Goal: Task Accomplishment & Management: Use online tool/utility

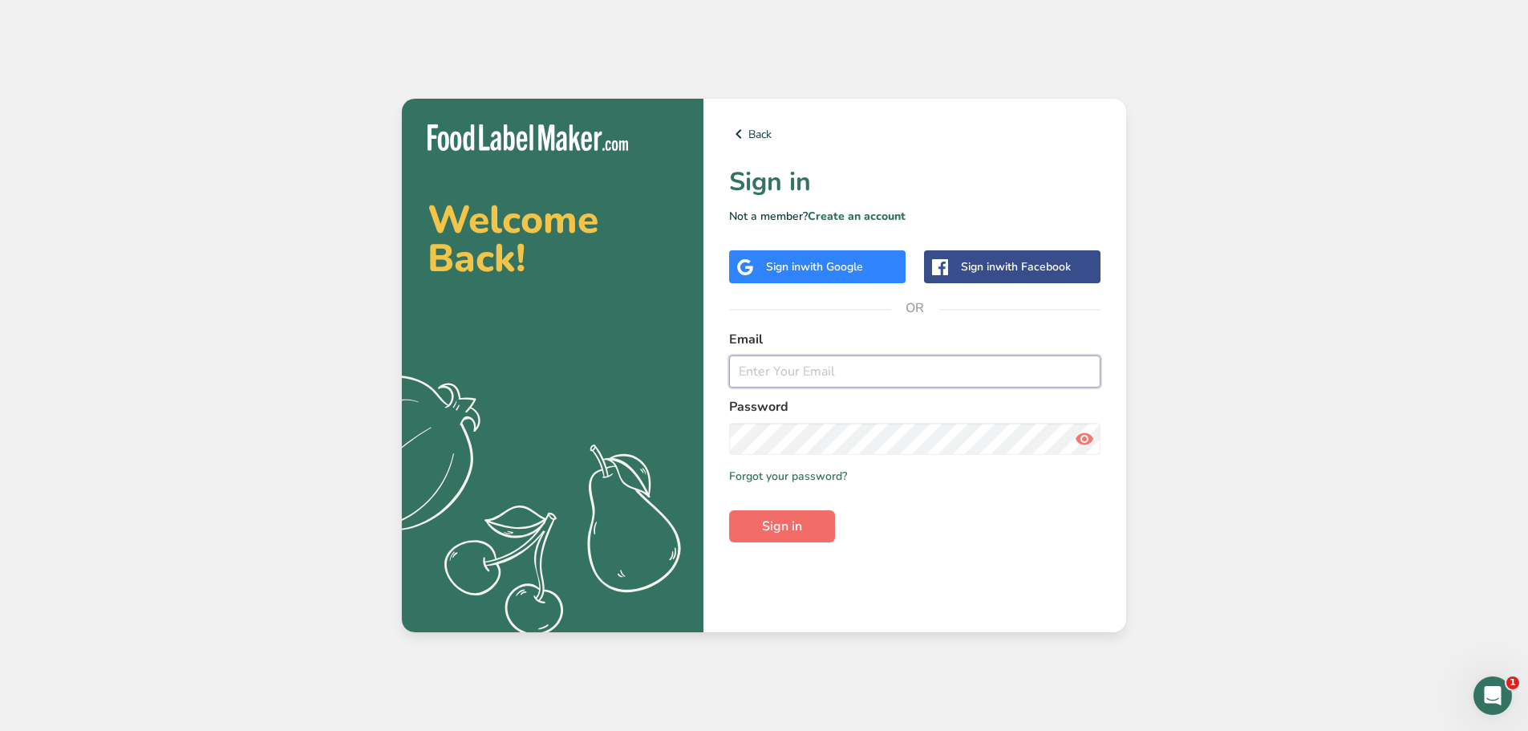
type input "[EMAIL_ADDRESS][DOMAIN_NAME]"
click at [793, 525] on span "Sign in" at bounding box center [782, 526] width 40 height 19
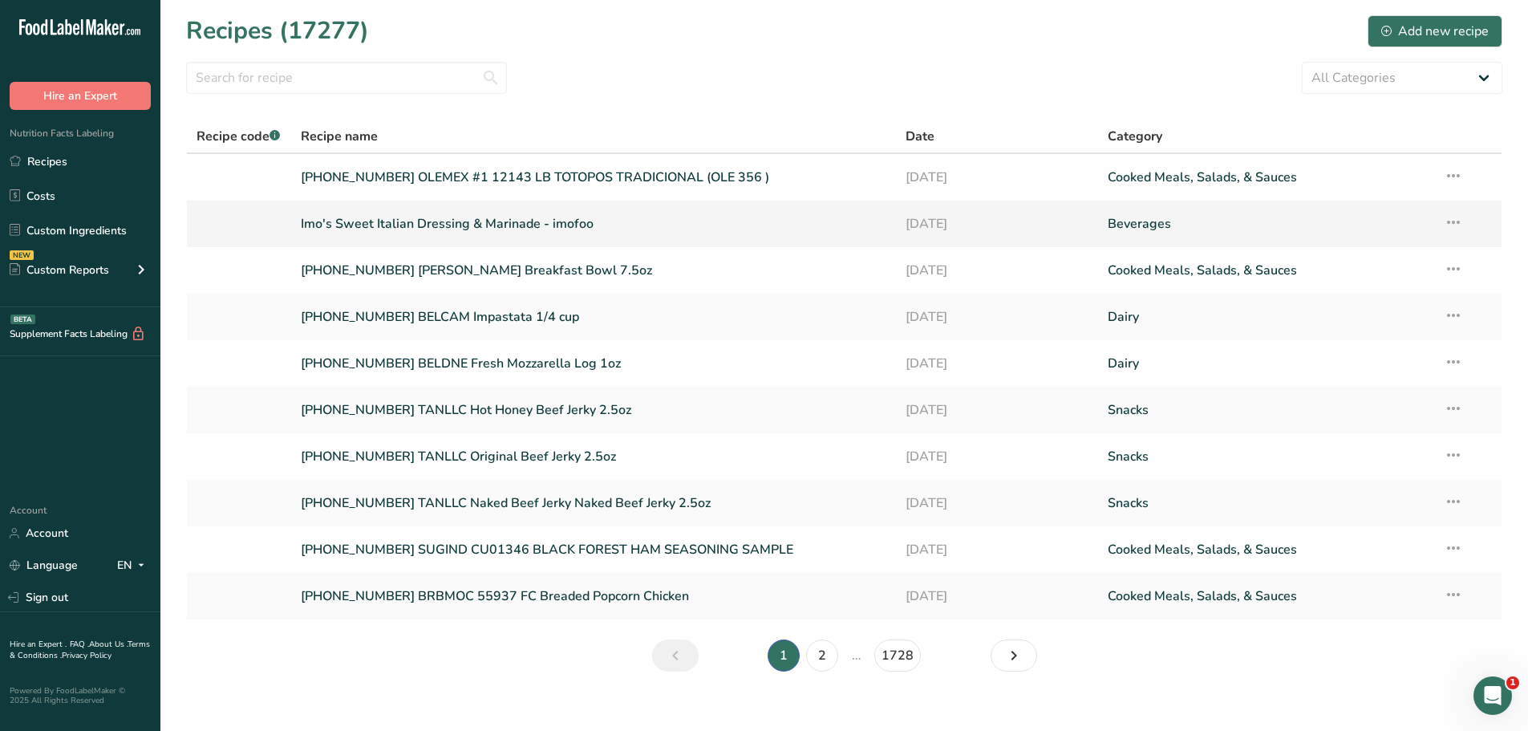
click at [443, 225] on link "Imo's Sweet Italian Dressing & Marinade - imofoo" at bounding box center [594, 224] width 586 height 34
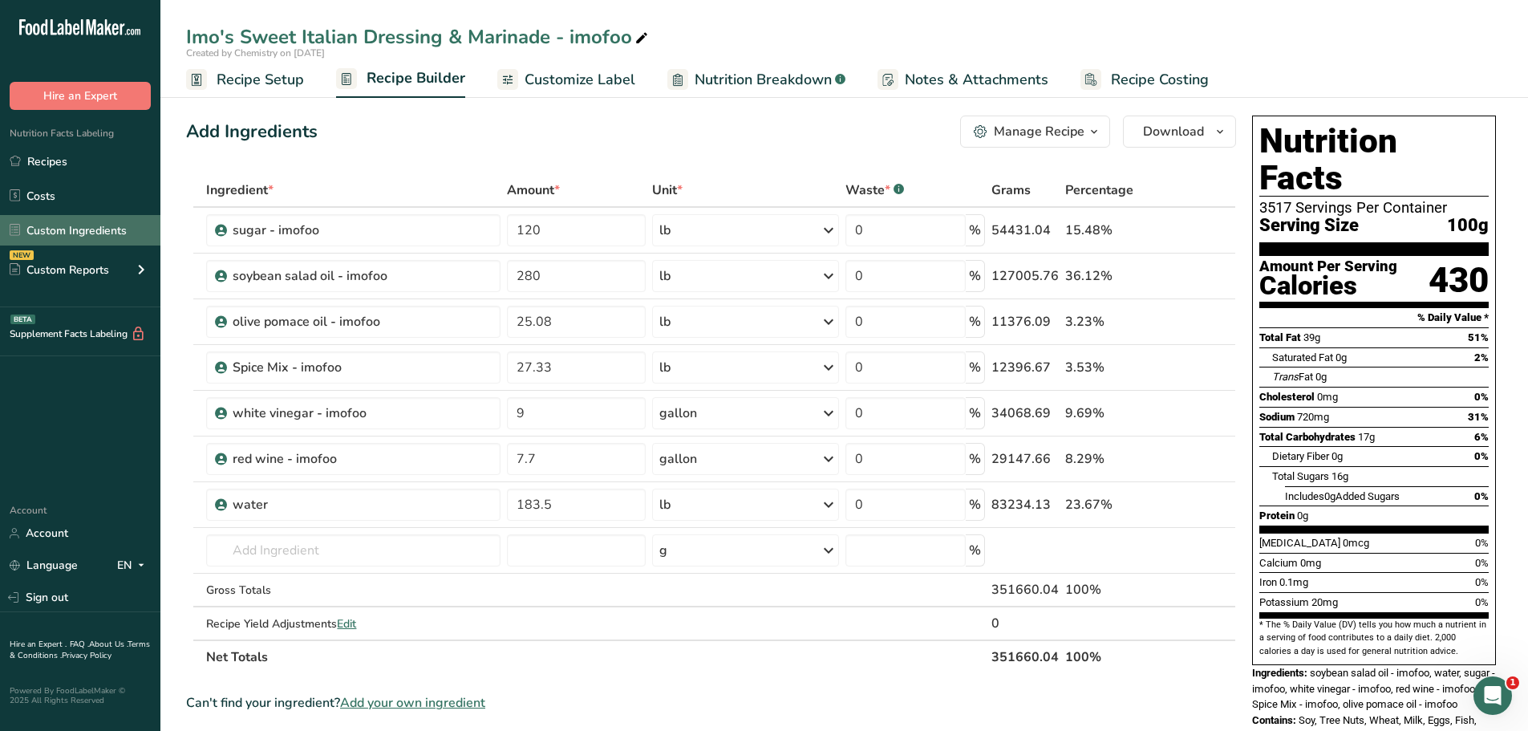
click at [79, 224] on link "Custom Ingredients" at bounding box center [80, 230] width 160 height 30
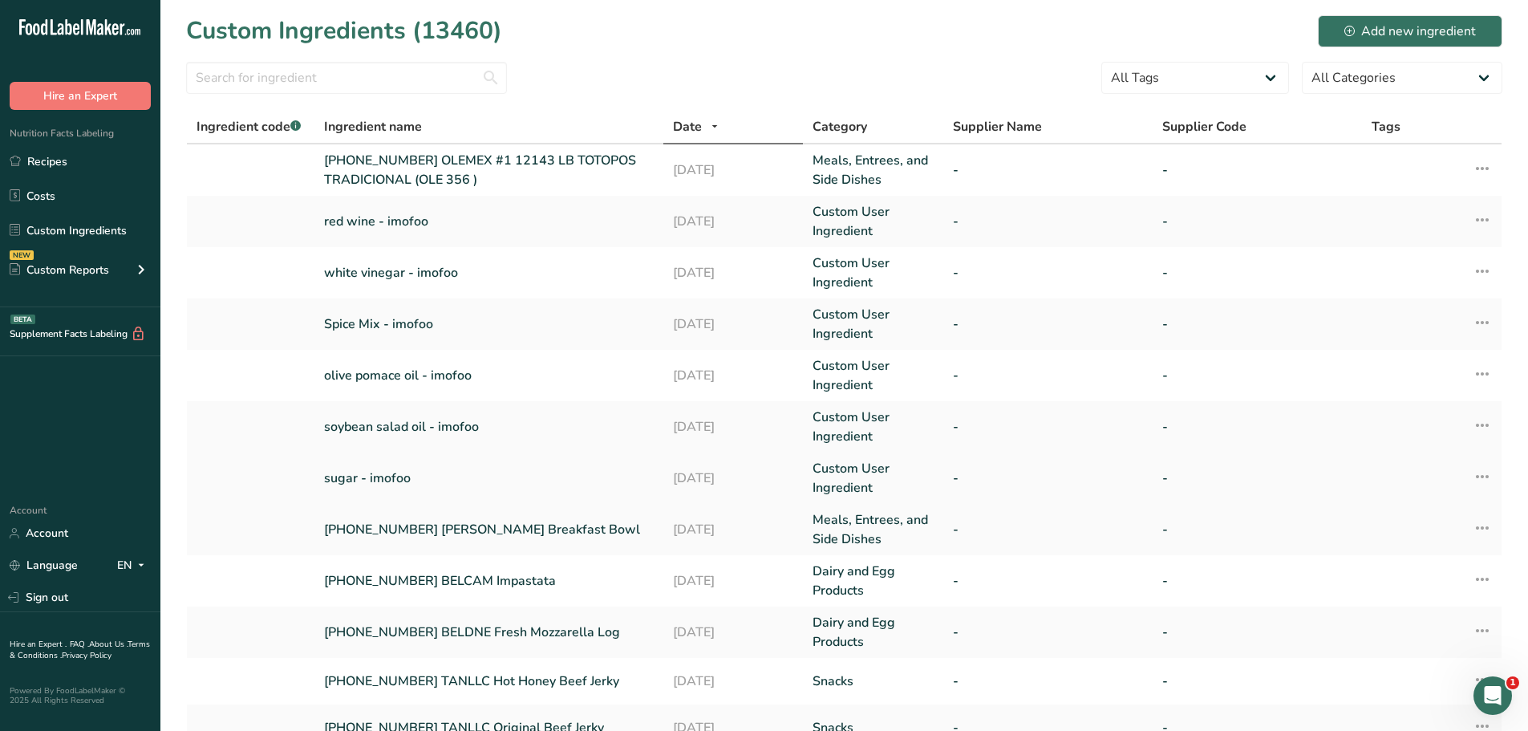
click at [395, 476] on link "sugar - imofoo" at bounding box center [489, 477] width 330 height 19
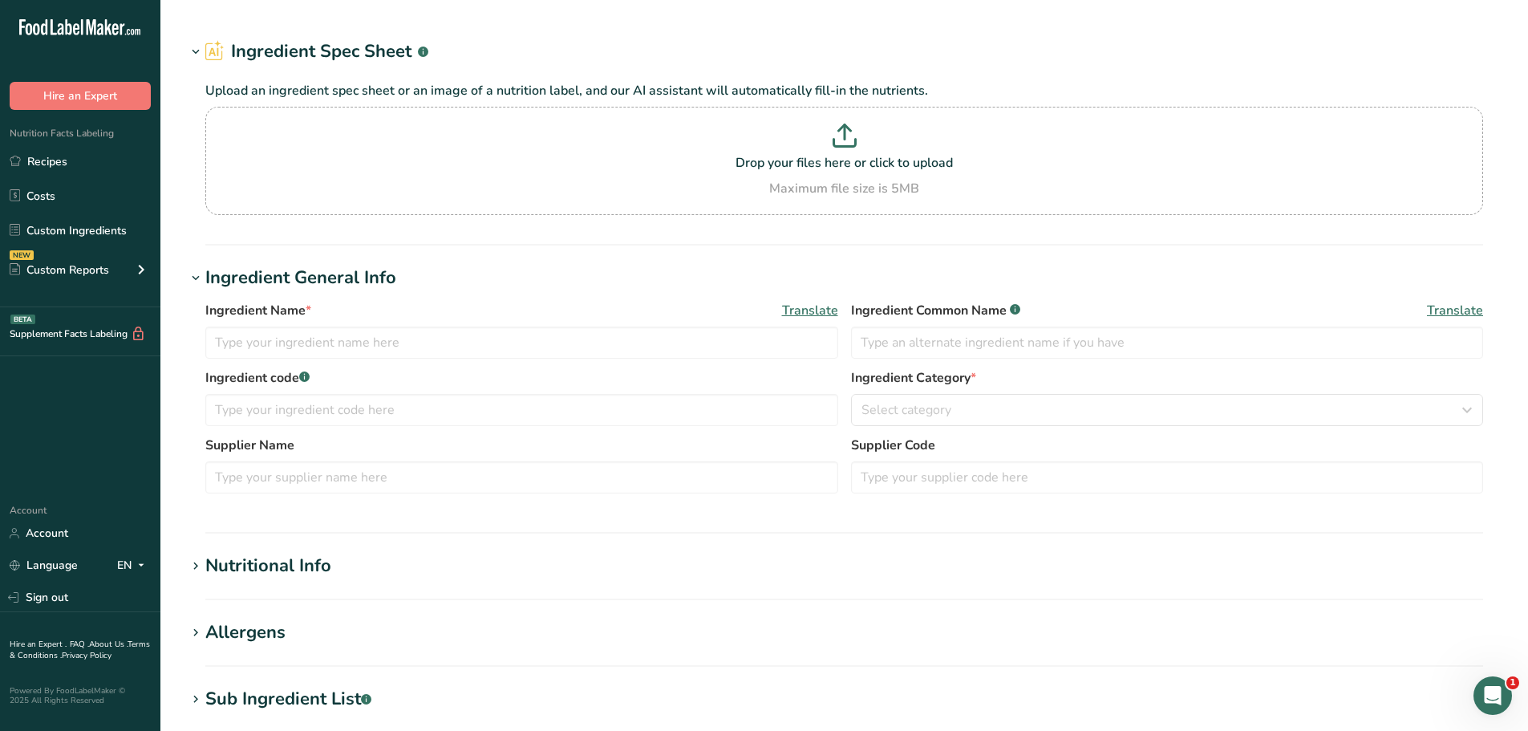
type input "sugar - imofoo"
type input "8"
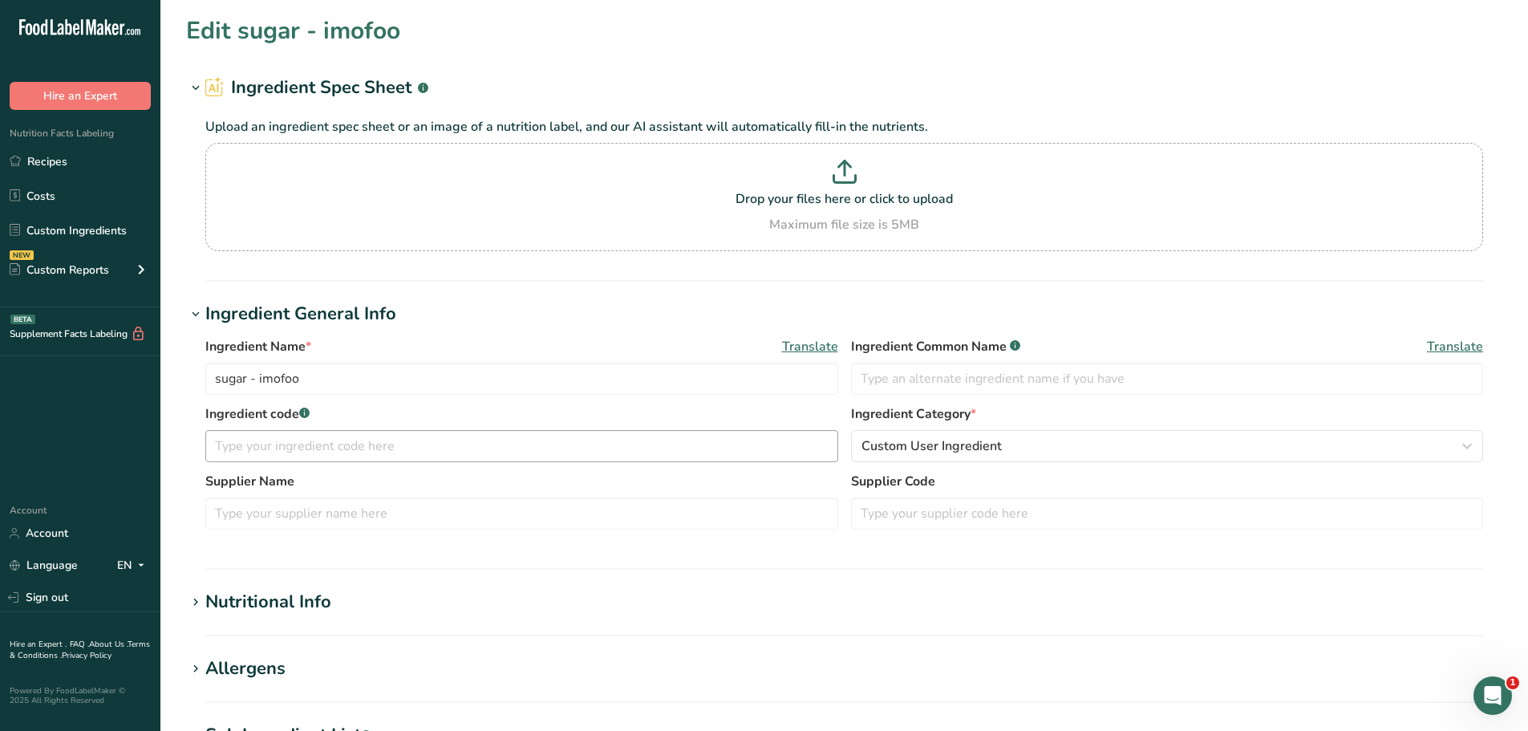
type input "30"
type KJ "125.5"
type Fat "0"
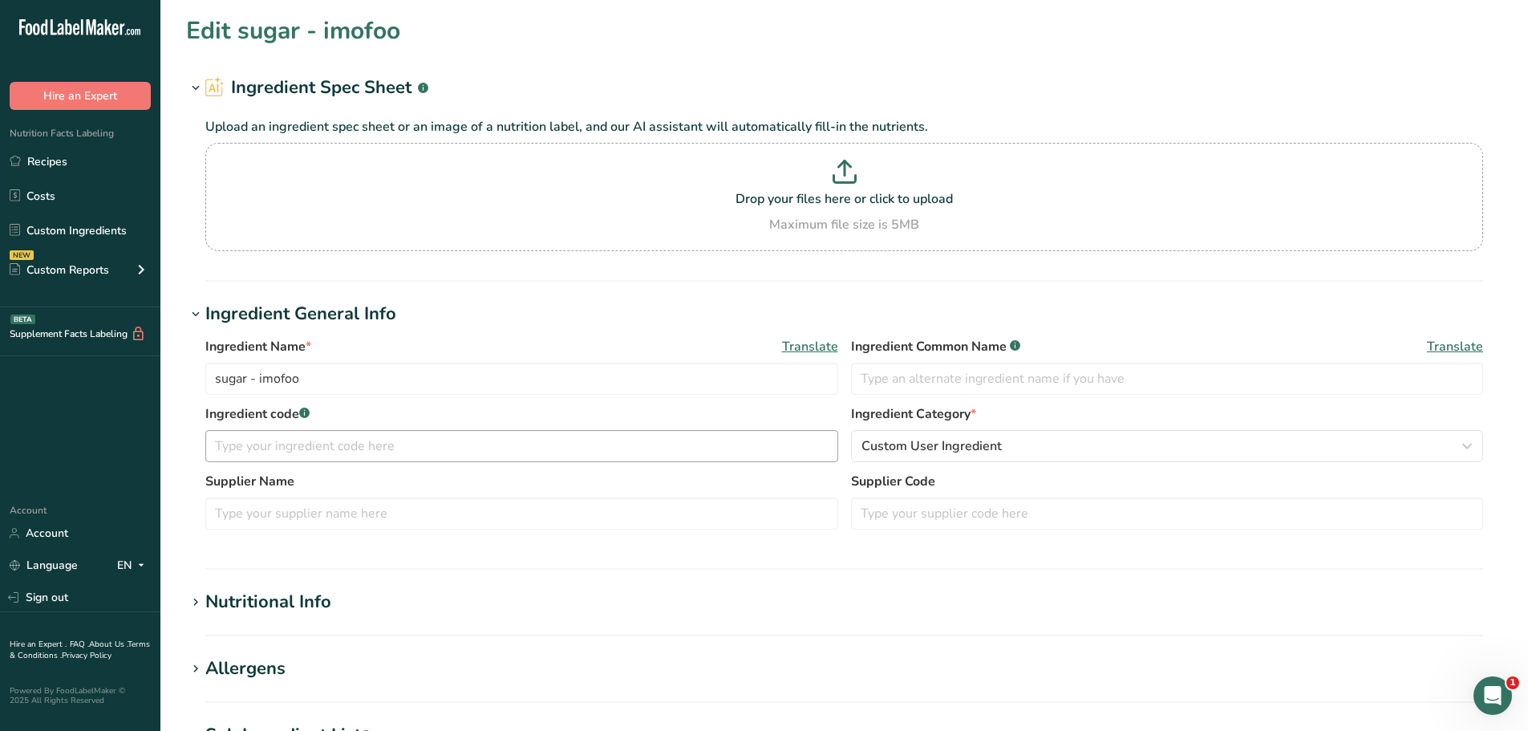
type input "0"
type Carbohydrates "8"
type Fiber "0"
type Sugars "8"
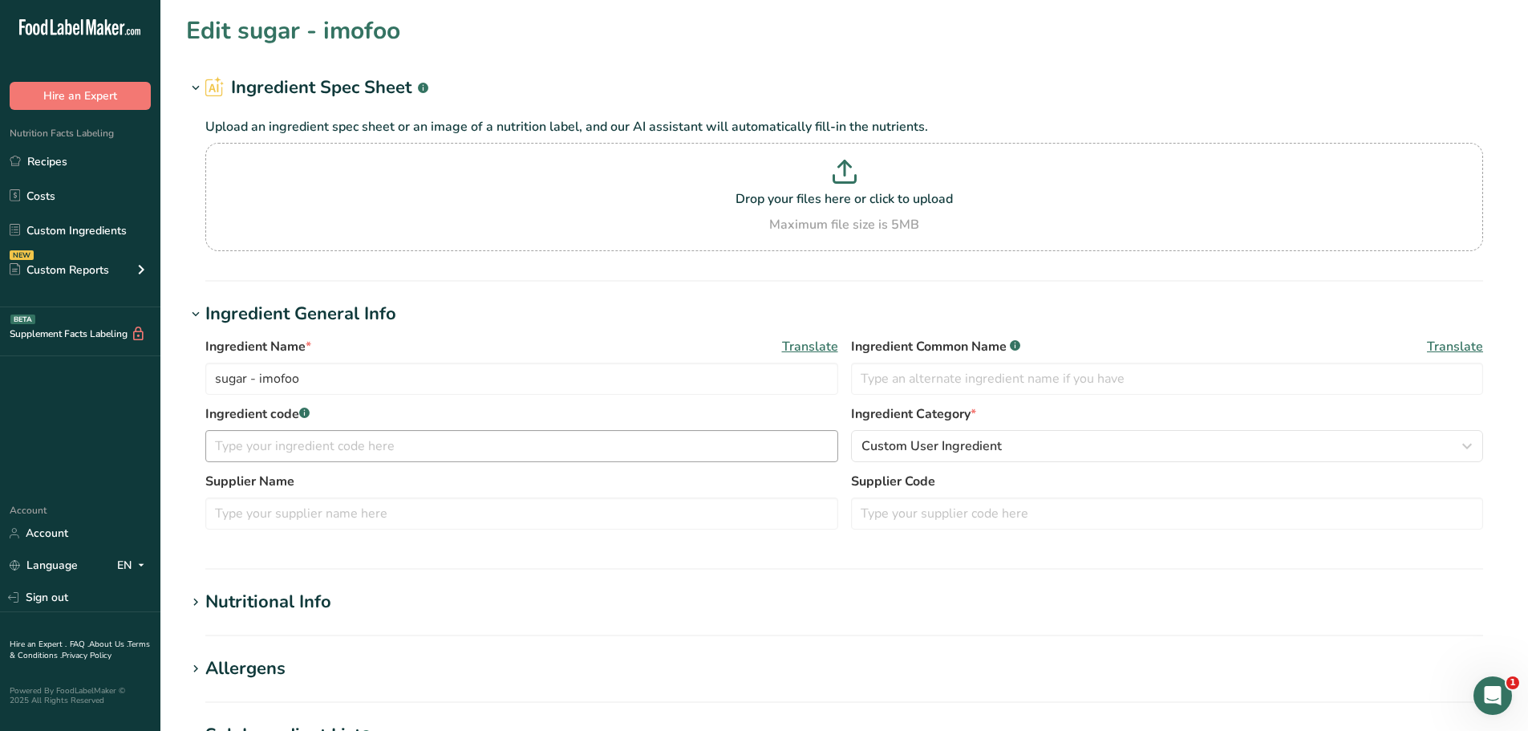
type Sugars "0"
type input "0"
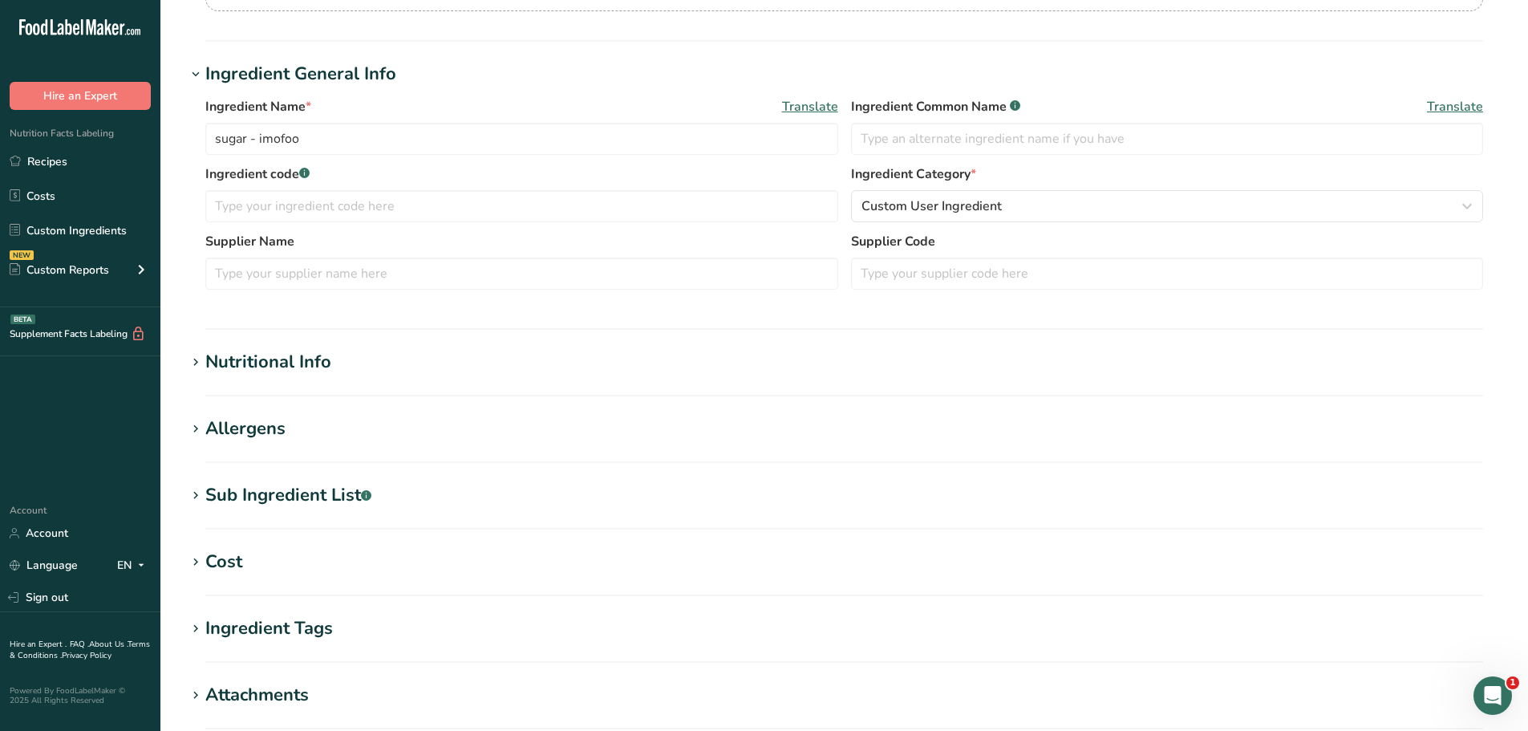
scroll to position [241, 0]
click at [439, 370] on h1 "Nutritional Info" at bounding box center [844, 361] width 1316 height 26
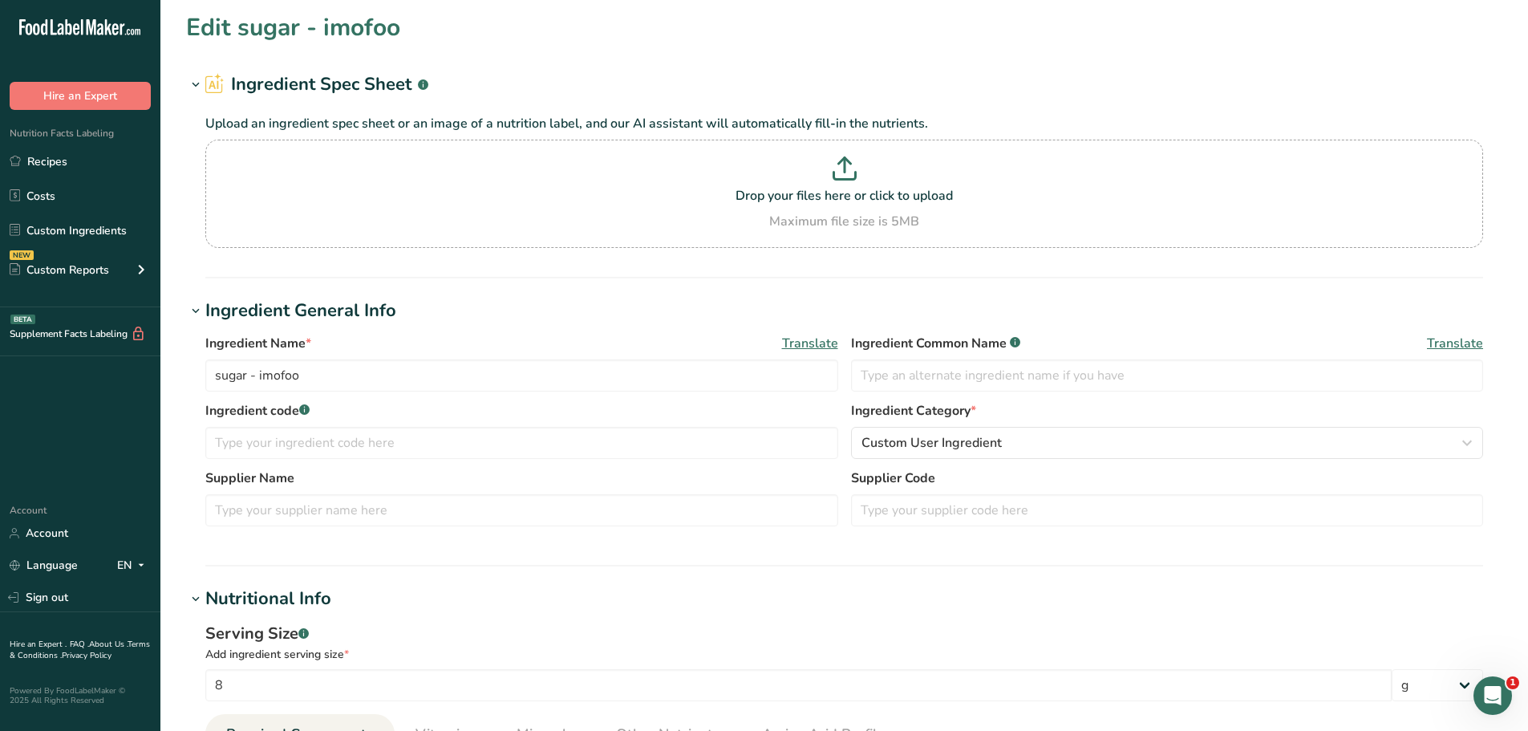
scroll to position [0, 0]
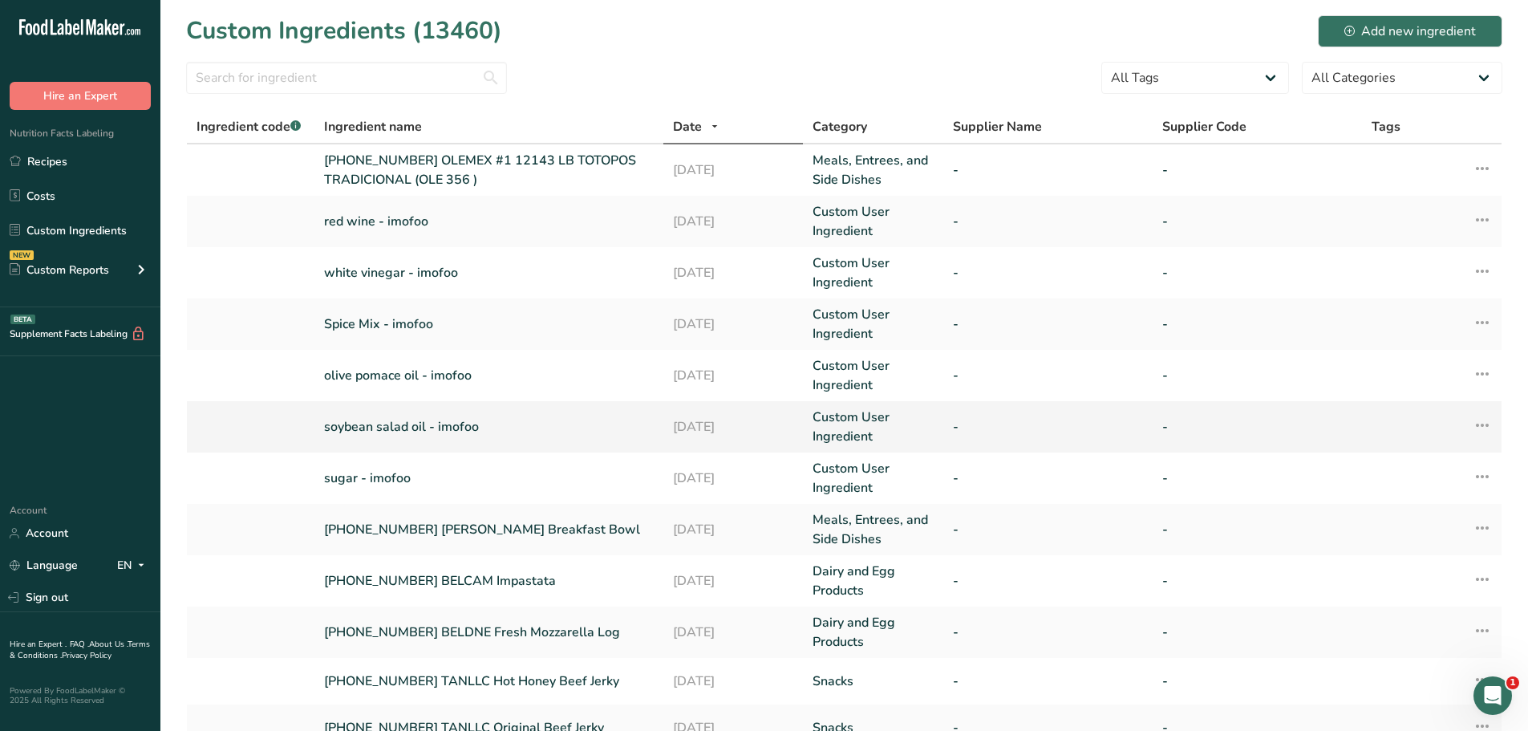
click at [425, 431] on link "soybean salad oil - imofoo" at bounding box center [489, 426] width 330 height 19
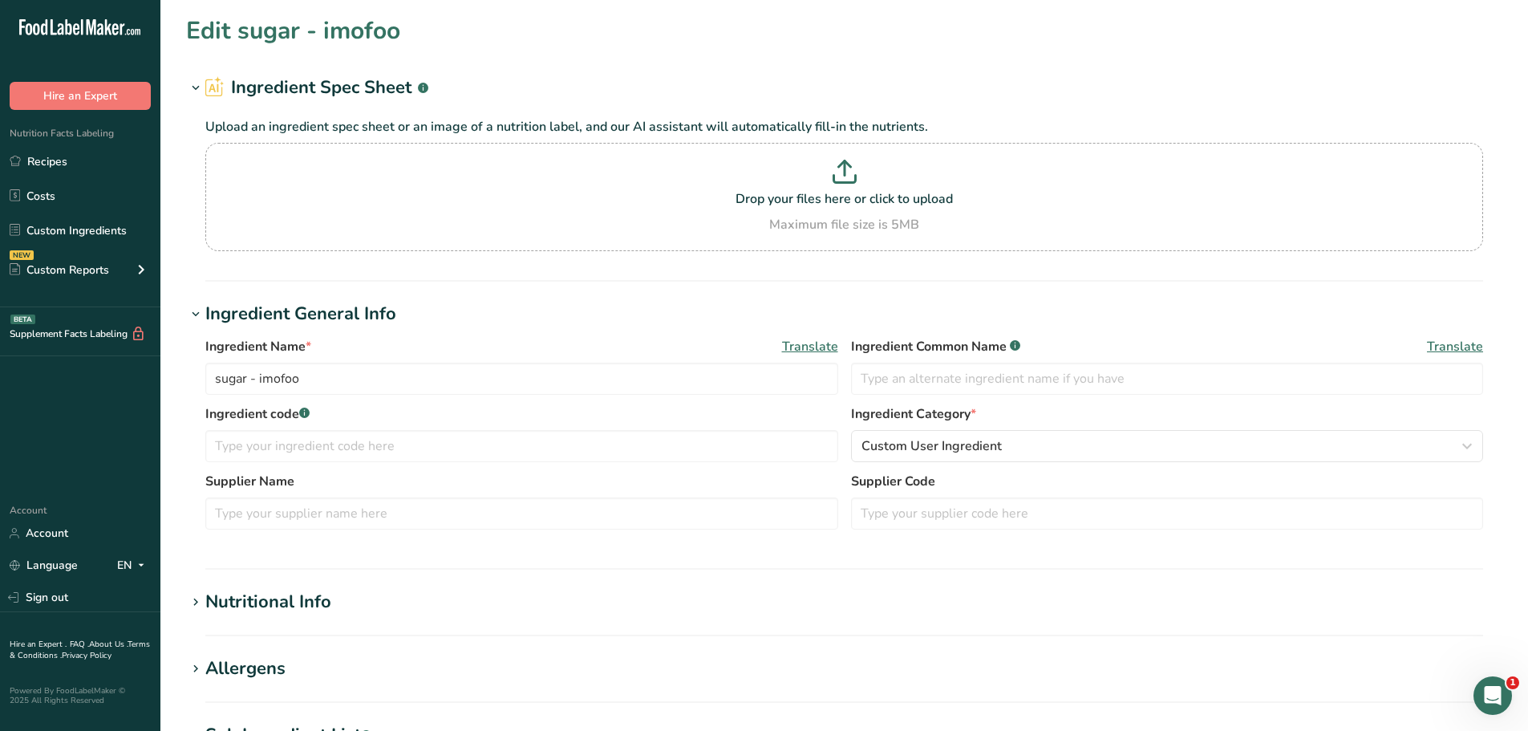
type input "soybean salad oil - imofoo"
click at [438, 596] on h1 "Nutritional Info" at bounding box center [844, 602] width 1316 height 26
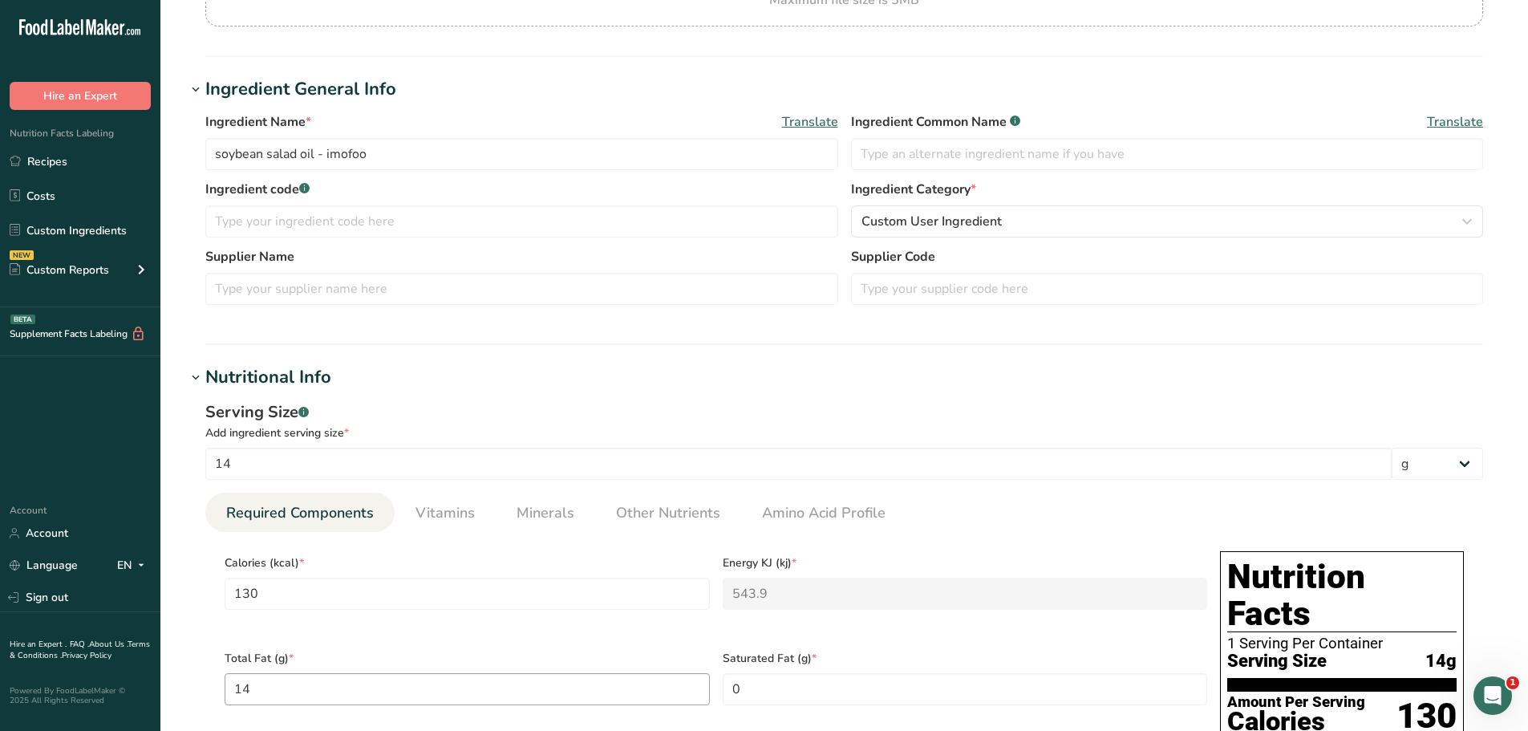
scroll to position [160, 0]
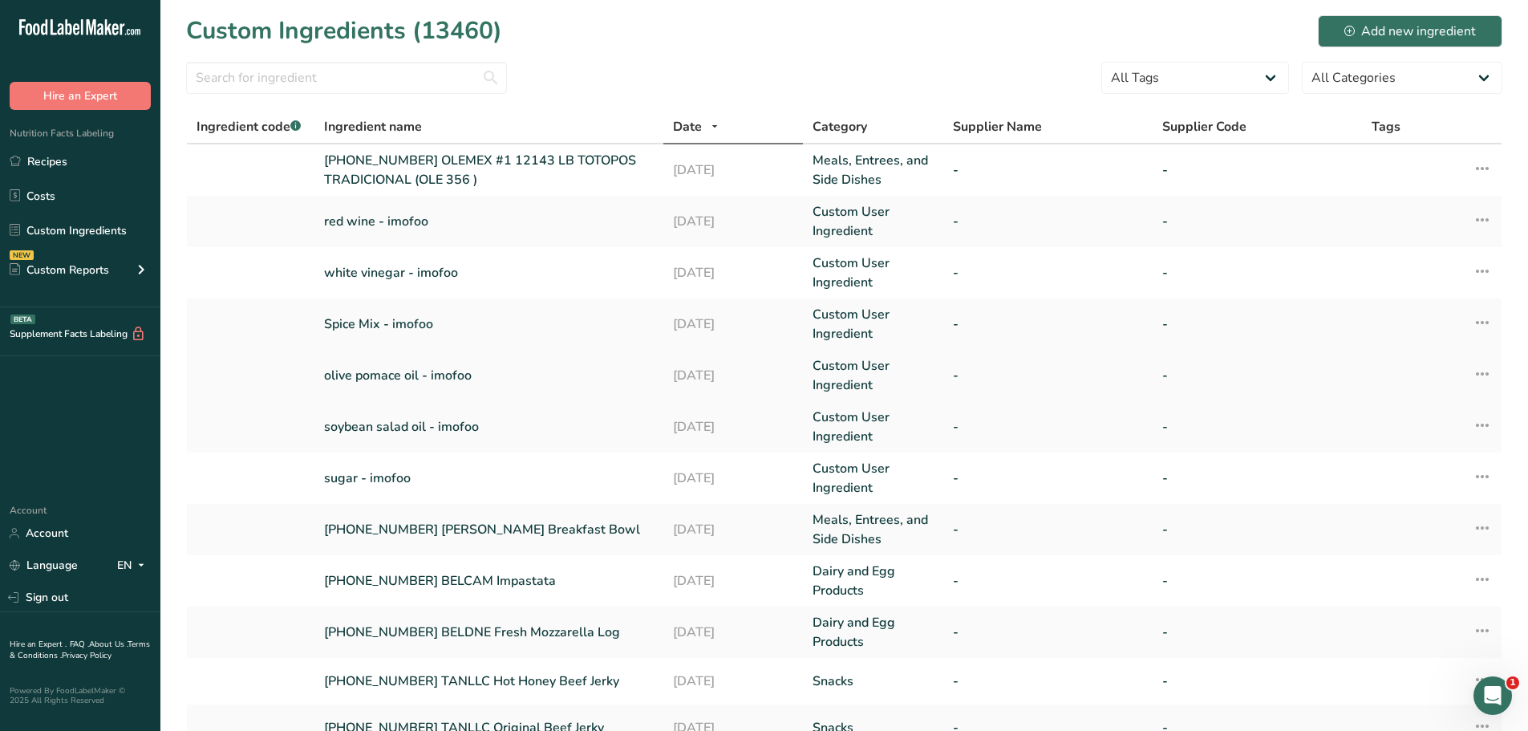
click at [414, 380] on link "olive pomace oil - imofoo" at bounding box center [489, 375] width 330 height 19
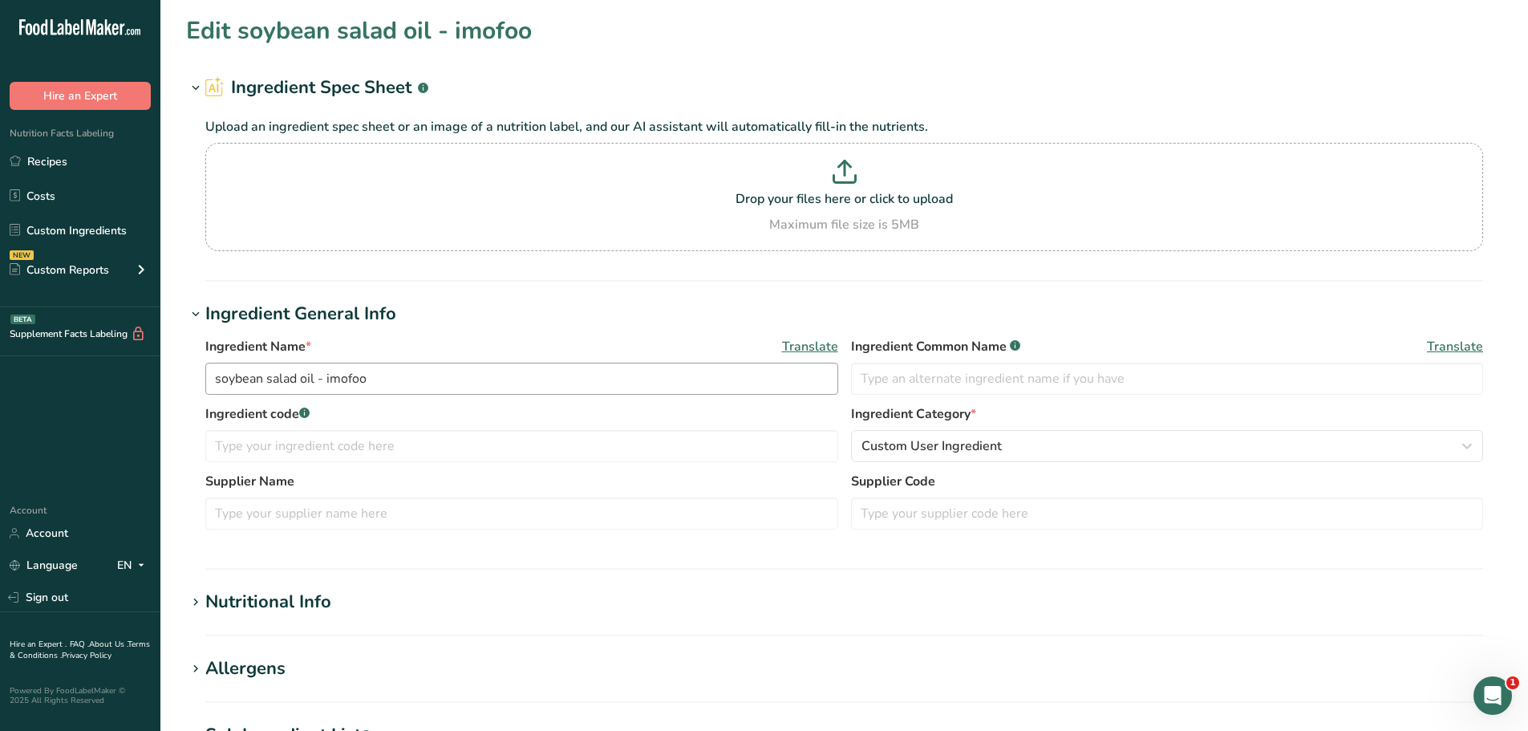
type input "olive pomace oil - imofoo"
click at [307, 610] on div "Nutritional Info" at bounding box center [268, 602] width 126 height 26
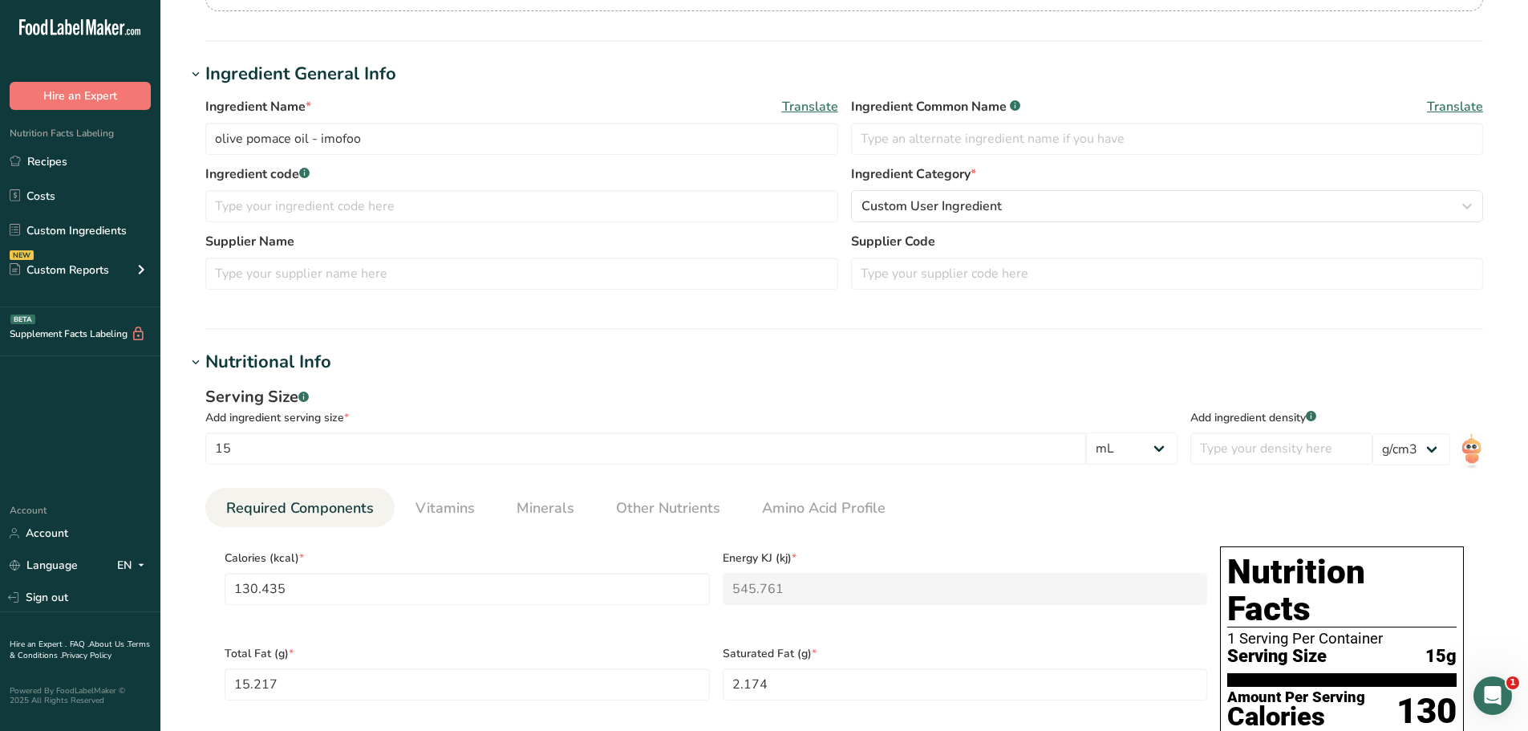
scroll to position [241, 0]
click at [1409, 444] on select "lb/ft3 g/cm3" at bounding box center [1412, 448] width 78 height 32
click at [1373, 432] on select "lb/ft3 g/cm3" at bounding box center [1412, 448] width 78 height 32
click at [1425, 452] on select "lb/ft3 g/cm3" at bounding box center [1412, 448] width 78 height 32
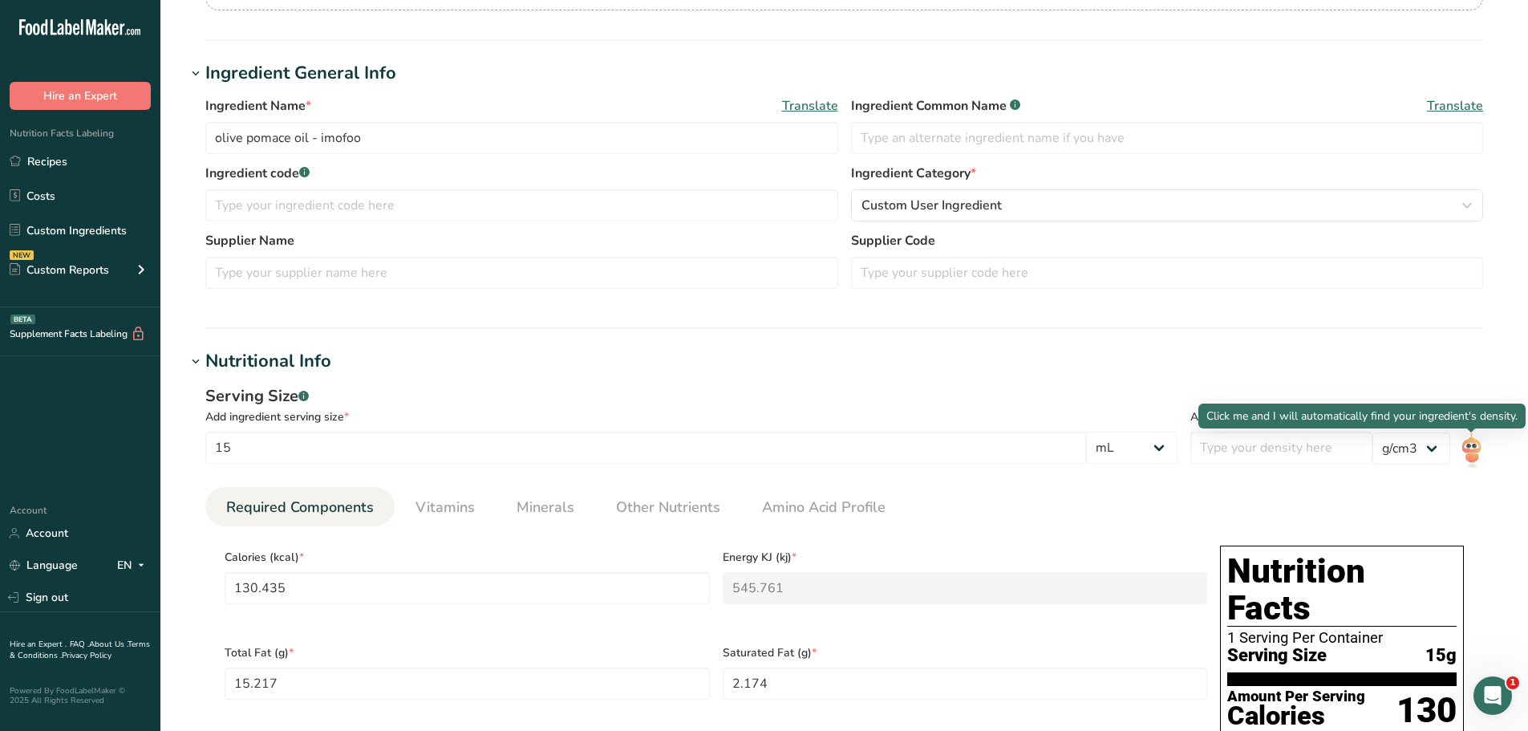
click at [1473, 452] on img at bounding box center [1471, 450] width 23 height 36
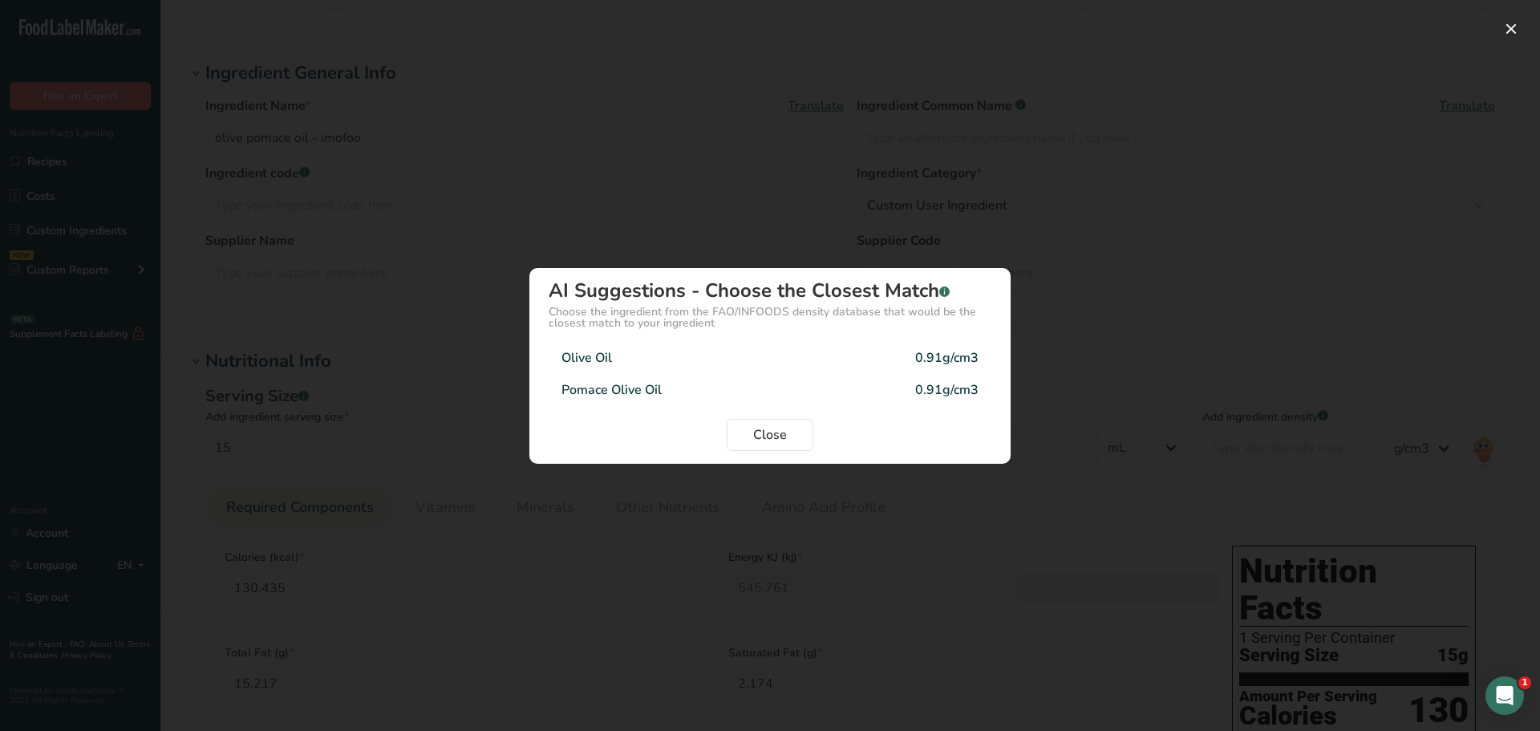
click at [656, 395] on div "Pomace Olive Oil" at bounding box center [612, 389] width 100 height 19
type input "118.6956"
type KJ "496.6424"
type Fat "13.8478"
type Fat "1.9783"
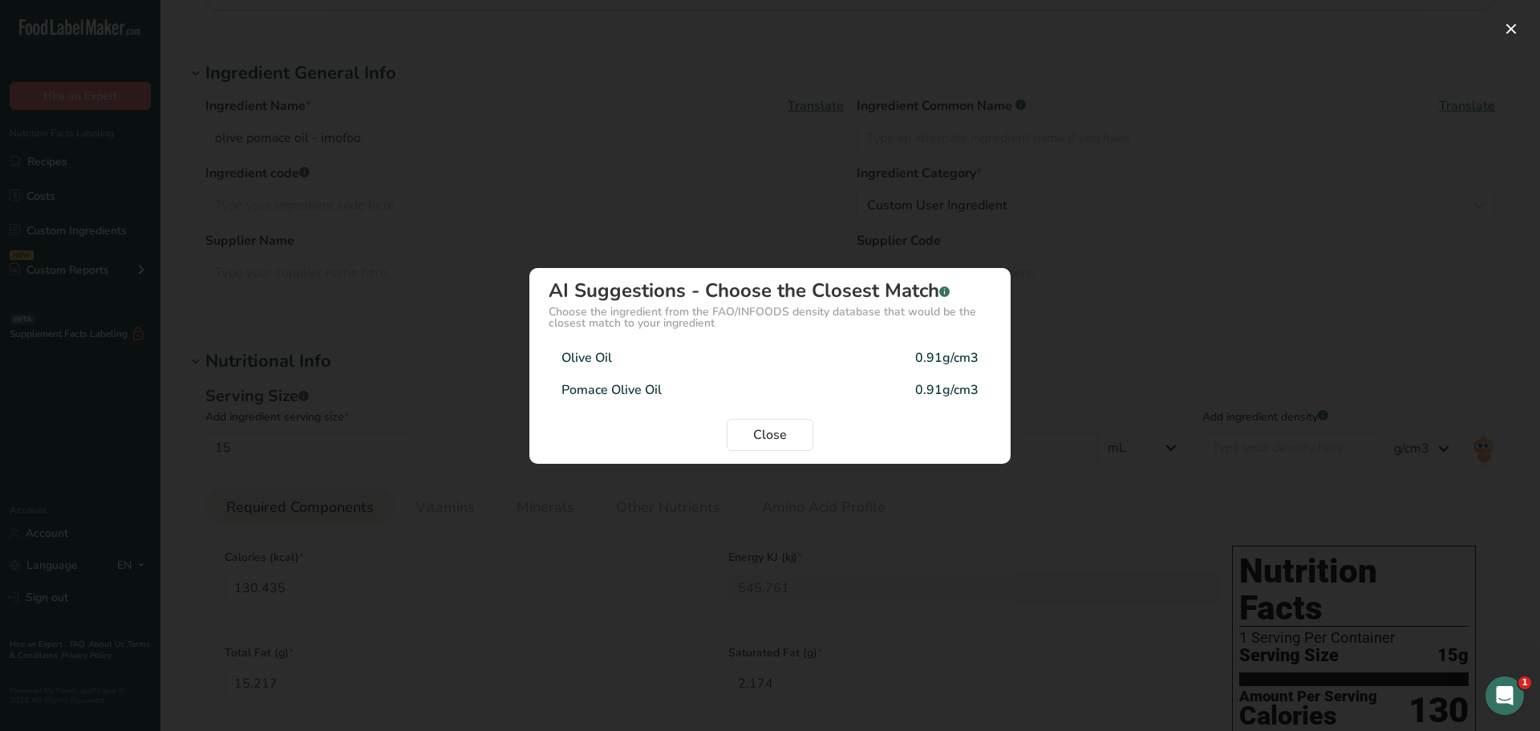
type input "0.91"
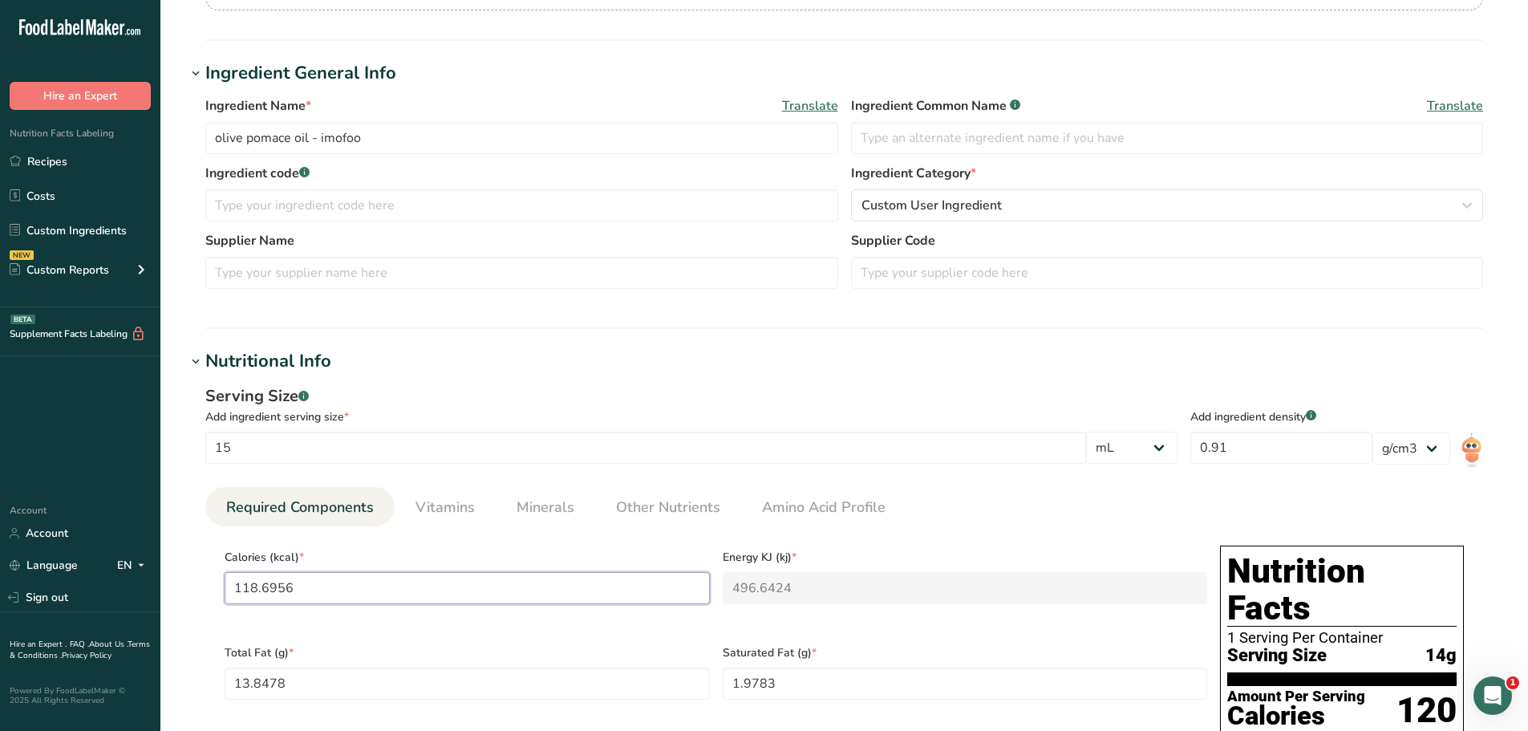
click at [374, 589] on input "118.6956" at bounding box center [467, 588] width 485 height 32
type input "118.695"
type KJ "496.6"
type input "118.6"
type KJ "496.2"
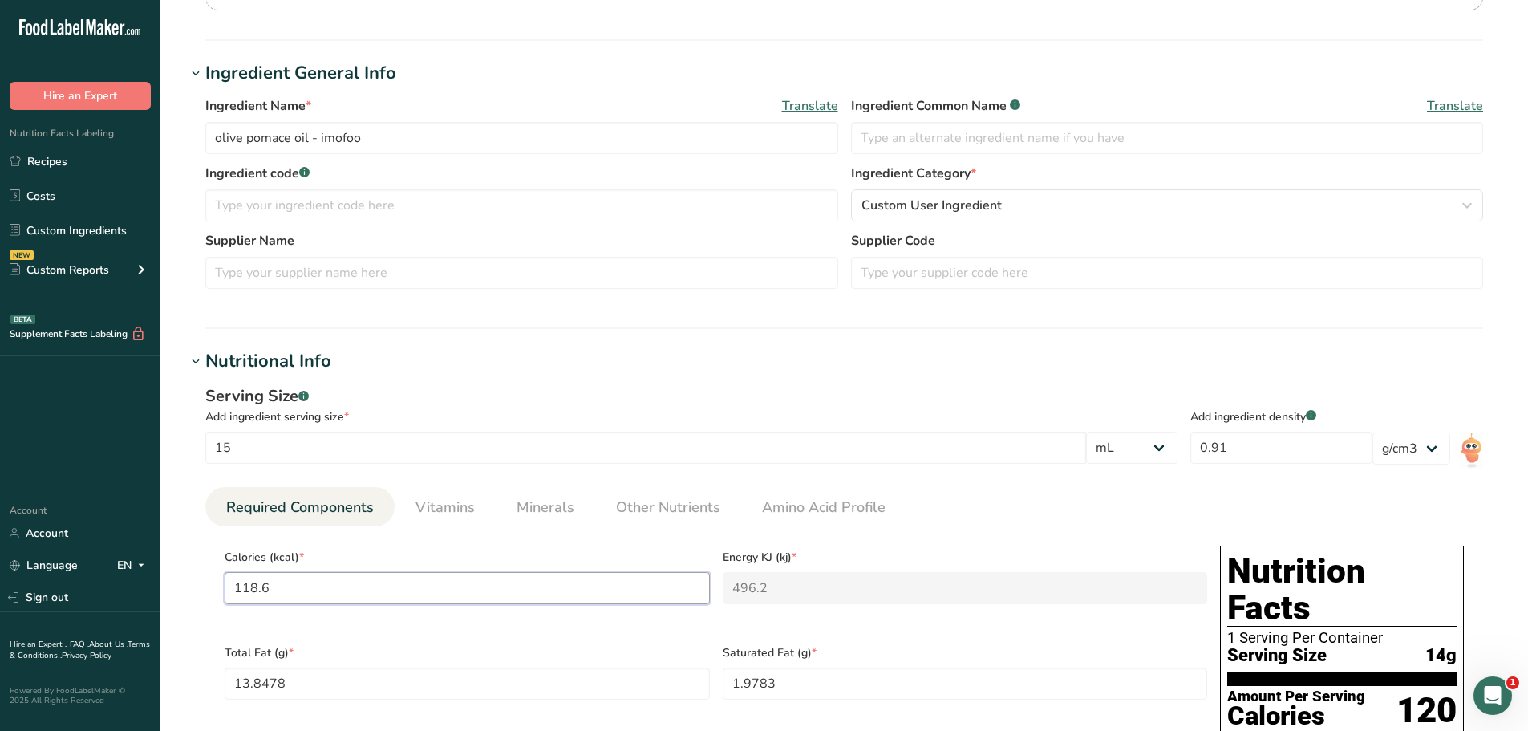
type input "118"
type KJ "493.7"
type input "11"
type KJ "46"
type input "1"
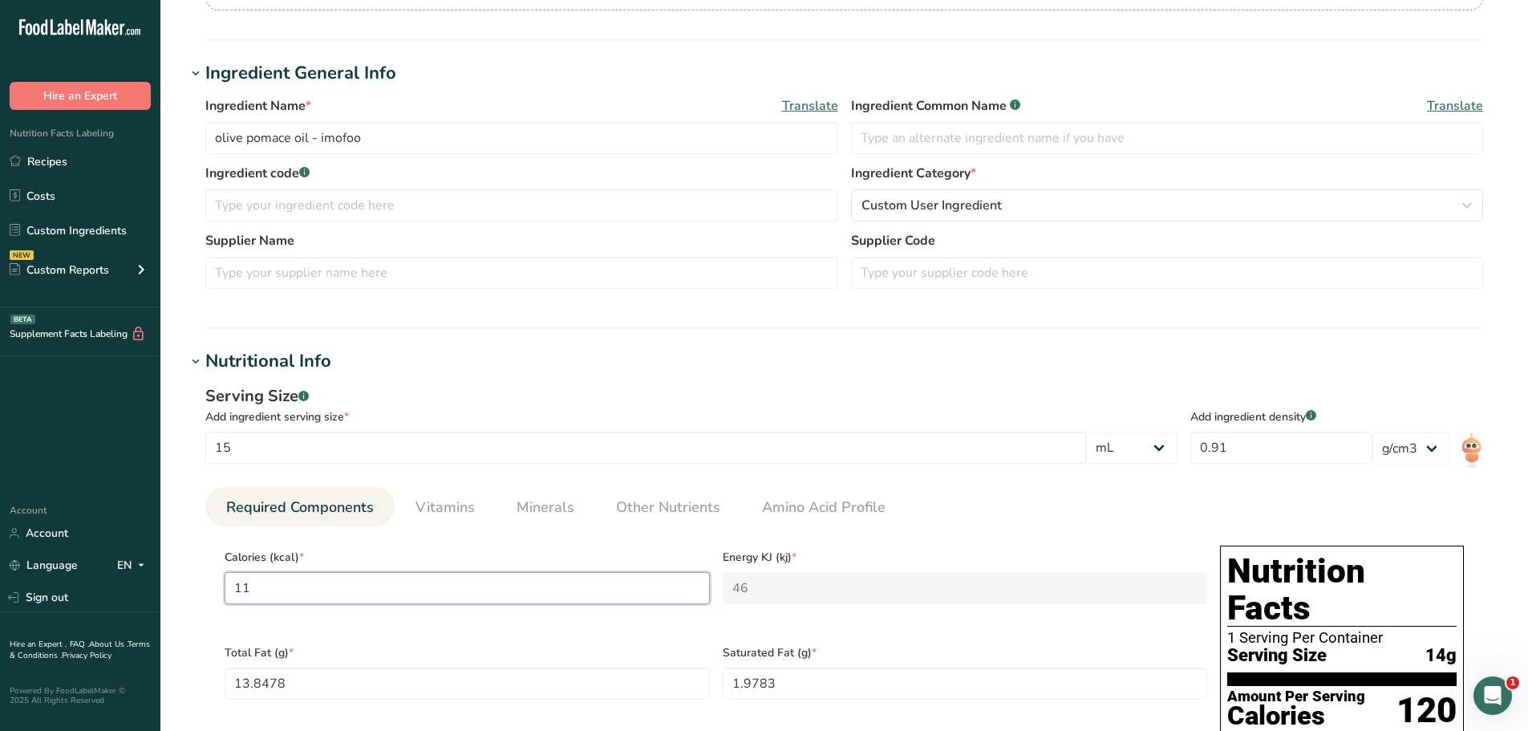
type KJ "4.2"
type input "0"
type KJ "0"
type input "1"
type KJ "4.2"
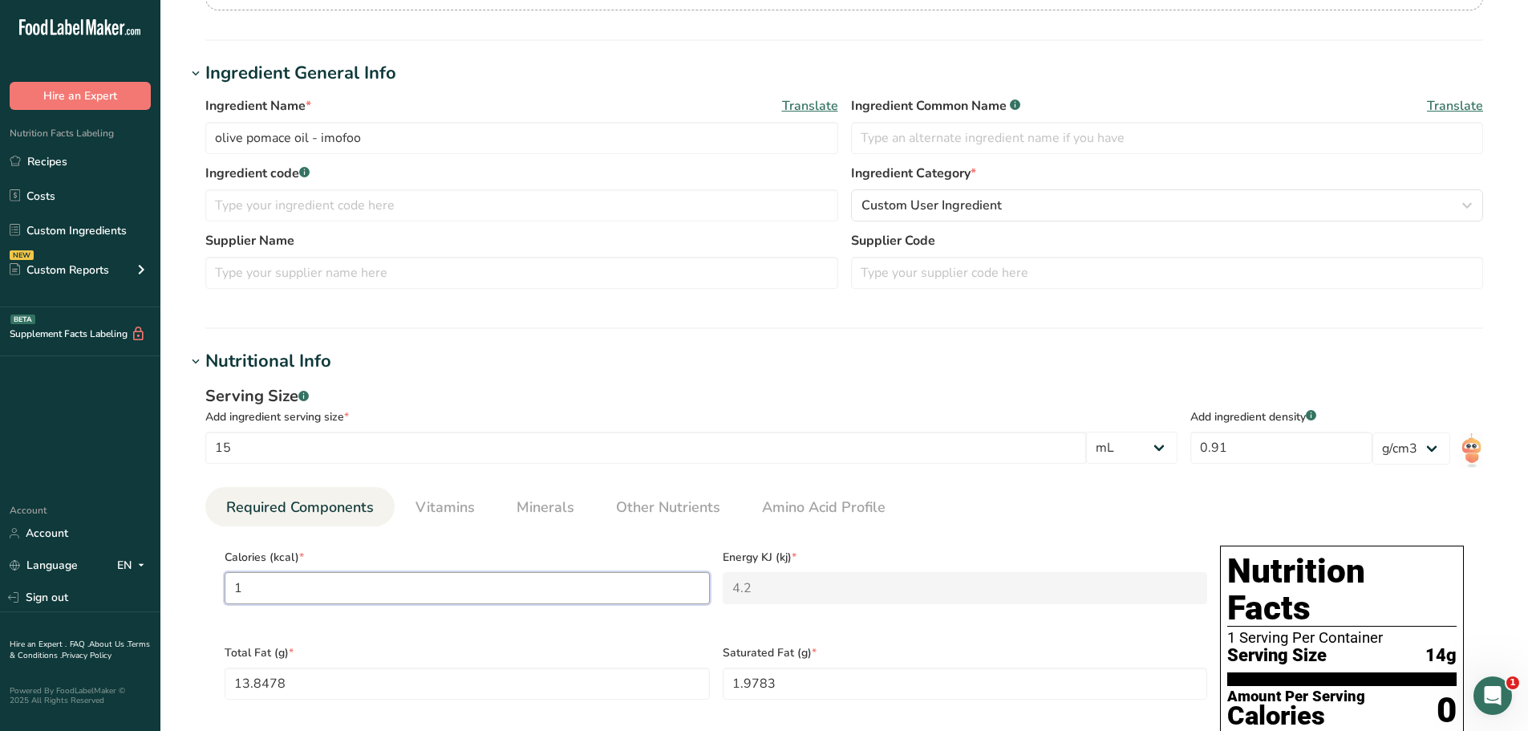
type input "12"
type KJ "50.2"
type input "120"
type KJ "502.1"
type input "120"
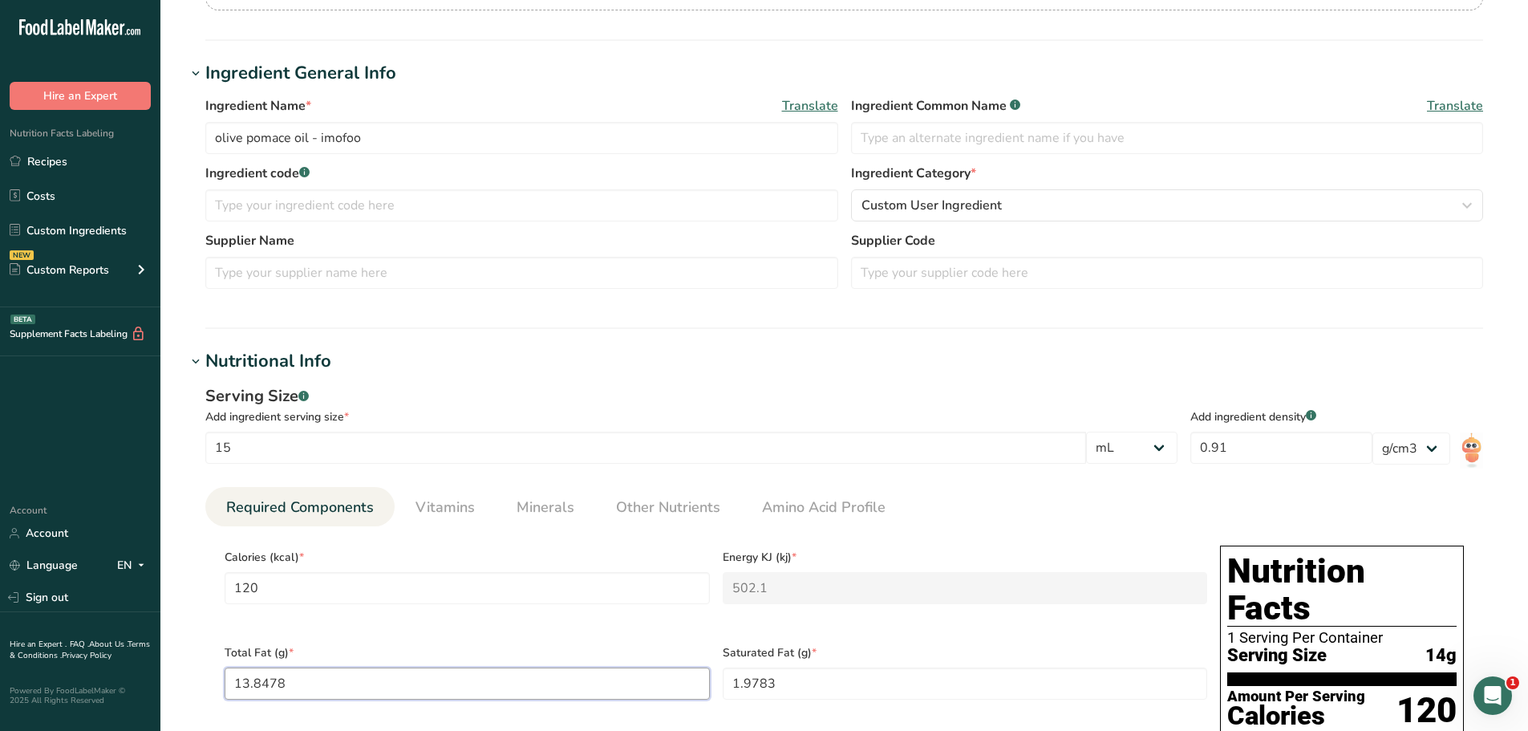
click at [295, 676] on Fat "13.8478" at bounding box center [467, 683] width 485 height 32
type Fat "14"
type Fat "0"
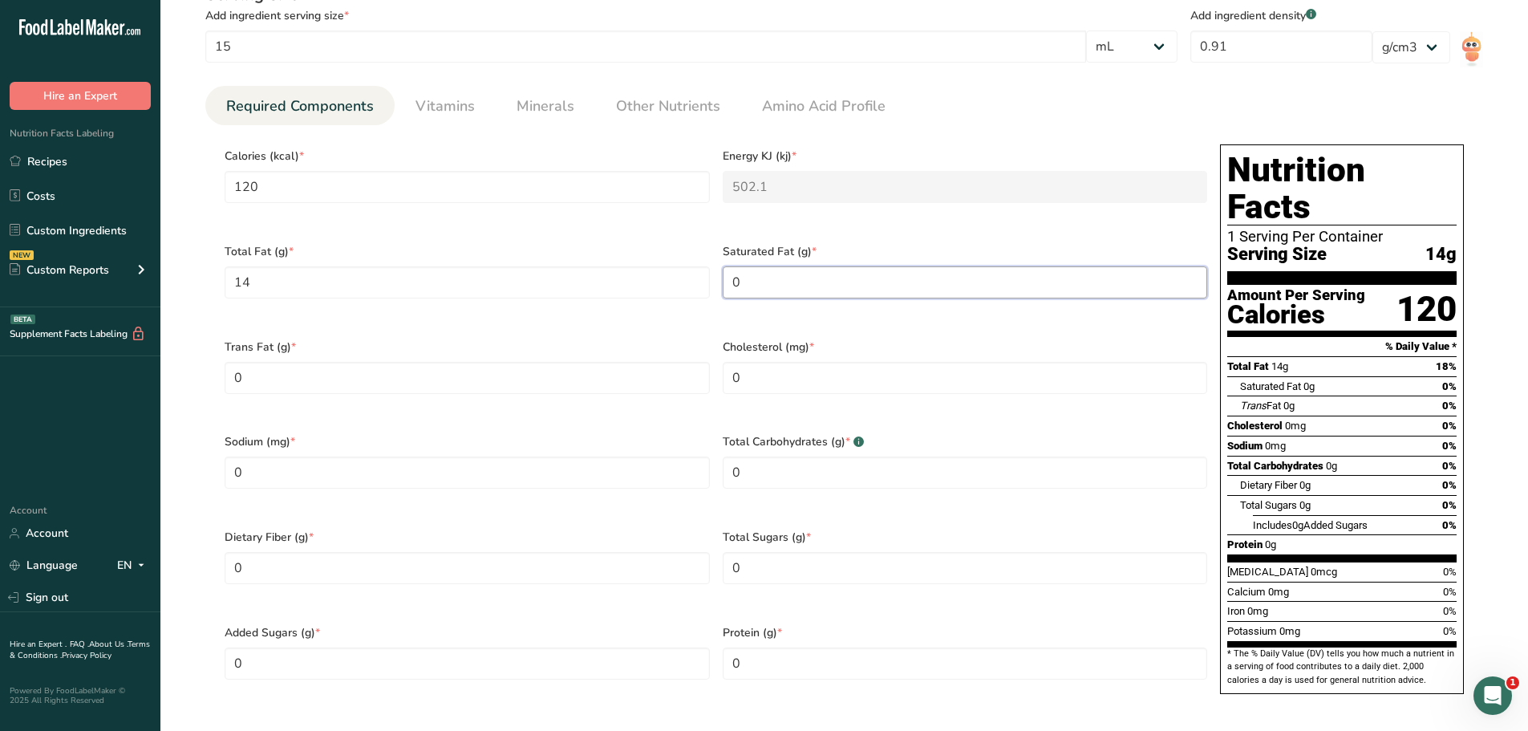
click at [757, 278] on Fat "0" at bounding box center [965, 282] width 485 height 32
type Fat "2"
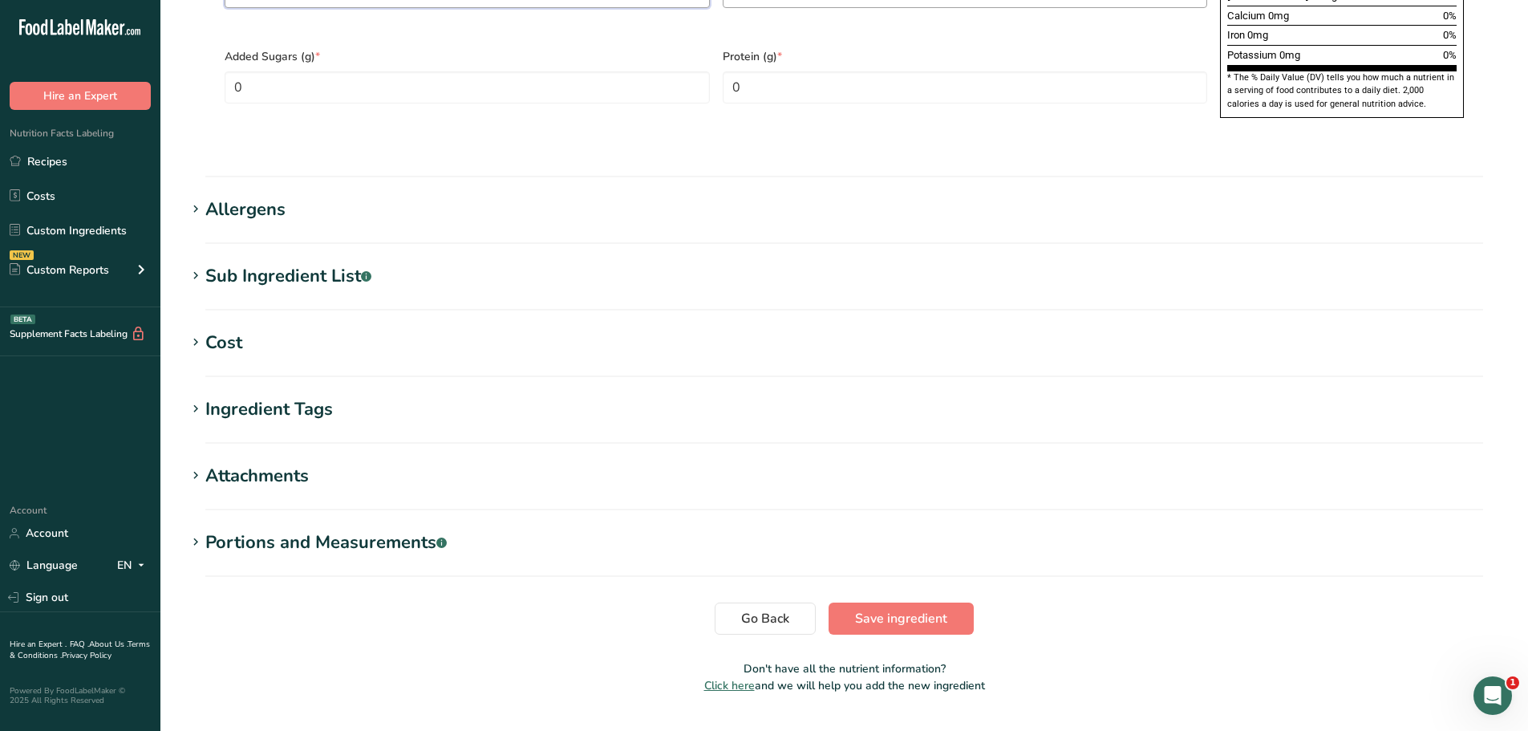
scroll to position [1221, 0]
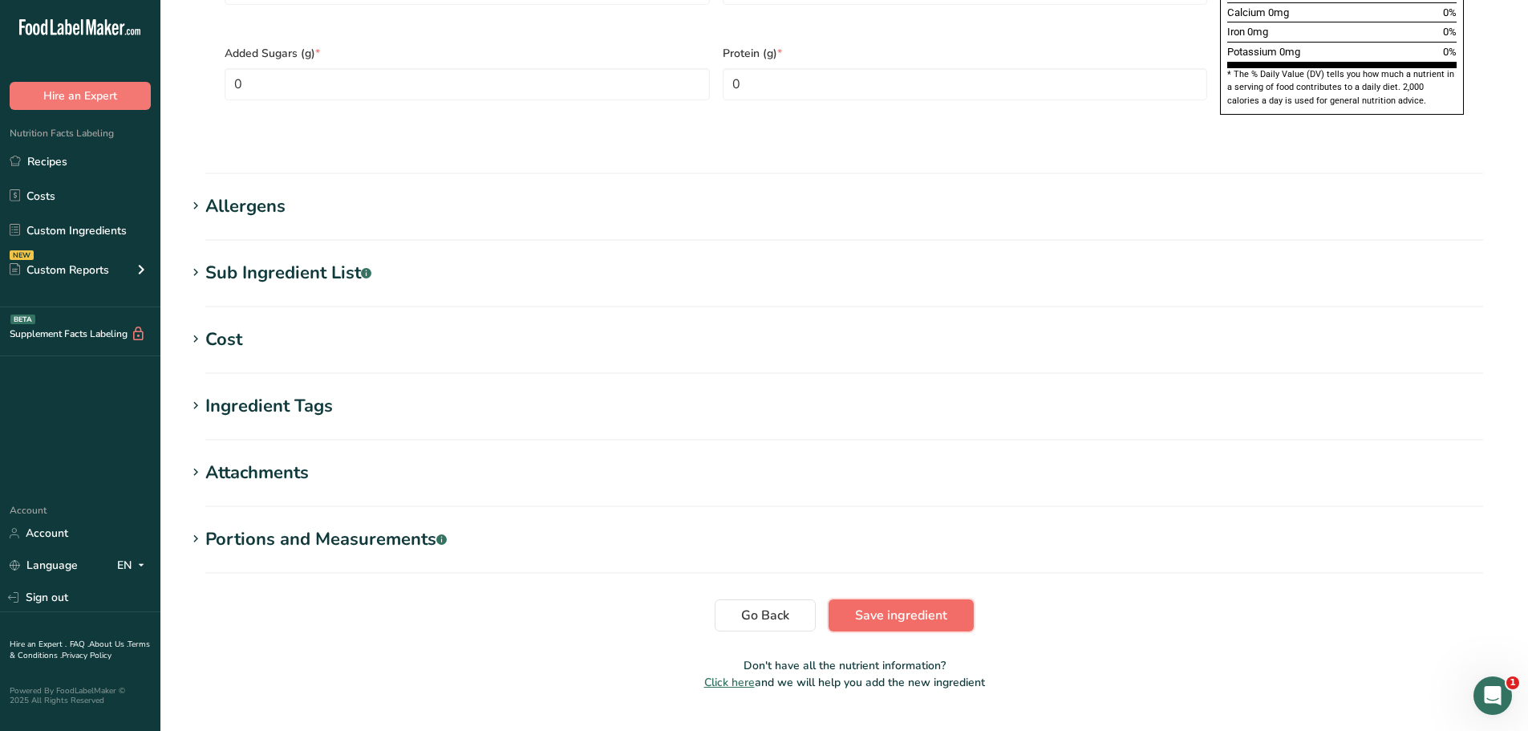
click at [877, 606] on span "Save ingredient" at bounding box center [901, 615] width 92 height 19
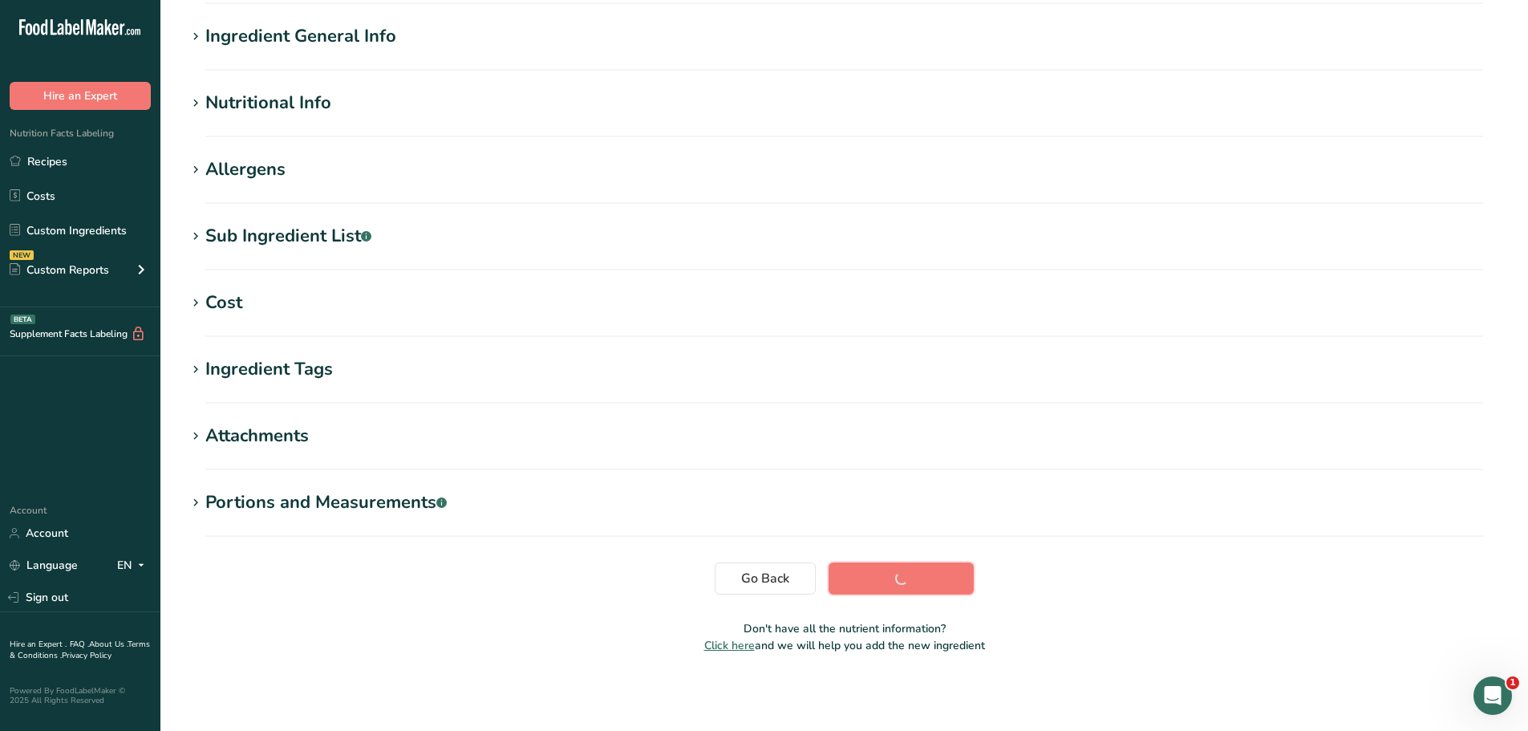
scroll to position [118, 0]
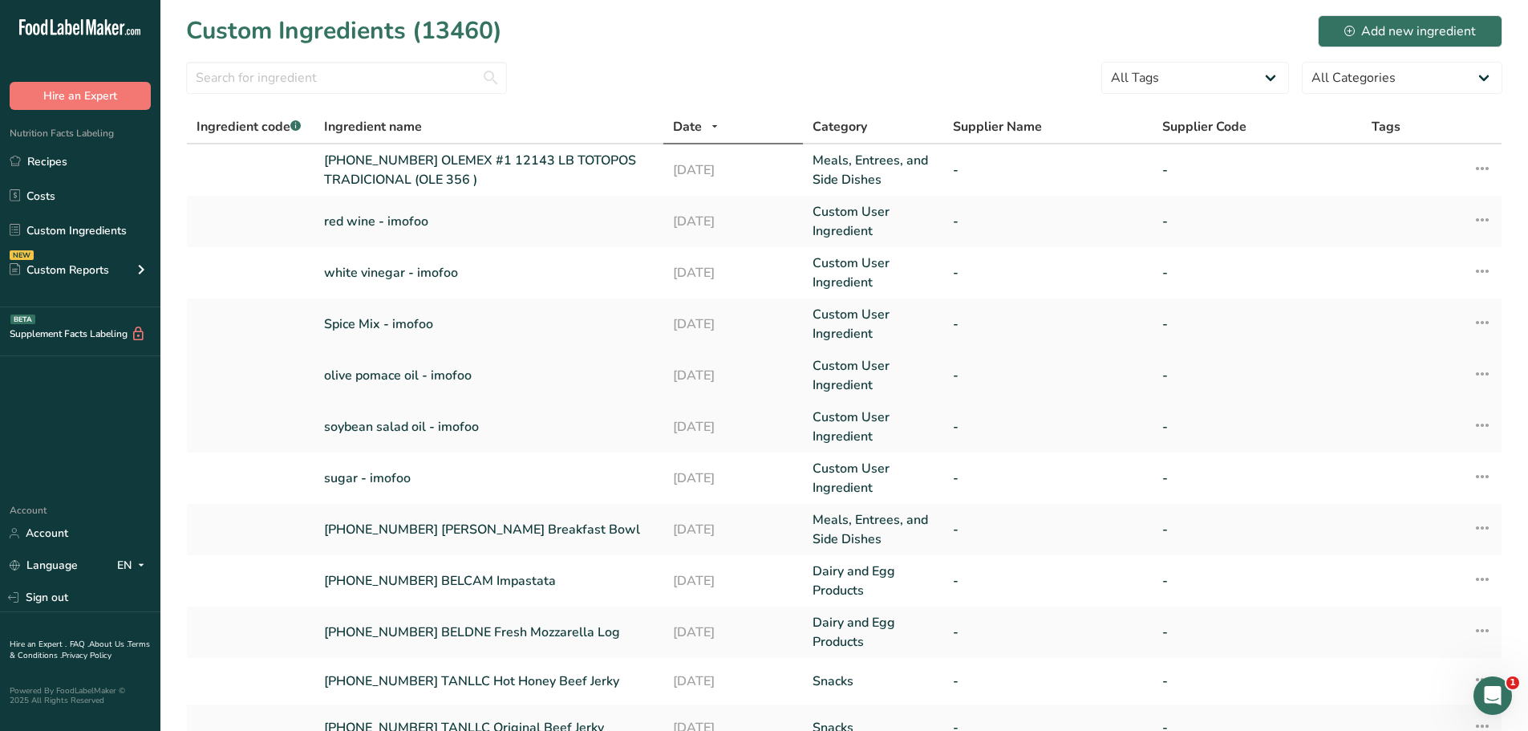
click at [408, 372] on link "olive pomace oil - imofoo" at bounding box center [489, 375] width 330 height 19
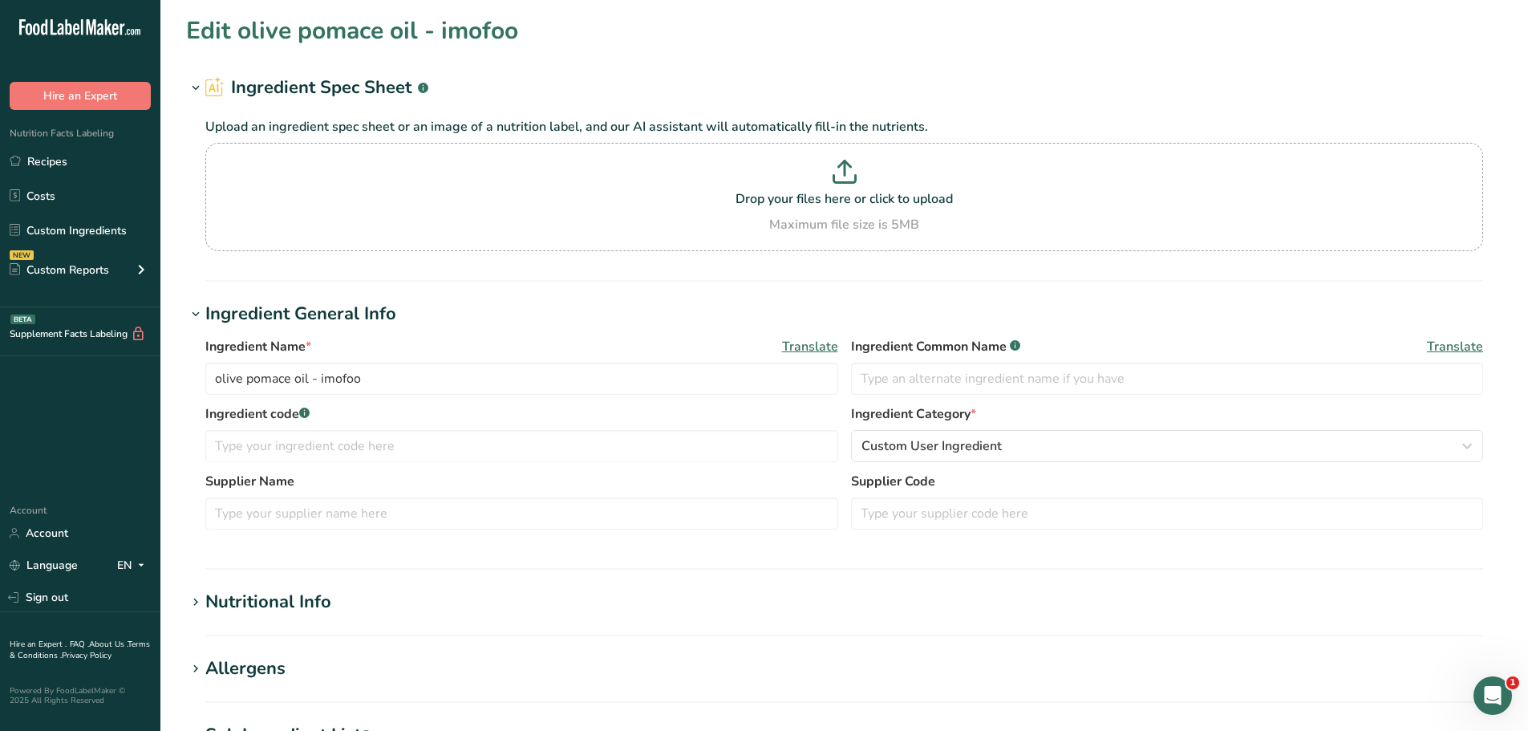
click at [305, 610] on div "Nutritional Info" at bounding box center [268, 602] width 126 height 26
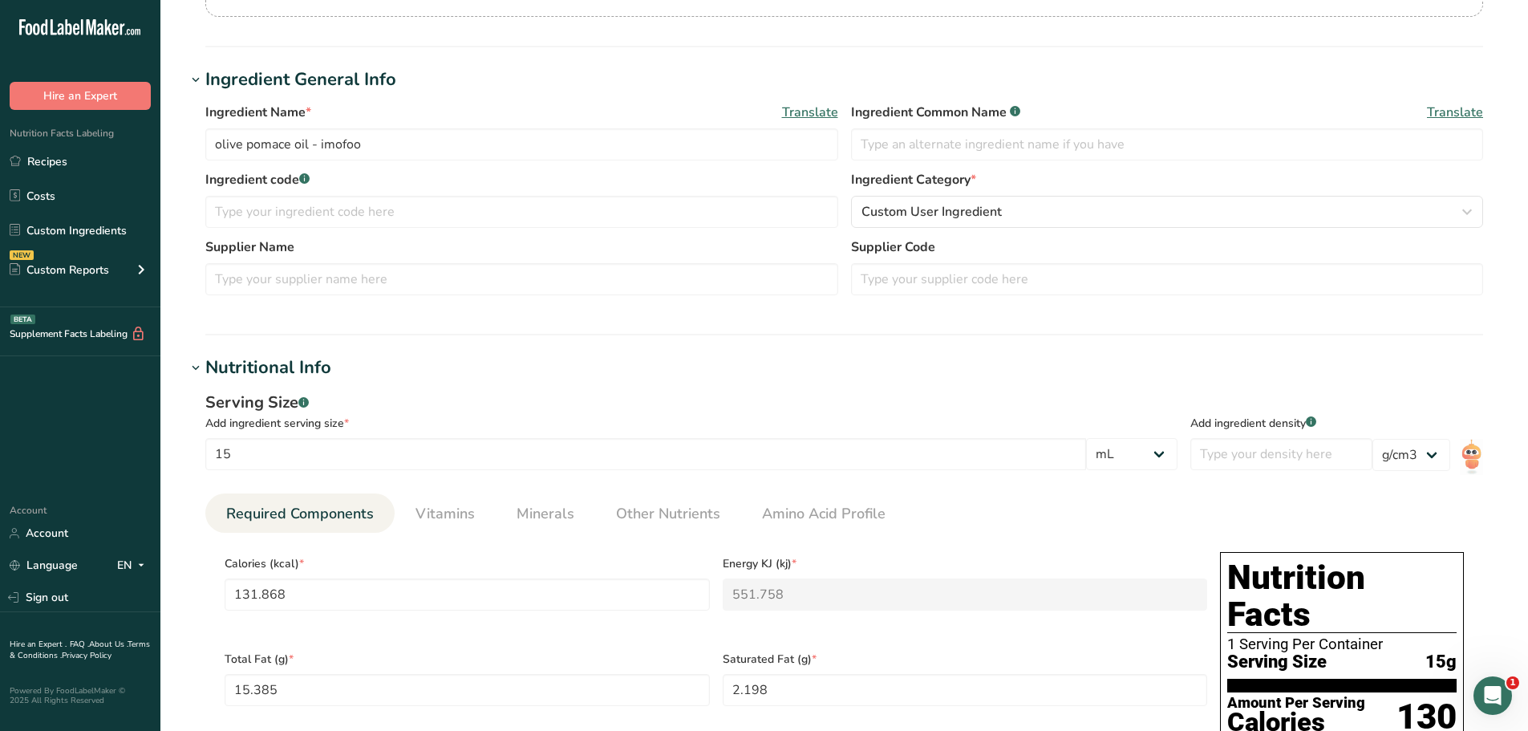
scroll to position [241, 0]
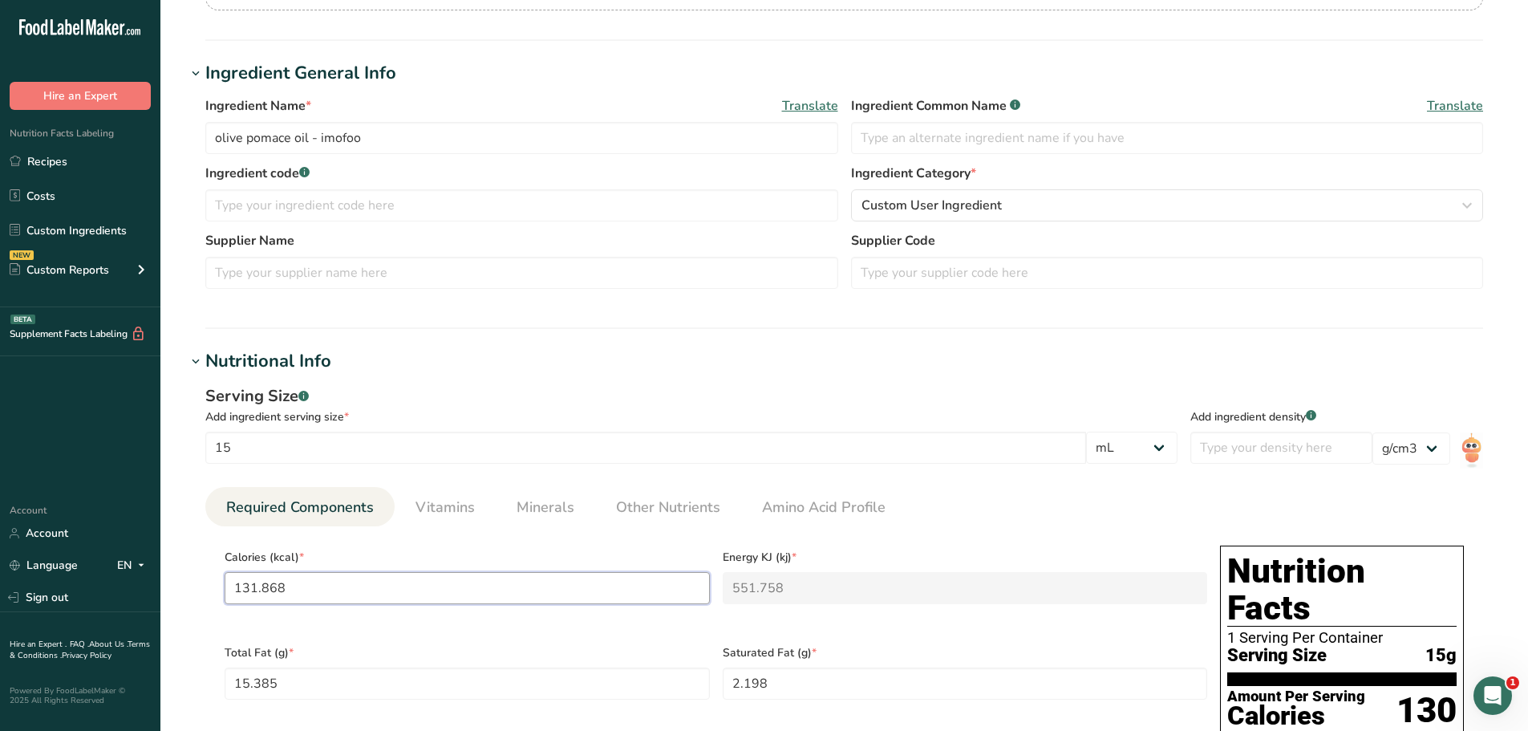
click at [343, 598] on input "131.868" at bounding box center [467, 588] width 485 height 32
type input "1"
type KJ "4.2"
type input "12"
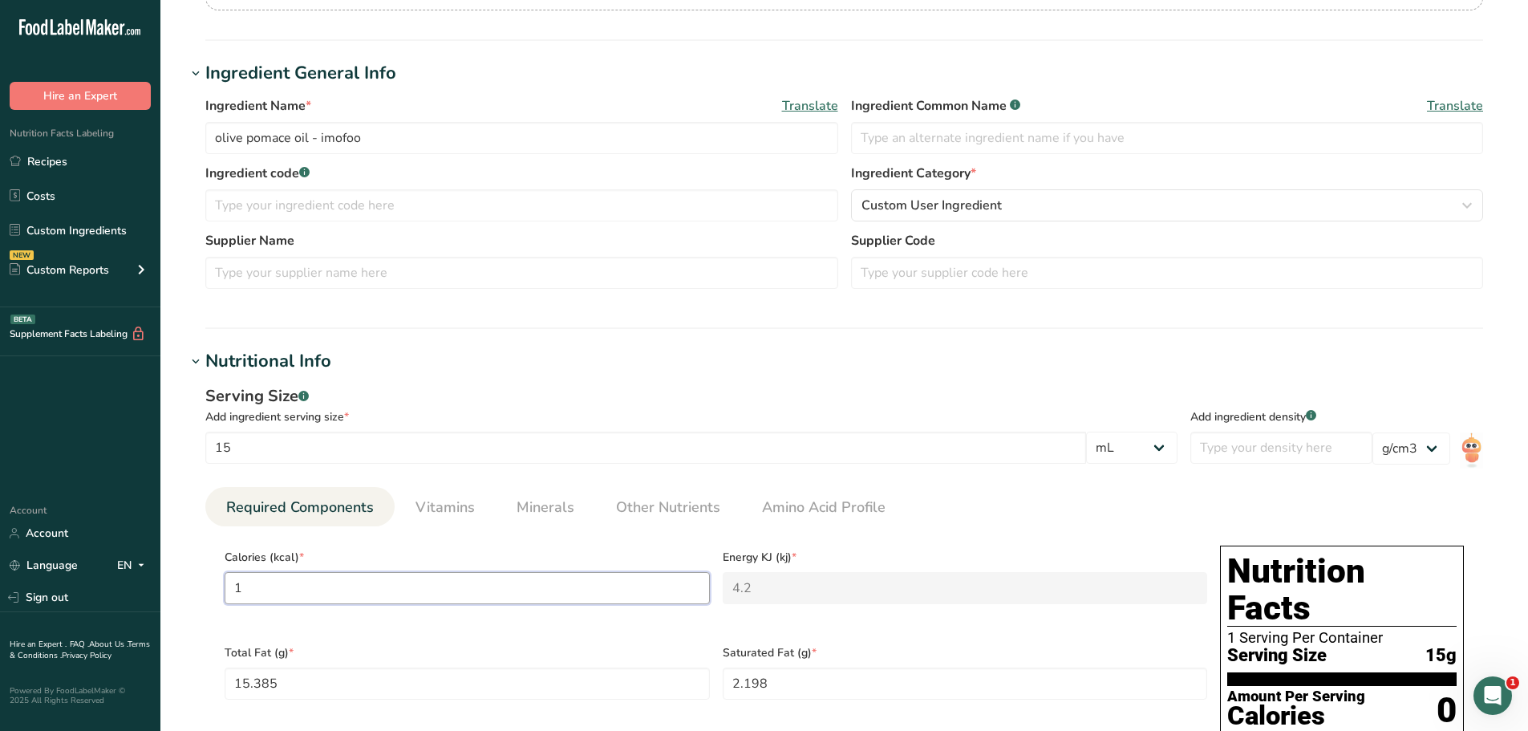
type KJ "50.2"
type input "120"
type KJ "502.1"
type input "120"
type Fat "14"
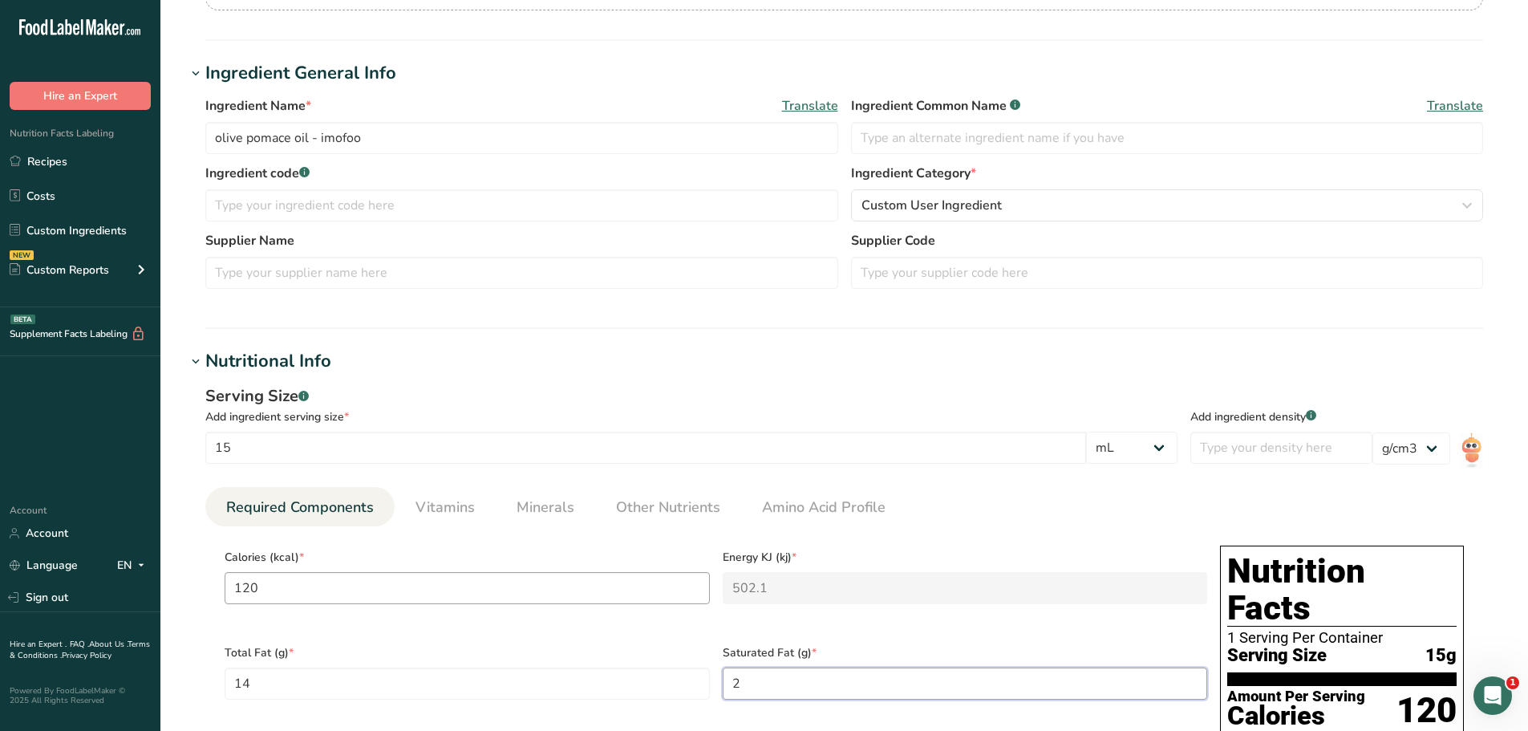
type Fat "2"
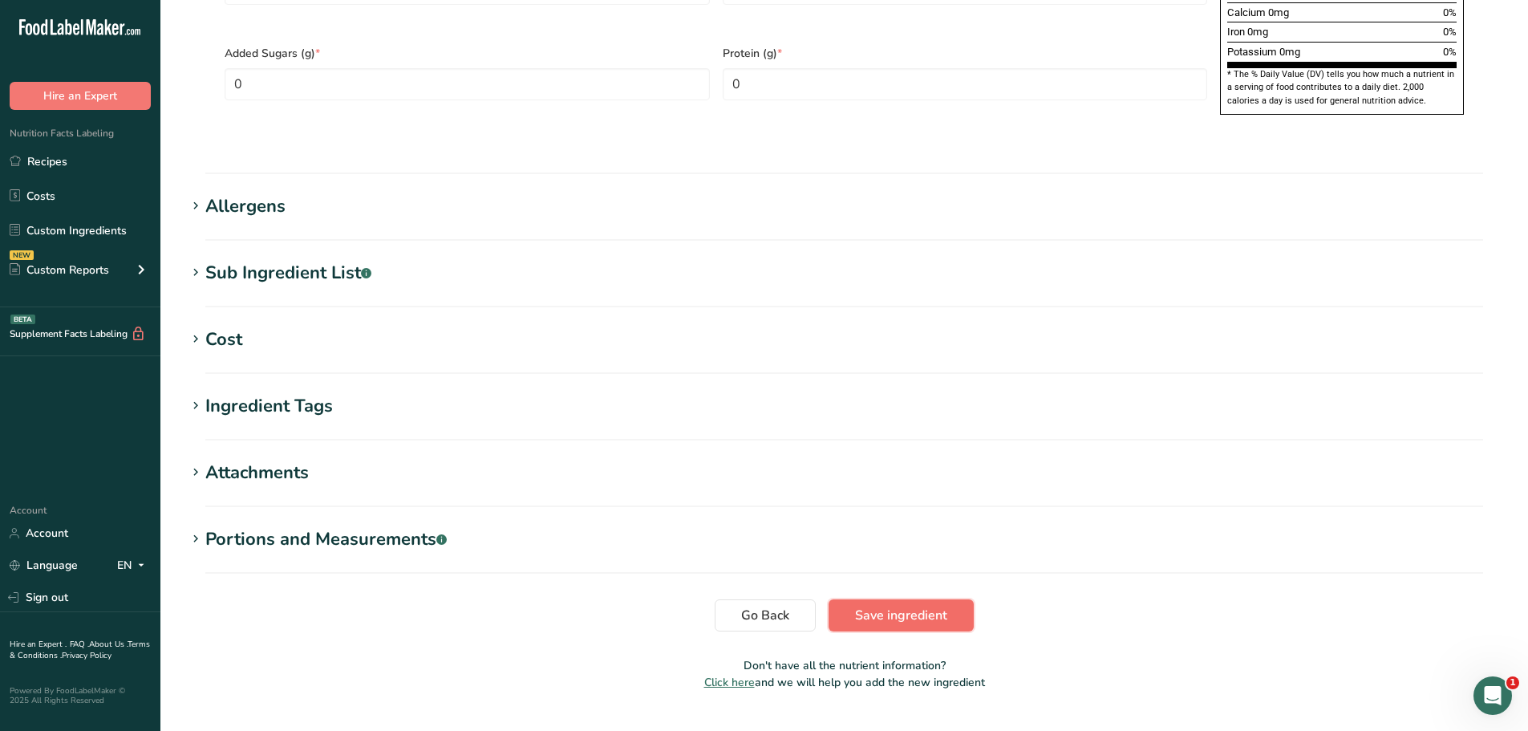
click at [873, 606] on span "Save ingredient" at bounding box center [901, 615] width 92 height 19
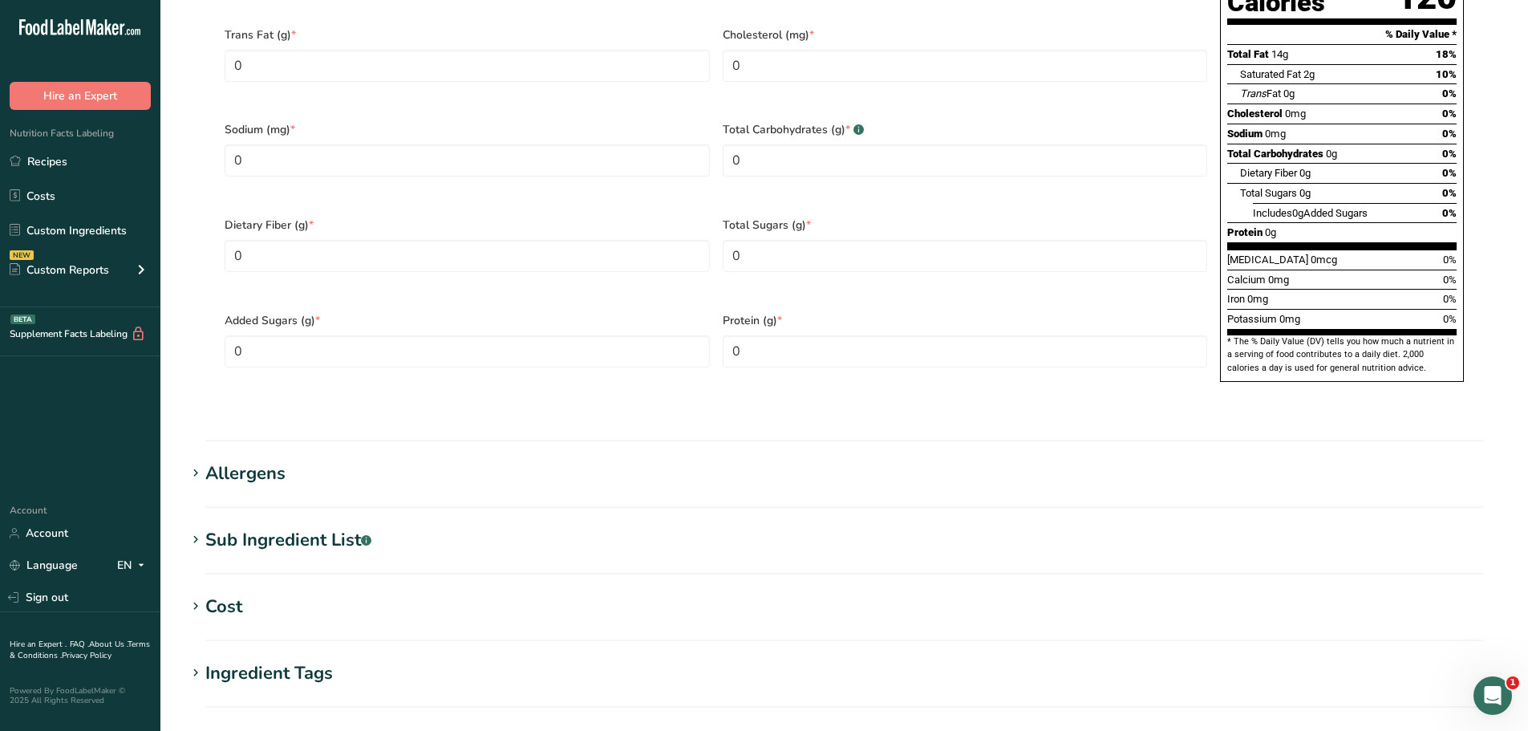
scroll to position [589, 0]
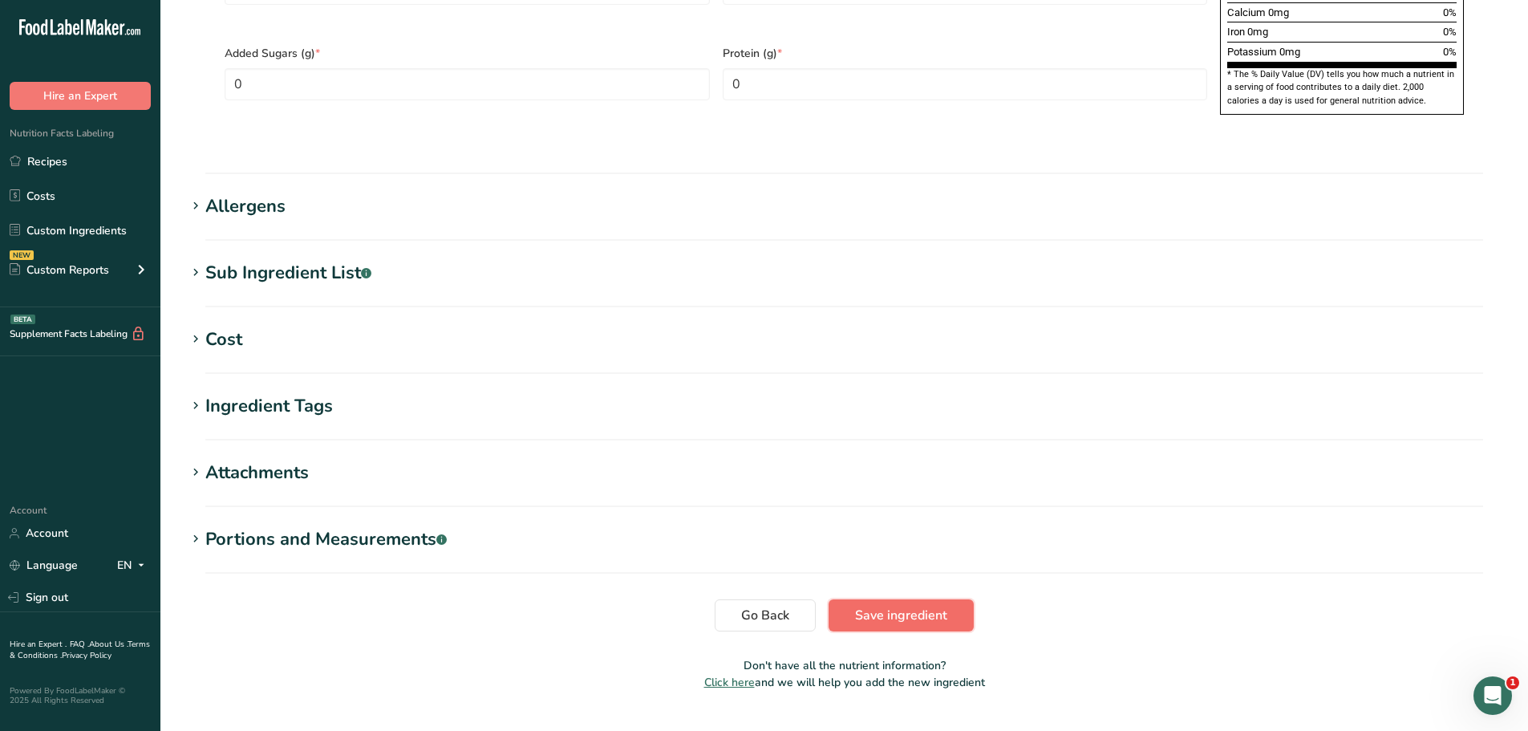
click at [891, 606] on span "Save ingredient" at bounding box center [901, 615] width 92 height 19
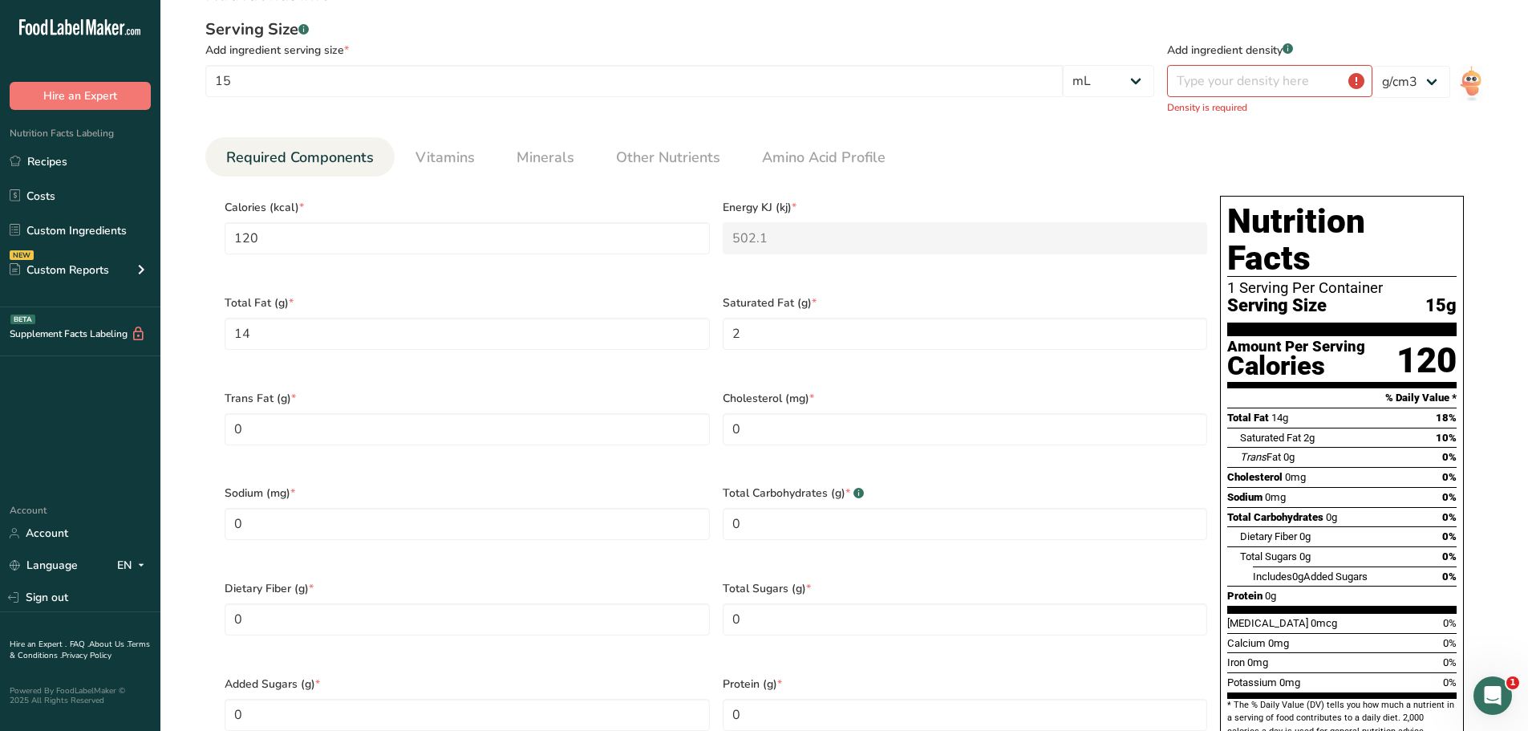
scroll to position [208, 0]
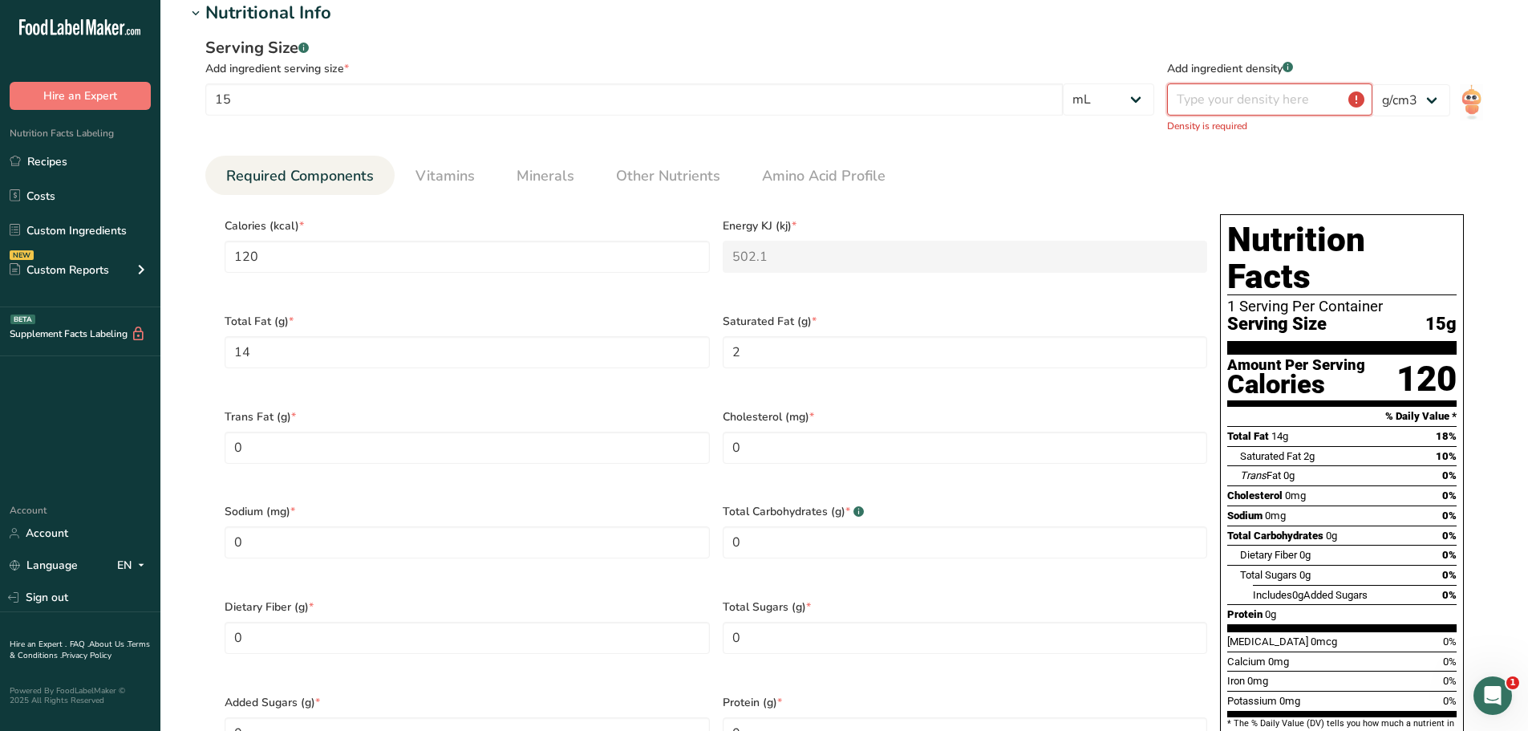
click at [1261, 108] on input "number" at bounding box center [1269, 99] width 205 height 32
click at [1433, 95] on select "lb/ft3 g/cm3" at bounding box center [1412, 100] width 78 height 32
select select "23"
click at [1373, 84] on select "lb/ft3 g/cm3" at bounding box center [1412, 100] width 78 height 32
type input "2.1123"
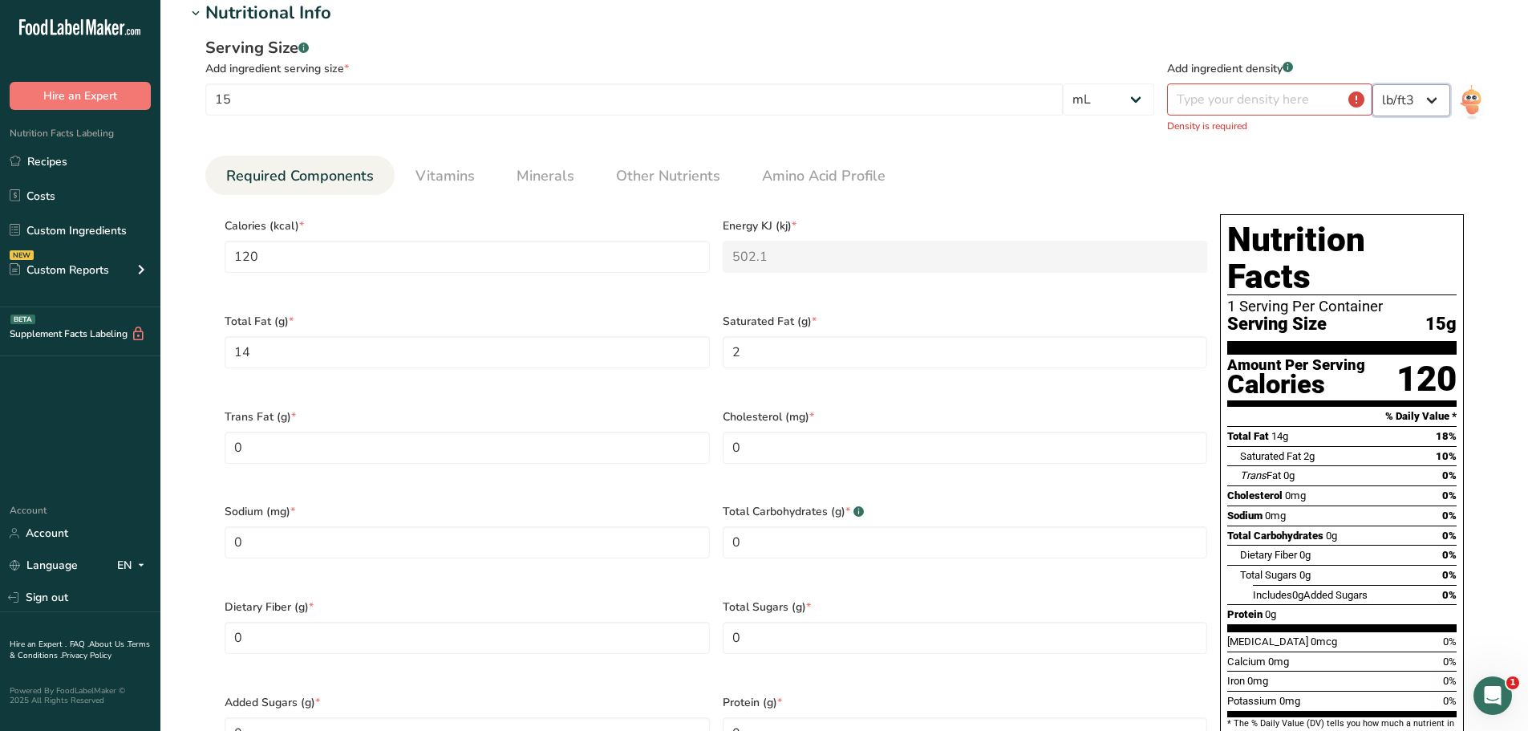
type KJ "8.8383"
type Fat "0.2464"
type Fat "0.0352"
click at [1432, 105] on select "lb/ft3 g/cm3" at bounding box center [1412, 100] width 78 height 32
select select "22"
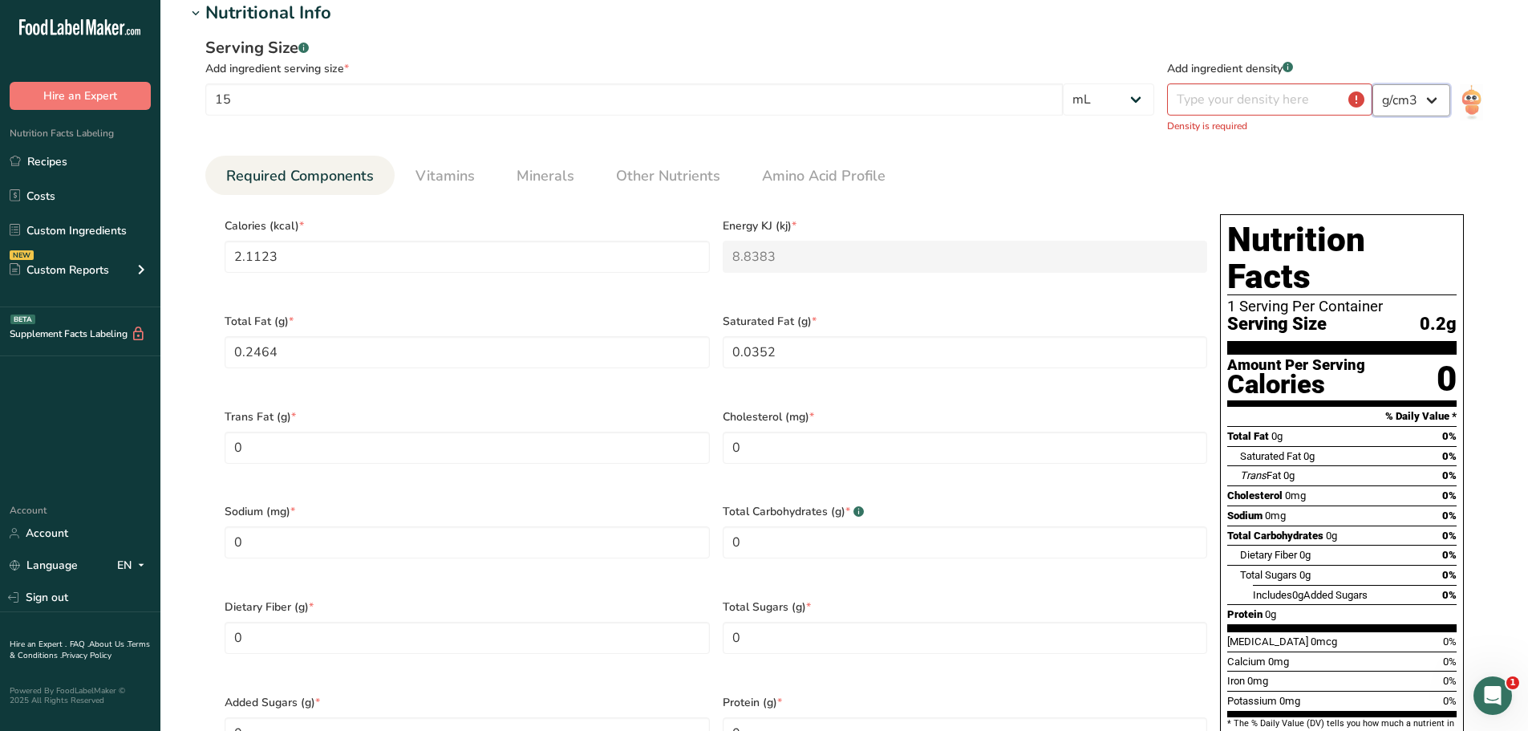
click at [1373, 84] on select "lb/ft3 g/cm3" at bounding box center [1412, 100] width 78 height 32
type input "131.8681"
type KJ "551.7582"
type Fat "15.3846"
type Fat "2.1978"
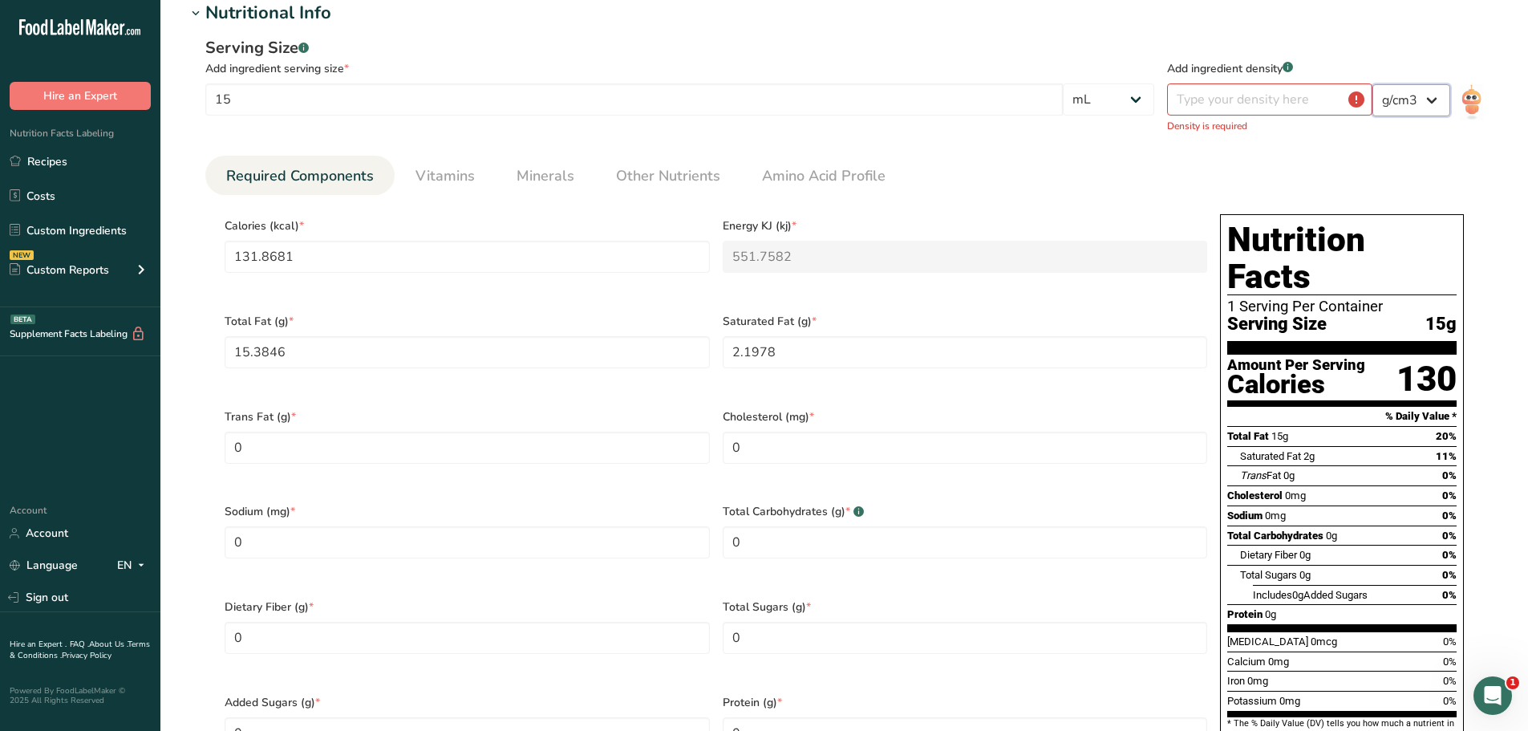
click at [1430, 100] on select "lb/ft3 g/cm3" at bounding box center [1412, 100] width 78 height 32
click at [1373, 84] on select "lb/ft3 g/cm3" at bounding box center [1412, 100] width 78 height 32
click at [1291, 107] on input "number" at bounding box center [1269, 99] width 205 height 32
click at [1438, 103] on select "lb/ft3 g/cm3" at bounding box center [1412, 100] width 78 height 32
select select "23"
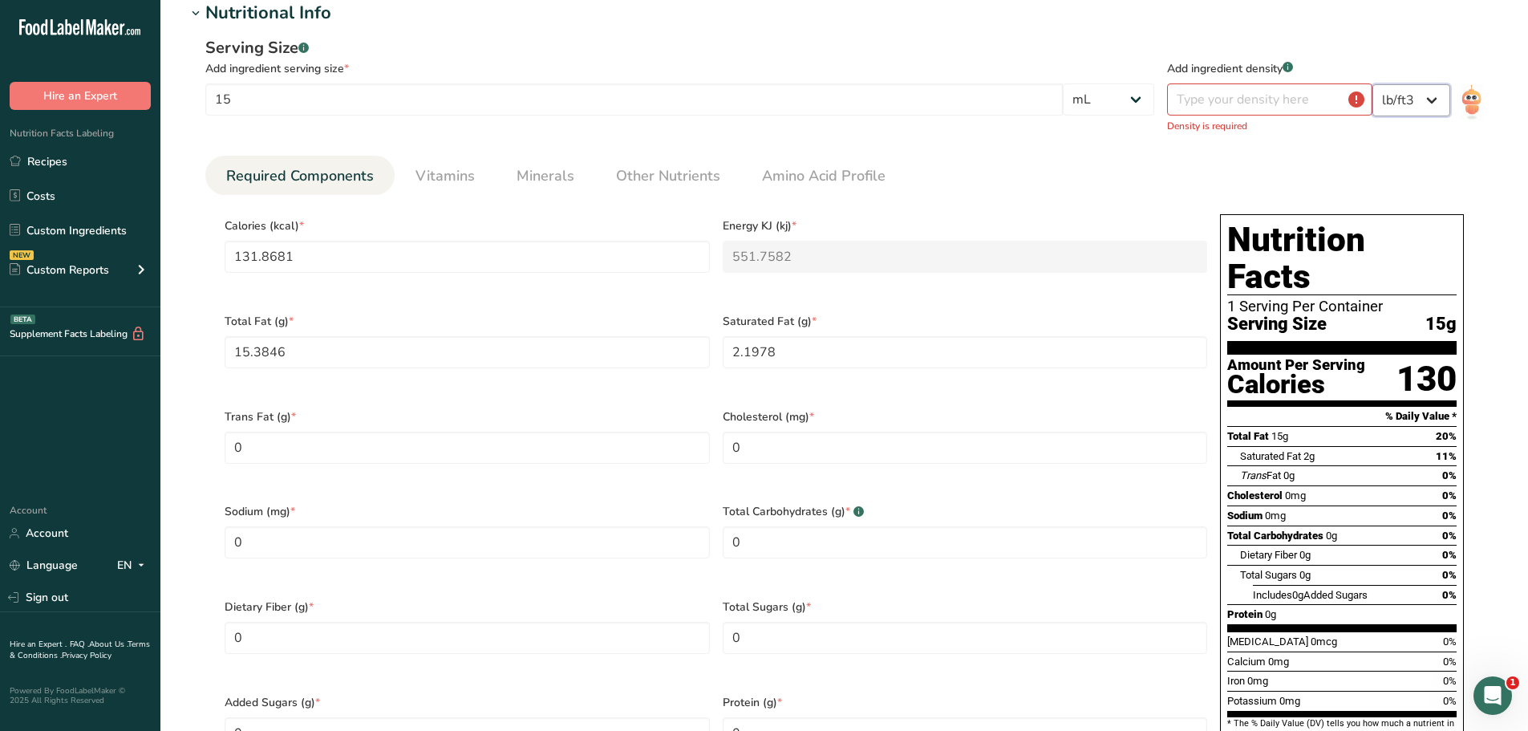
click at [1373, 84] on select "lb/ft3 g/cm3" at bounding box center [1412, 100] width 78 height 32
type input "2.1123"
type KJ "8.8383"
type Fat "0.2464"
type Fat "0.0352"
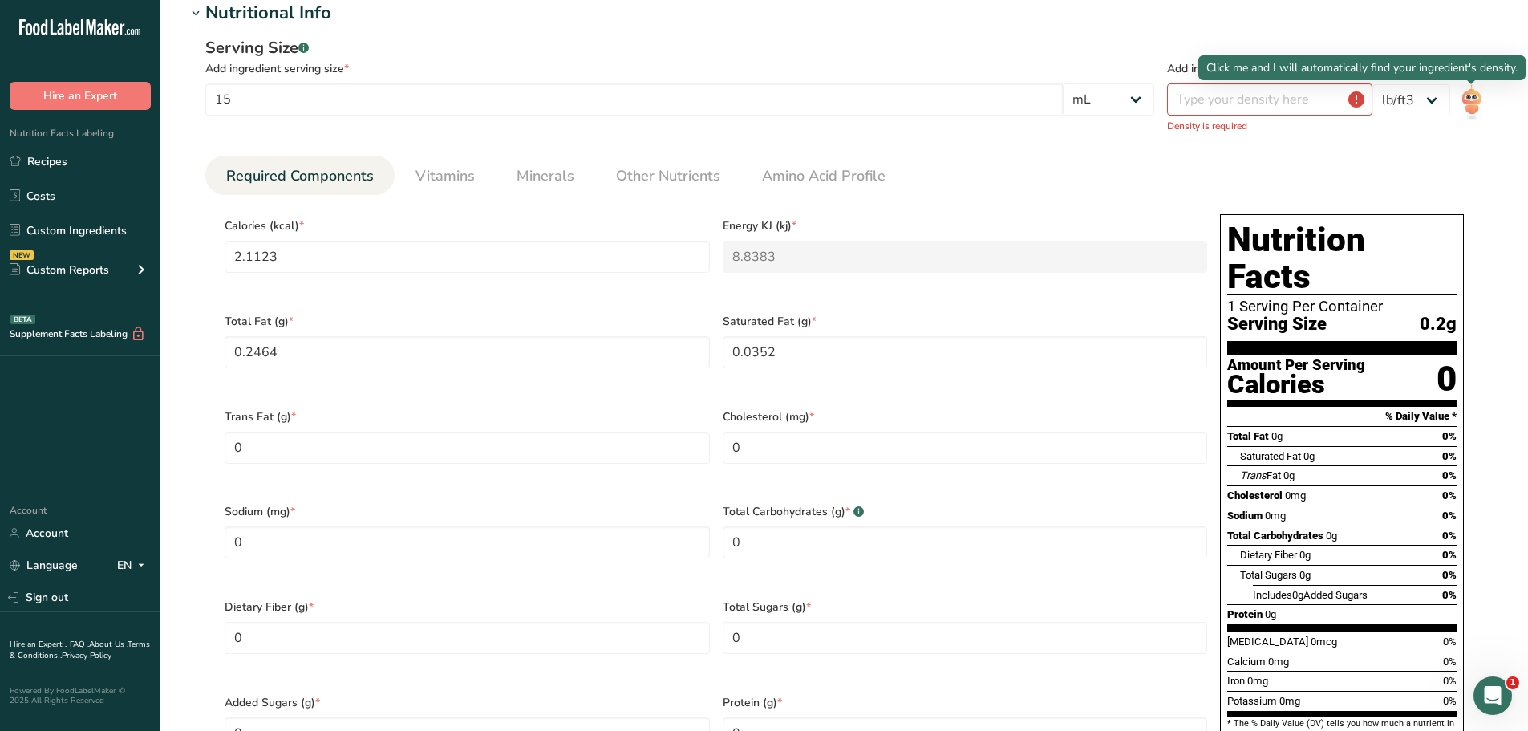
click at [1473, 103] on img at bounding box center [1471, 102] width 23 height 36
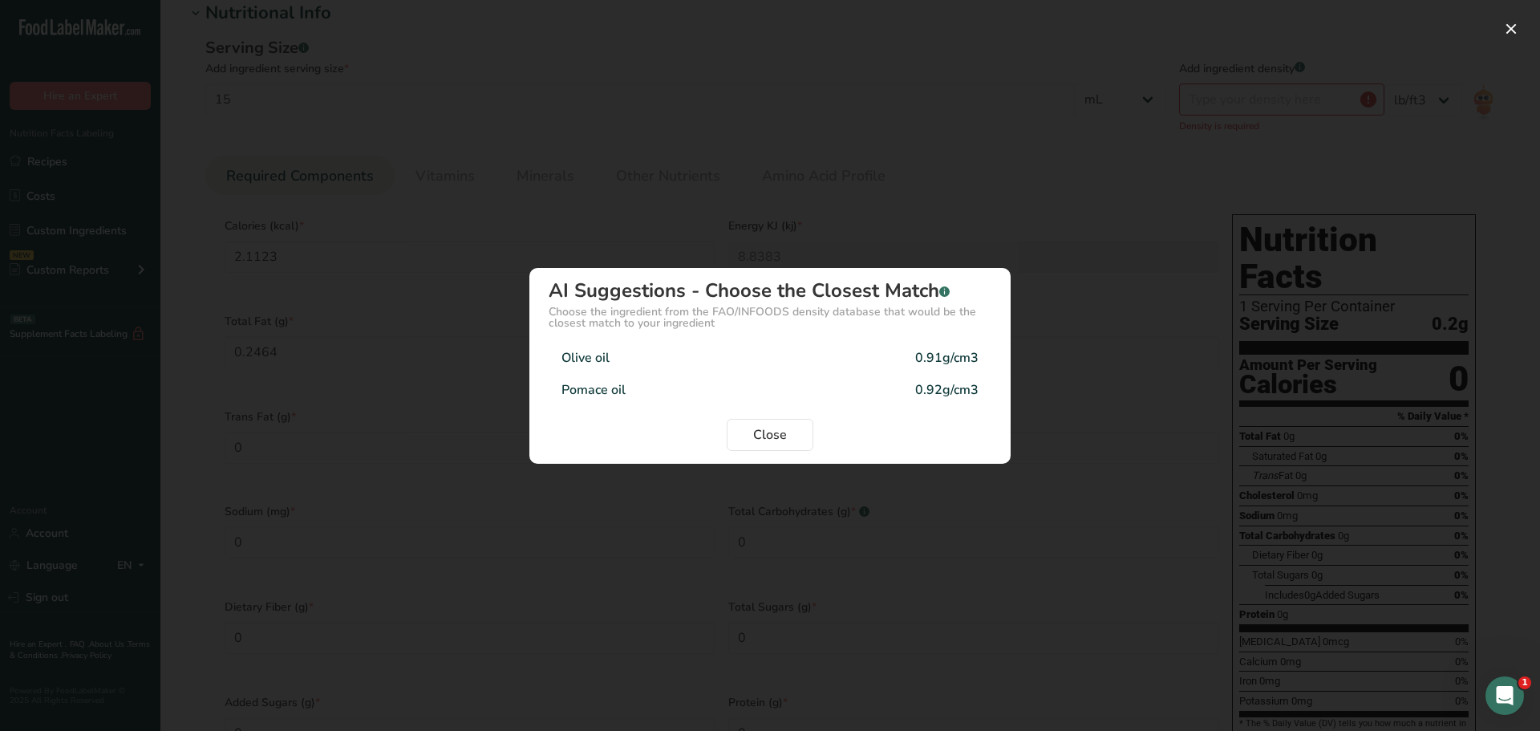
click at [624, 387] on div "Pomace oil" at bounding box center [594, 389] width 64 height 19
type input "0.92"
select select "22"
type input "121.3187"
type KJ "507.6176"
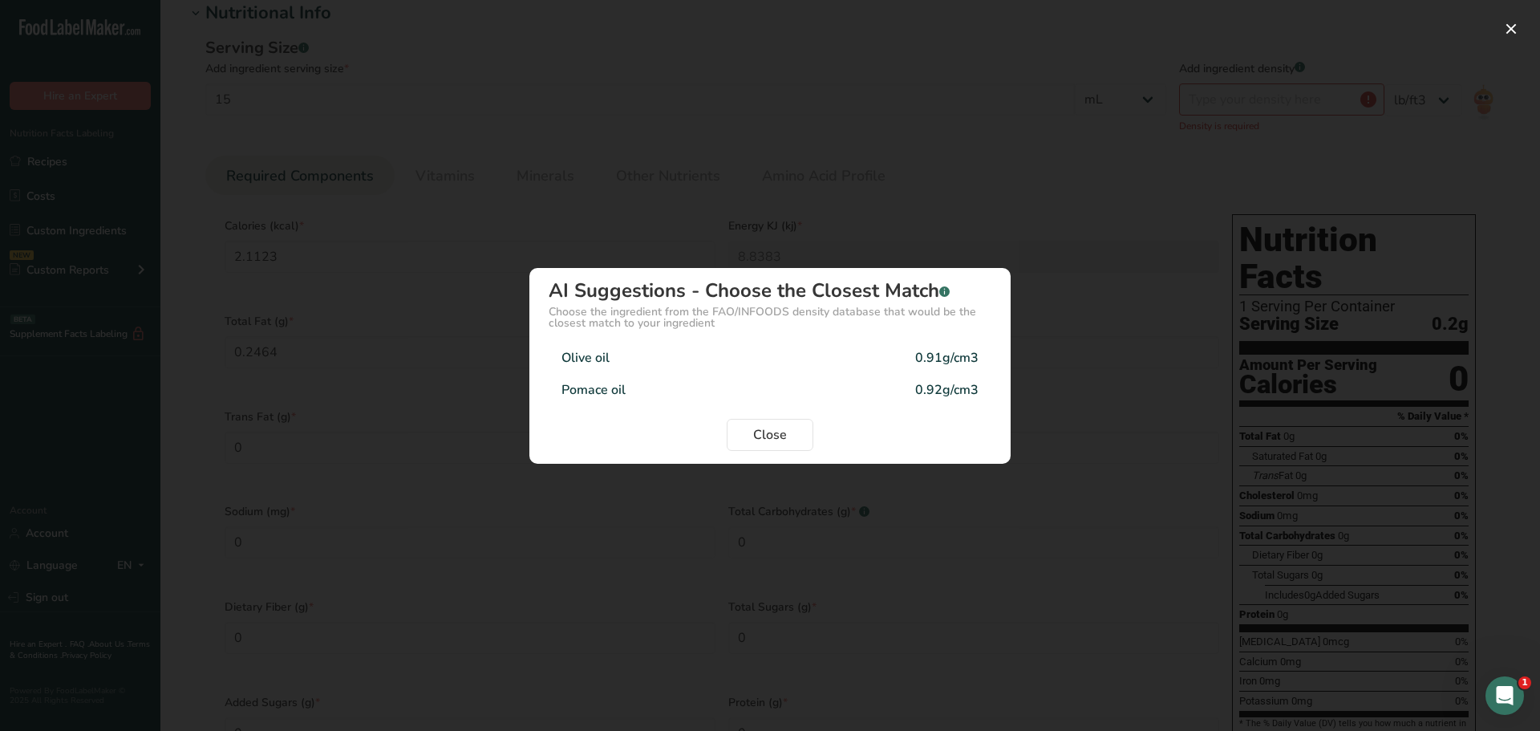
type Fat "14.1538"
type Fat "2.022"
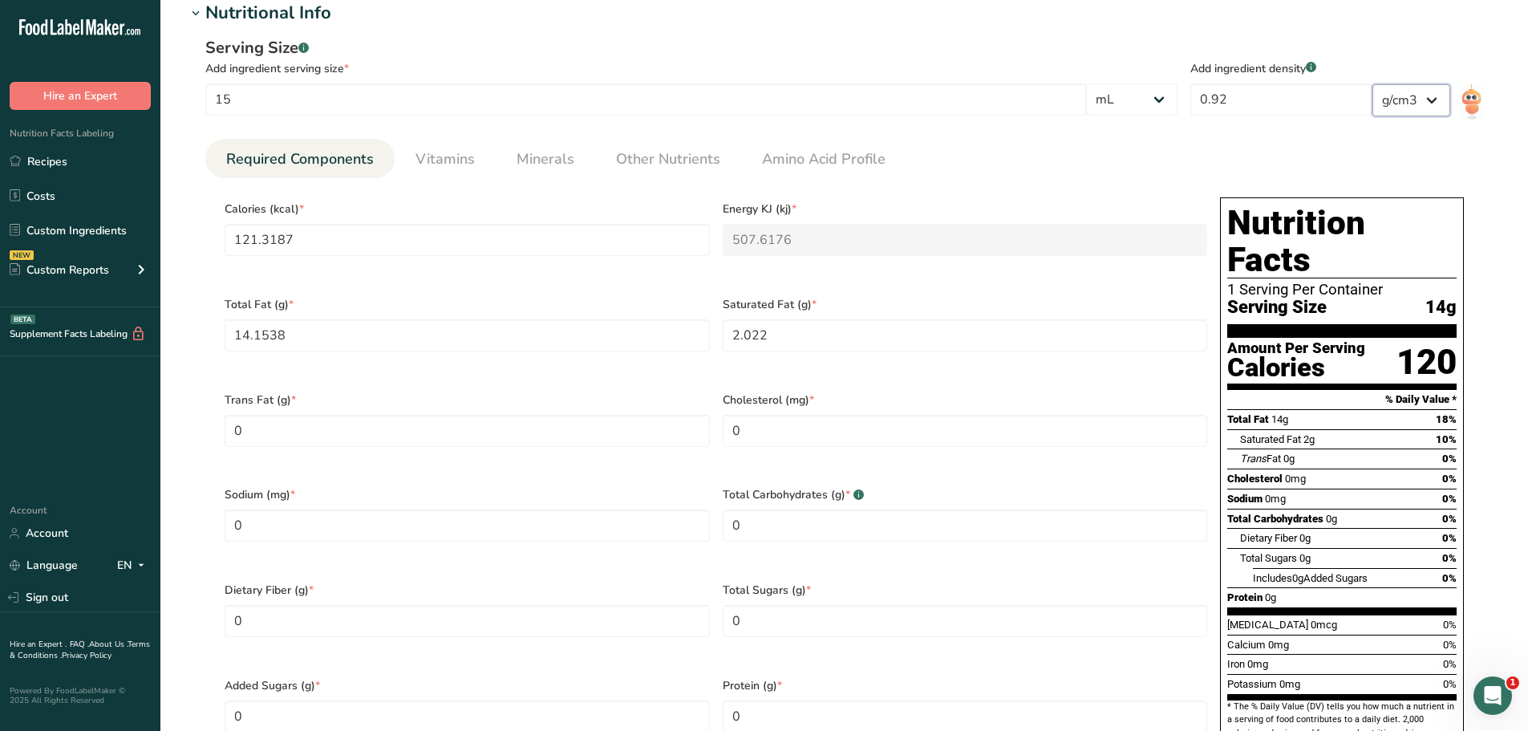
click at [1405, 103] on select "lb/ft3 g/cm3" at bounding box center [1412, 100] width 78 height 32
click at [1373, 84] on select "lb/ft3 g/cm3" at bounding box center [1412, 100] width 78 height 32
click at [373, 249] on input "121.3187" at bounding box center [467, 240] width 485 height 32
type input "1"
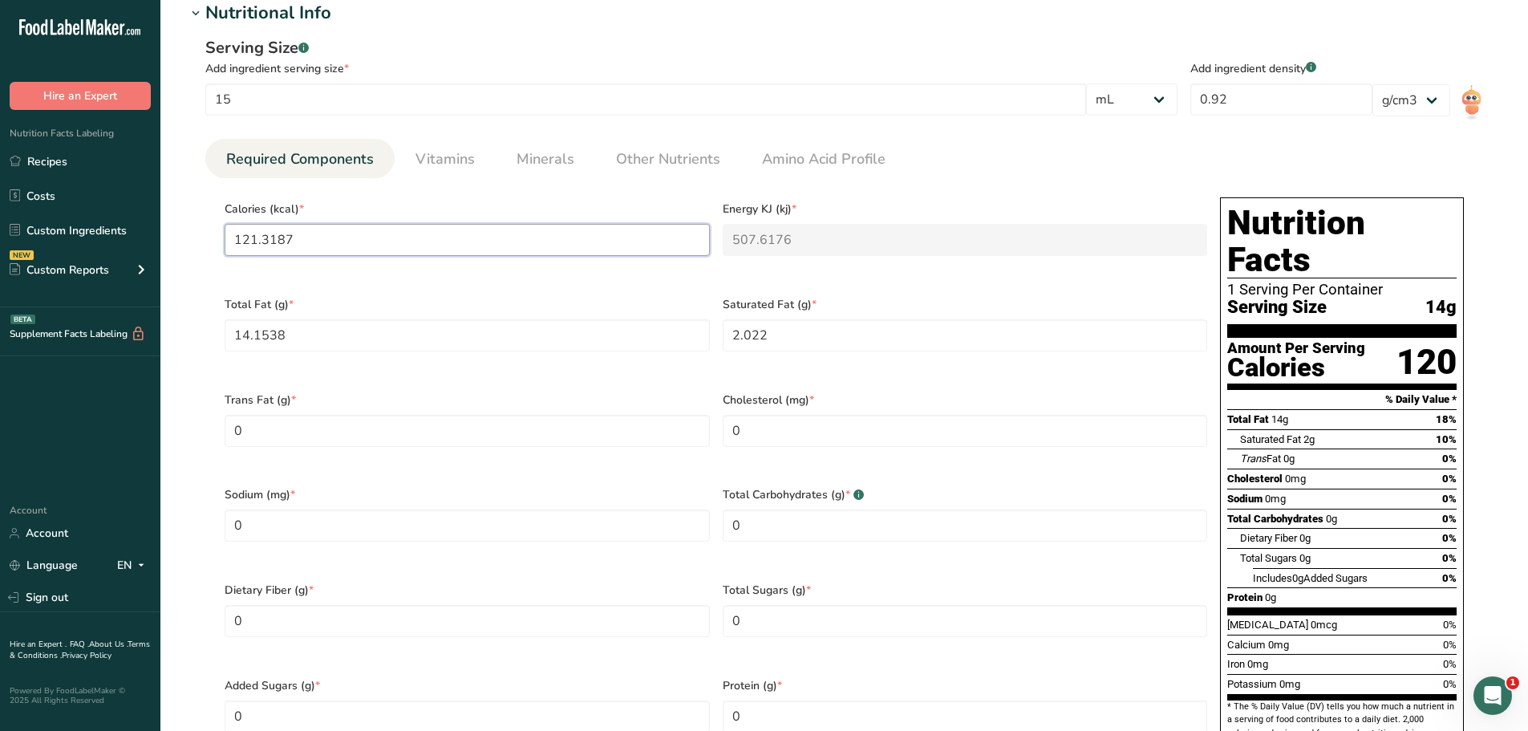
type KJ "4.2"
type input "12"
type KJ "50.2"
type input "120"
type KJ "502.1"
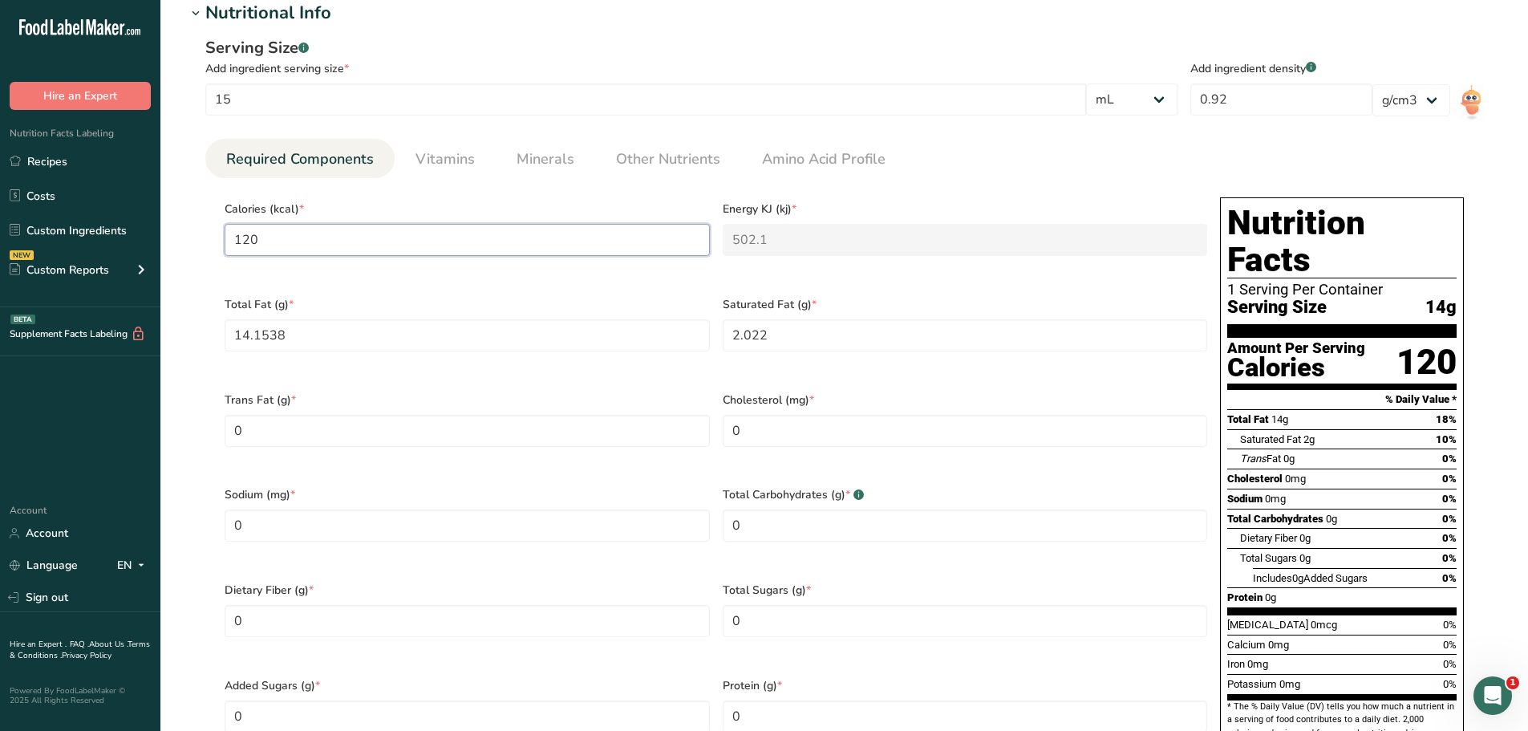
type input "120"
type Fat "14"
type Fat "2"
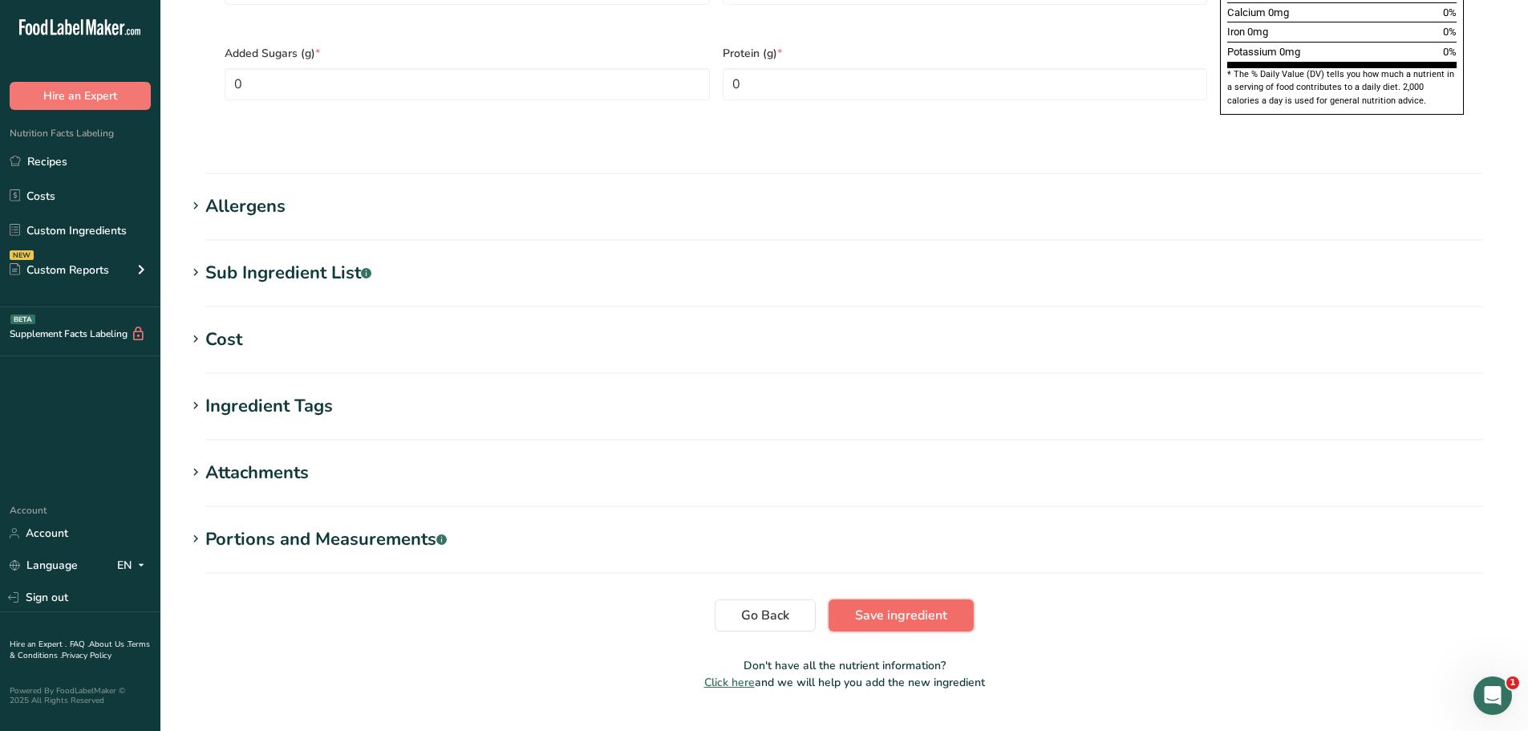
click at [907, 606] on span "Save ingredient" at bounding box center [901, 615] width 92 height 19
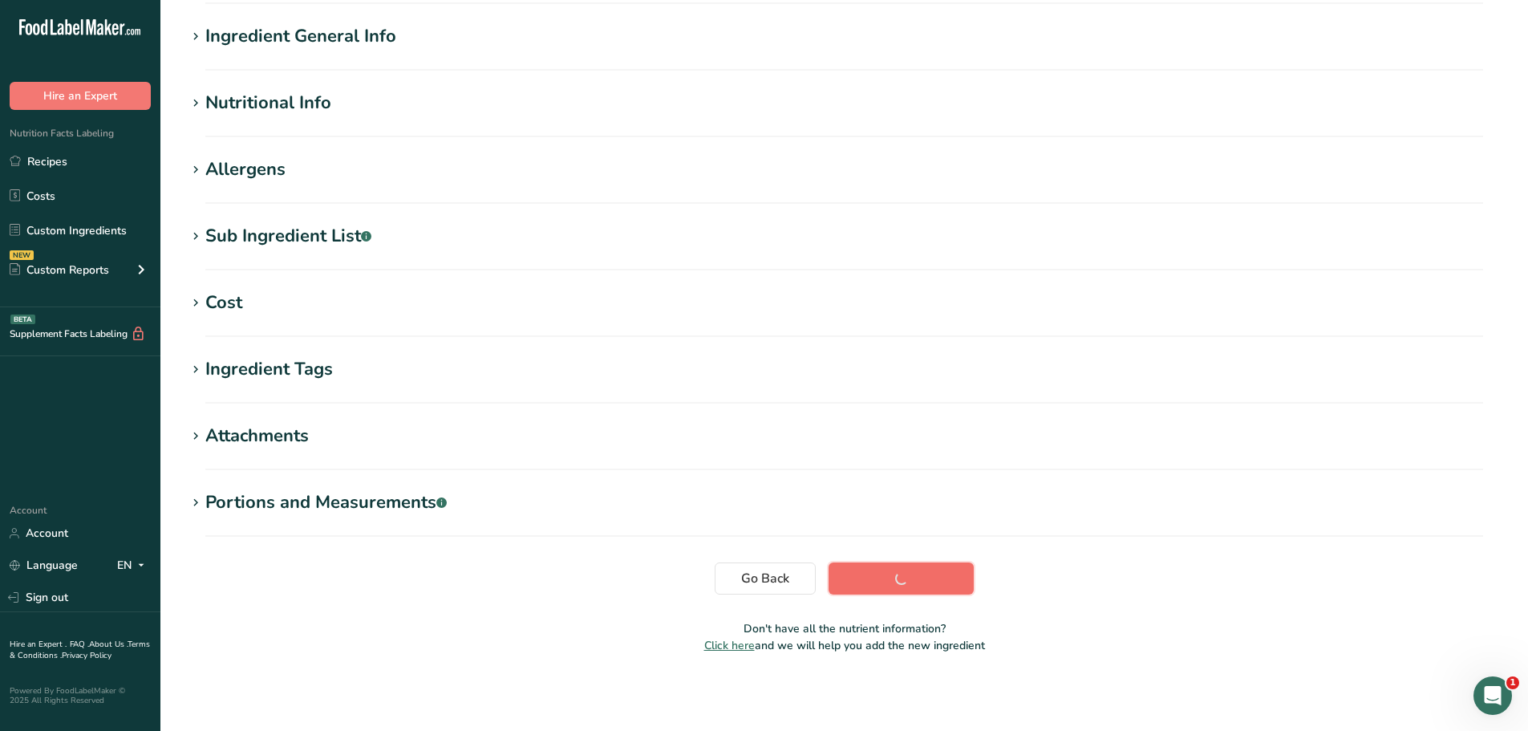
scroll to position [118, 0]
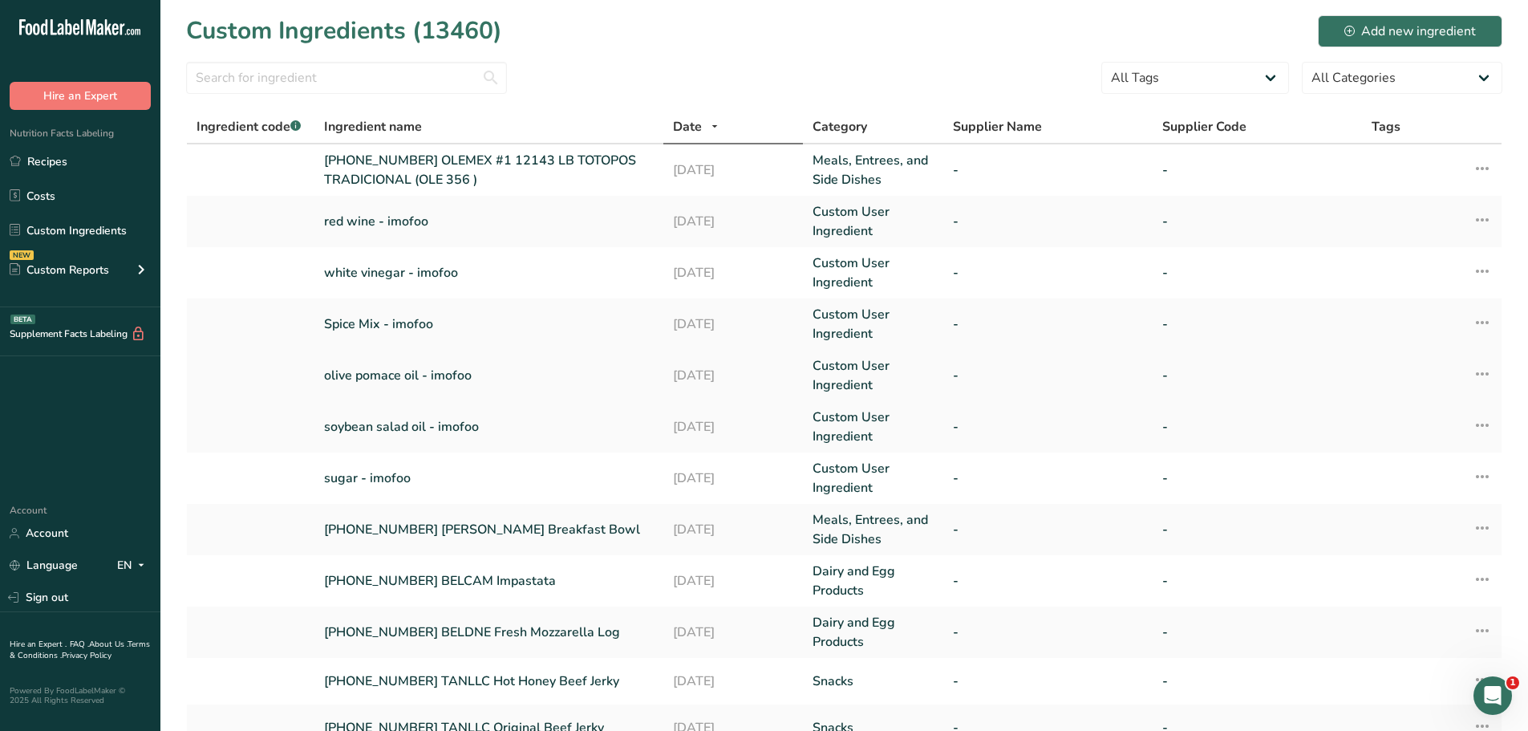
click at [371, 369] on link "olive pomace oil - imofoo" at bounding box center [489, 375] width 330 height 19
select select "17"
select select "22"
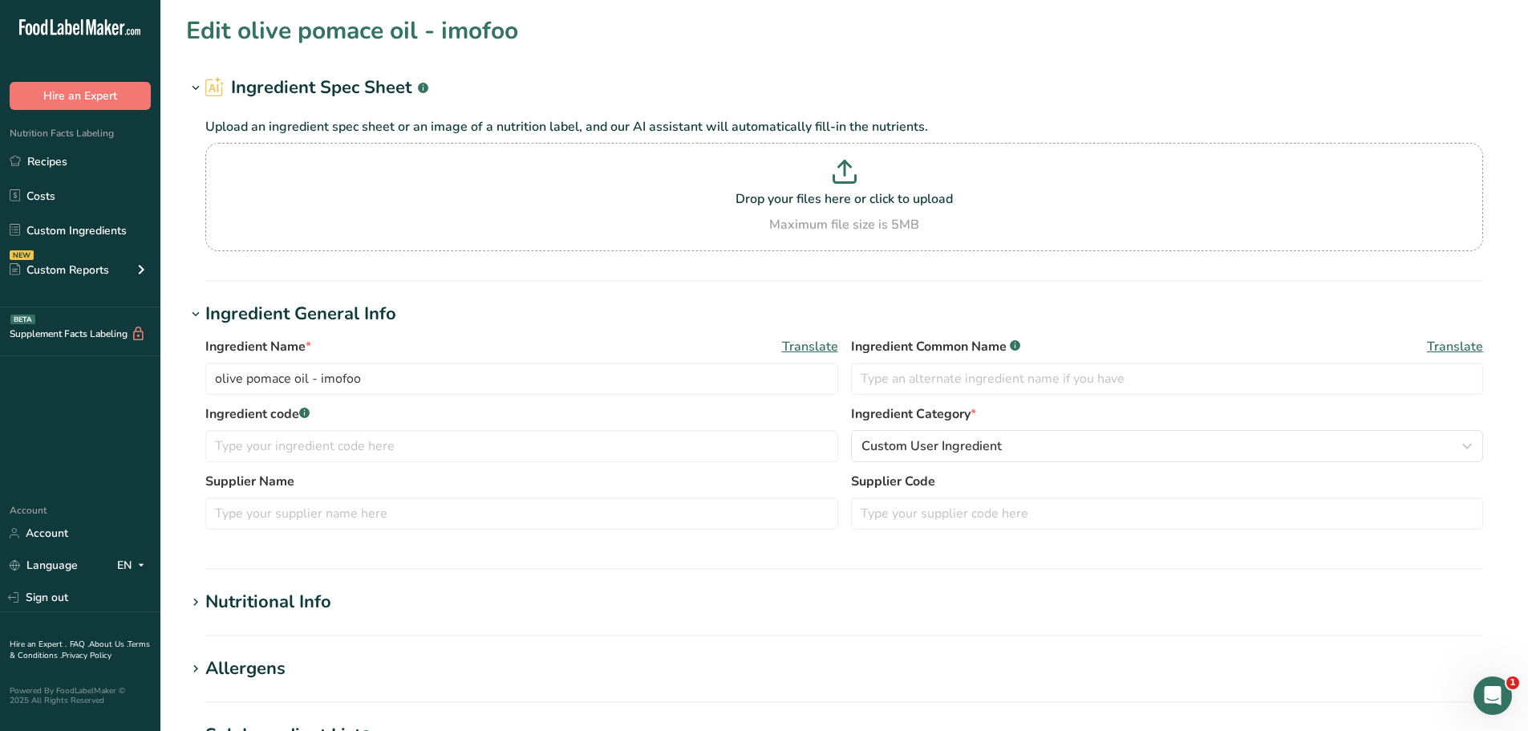
type input "130.435"
type KJ "545.761"
type Fat "15.217"
type Fat "2.174"
type Fat "0"
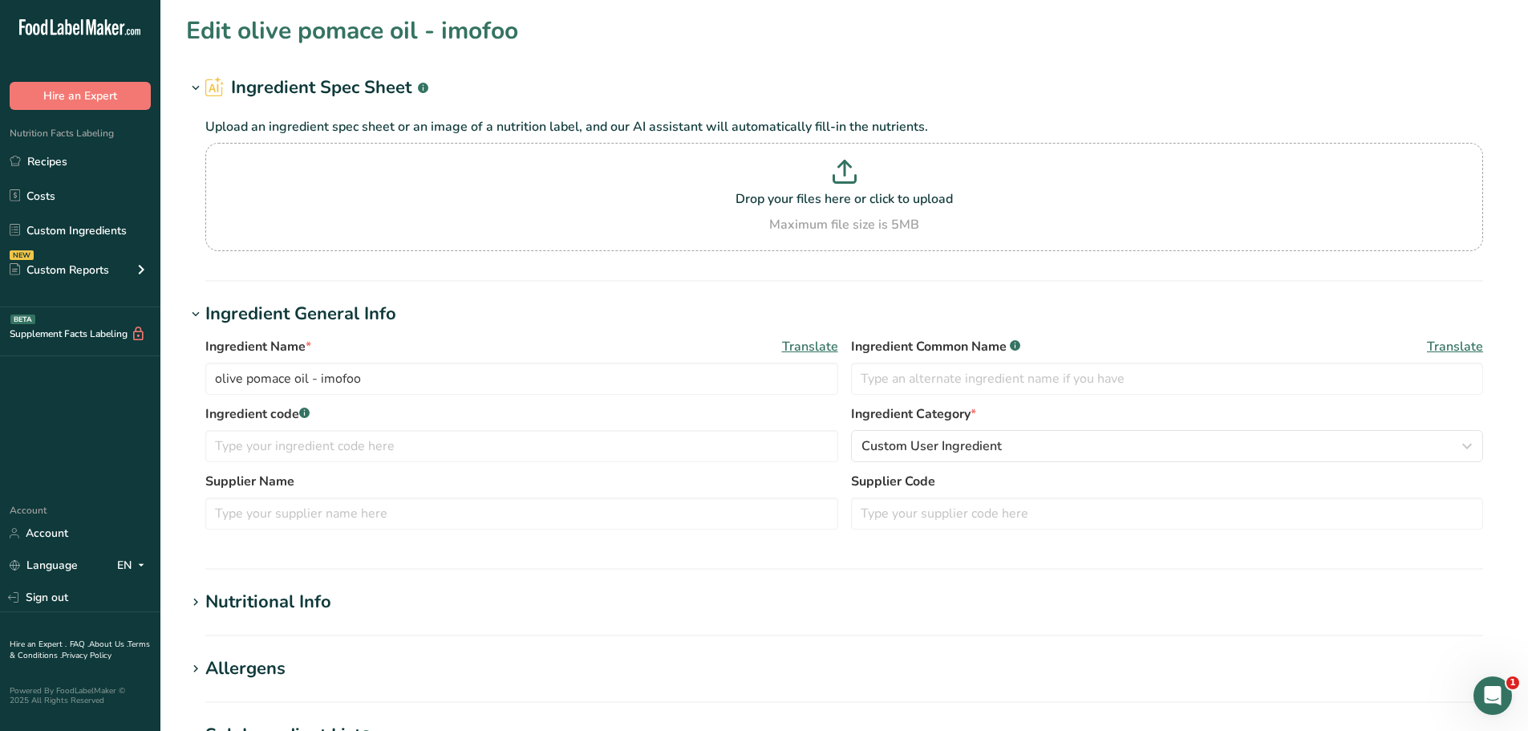
type input "0"
type Carbohydrates "0"
type Fiber "0"
type Sugars "0"
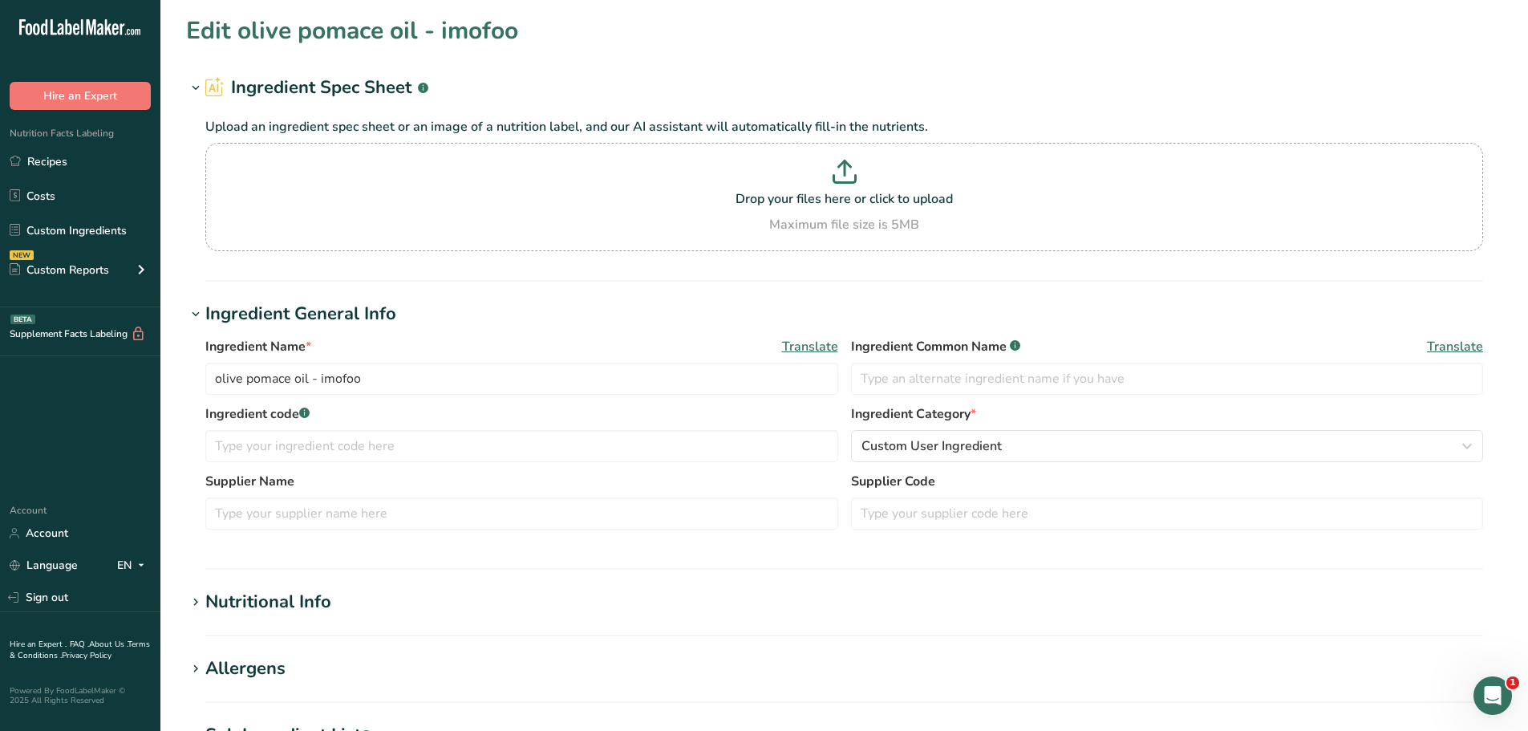
type Sugars "0"
type input "0"
click at [307, 601] on div "Nutritional Info" at bounding box center [268, 602] width 126 height 26
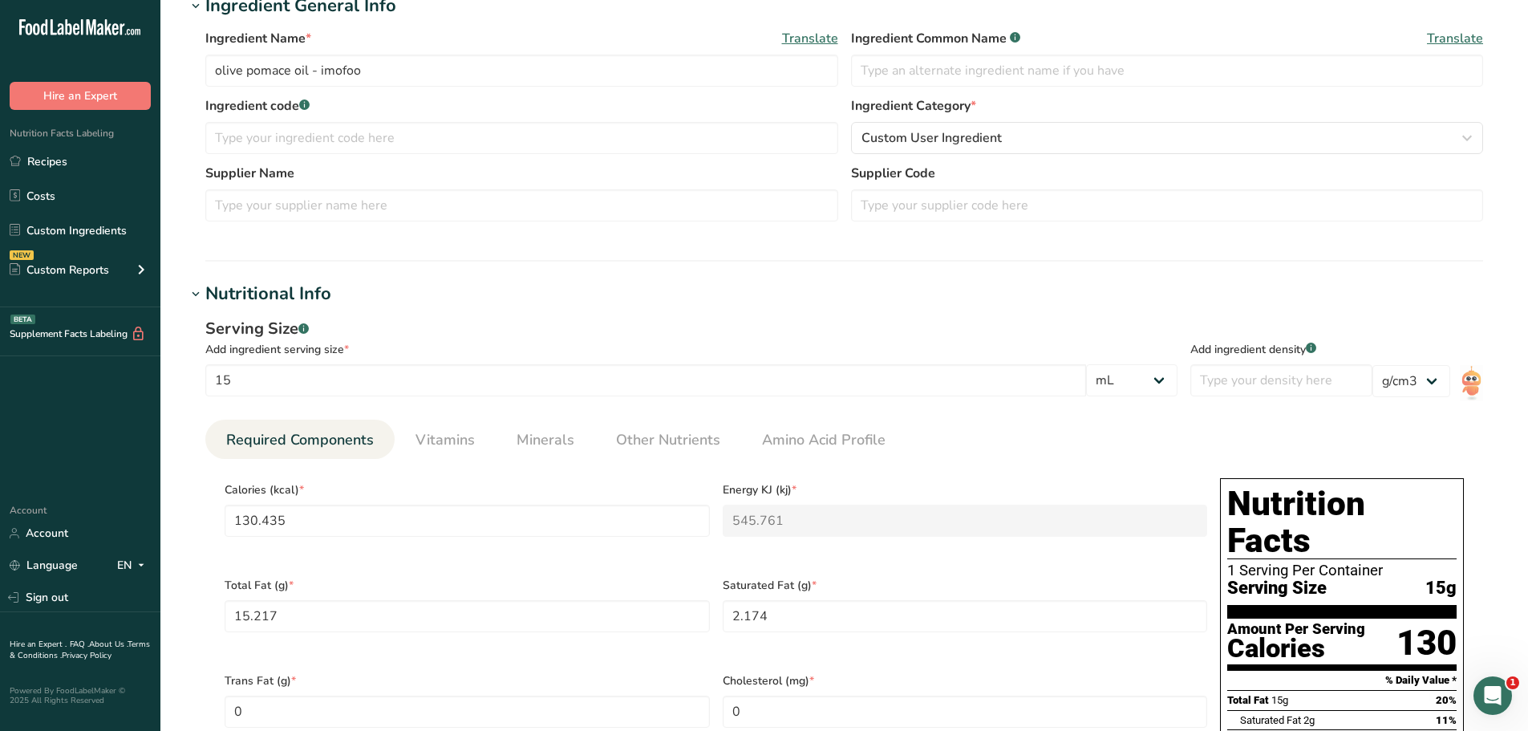
scroll to position [321, 0]
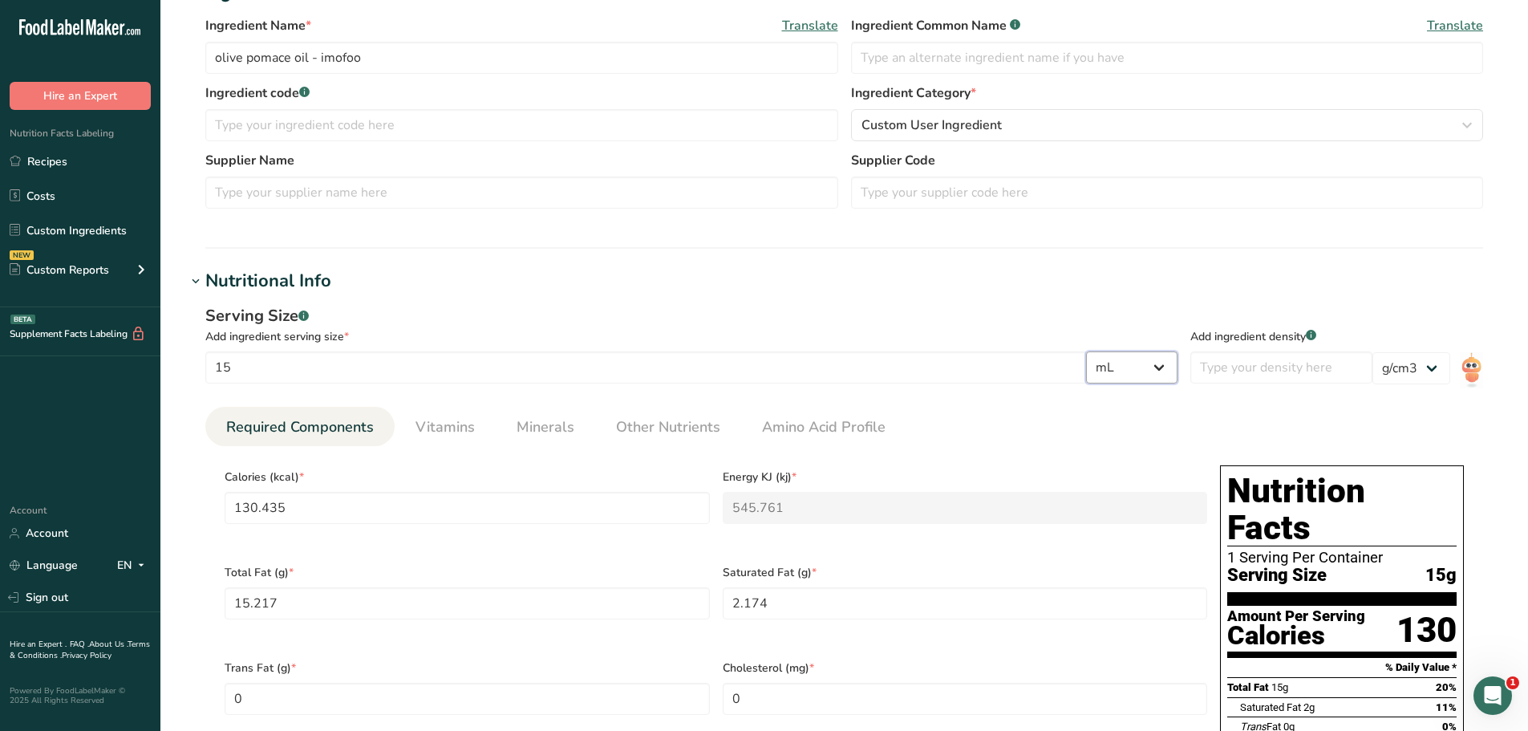
click at [1152, 363] on select "g kg mg mcg lb oz l mL fl oz tbsp tsp cup qt gallon" at bounding box center [1131, 367] width 91 height 32
select select "19"
click at [1099, 351] on select "g kg mg mcg lb oz l mL fl oz tbsp tsp cup qt gallon" at bounding box center [1131, 367] width 91 height 32
type input "1928.7391"
type KJ "8070.166"
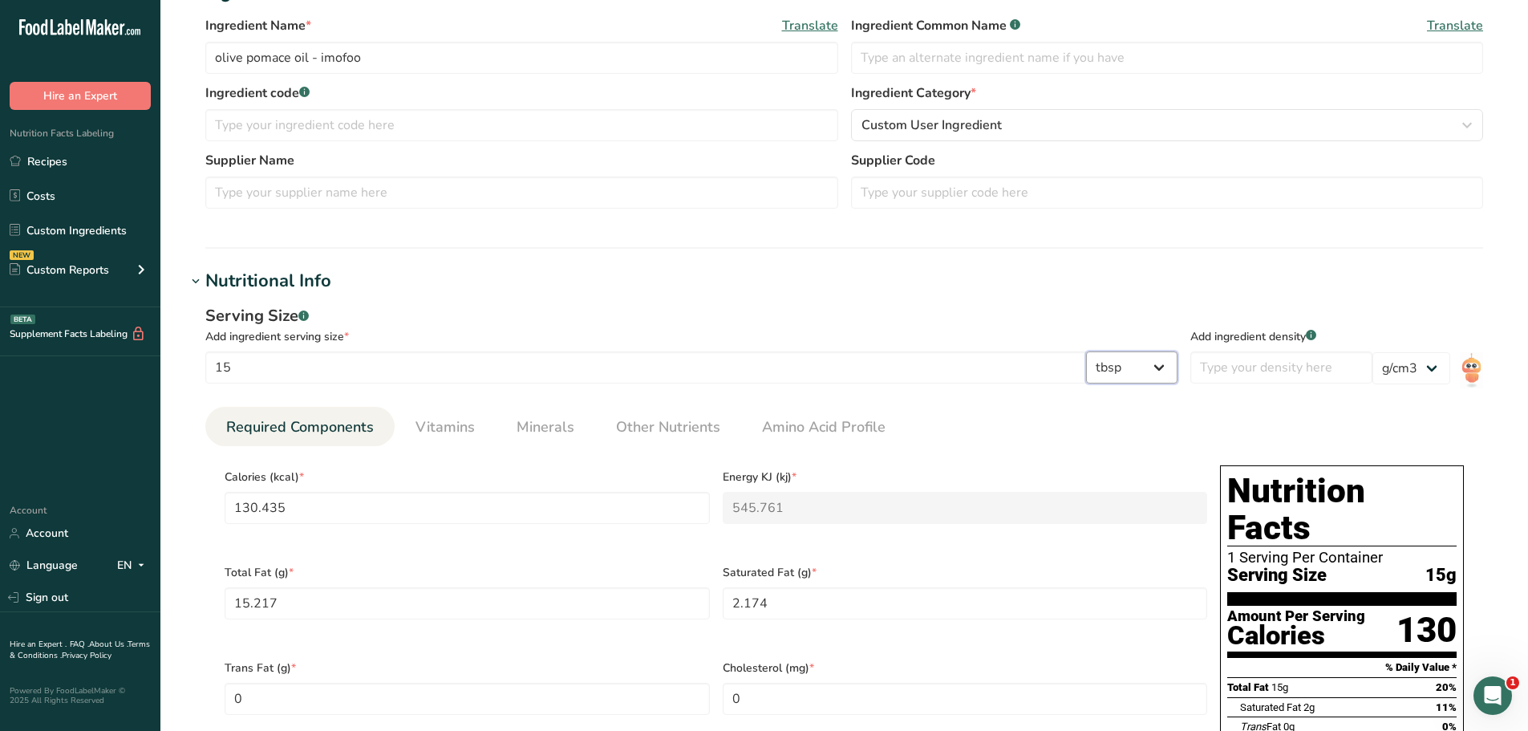
type Fat "225.0196"
type Fat "32.1458"
click at [524, 367] on input "15" at bounding box center [645, 367] width 881 height 32
type input "1"
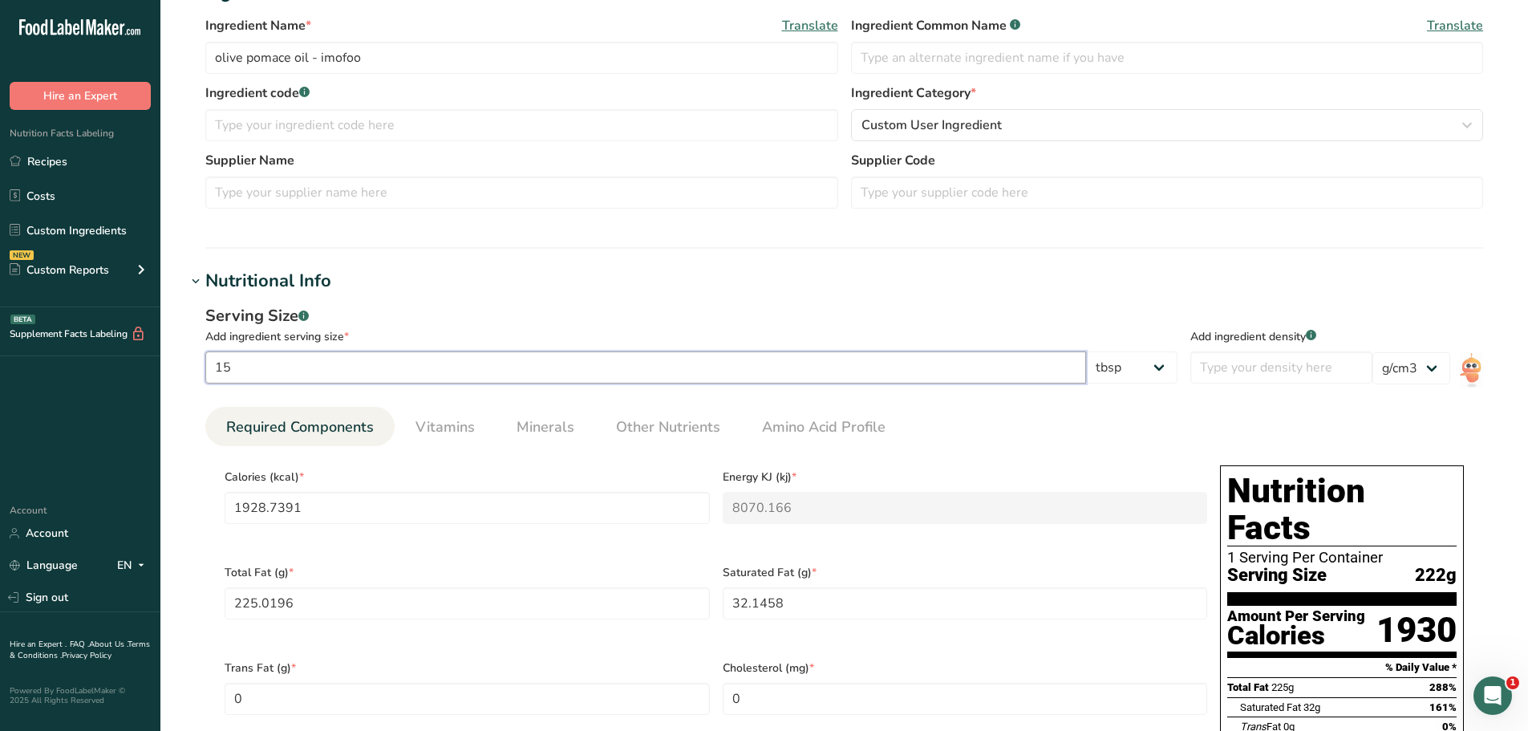
type input "128.5826"
type KJ "538.0111"
type Fat "15.0013"
type Fat "2.1431"
type input "1"
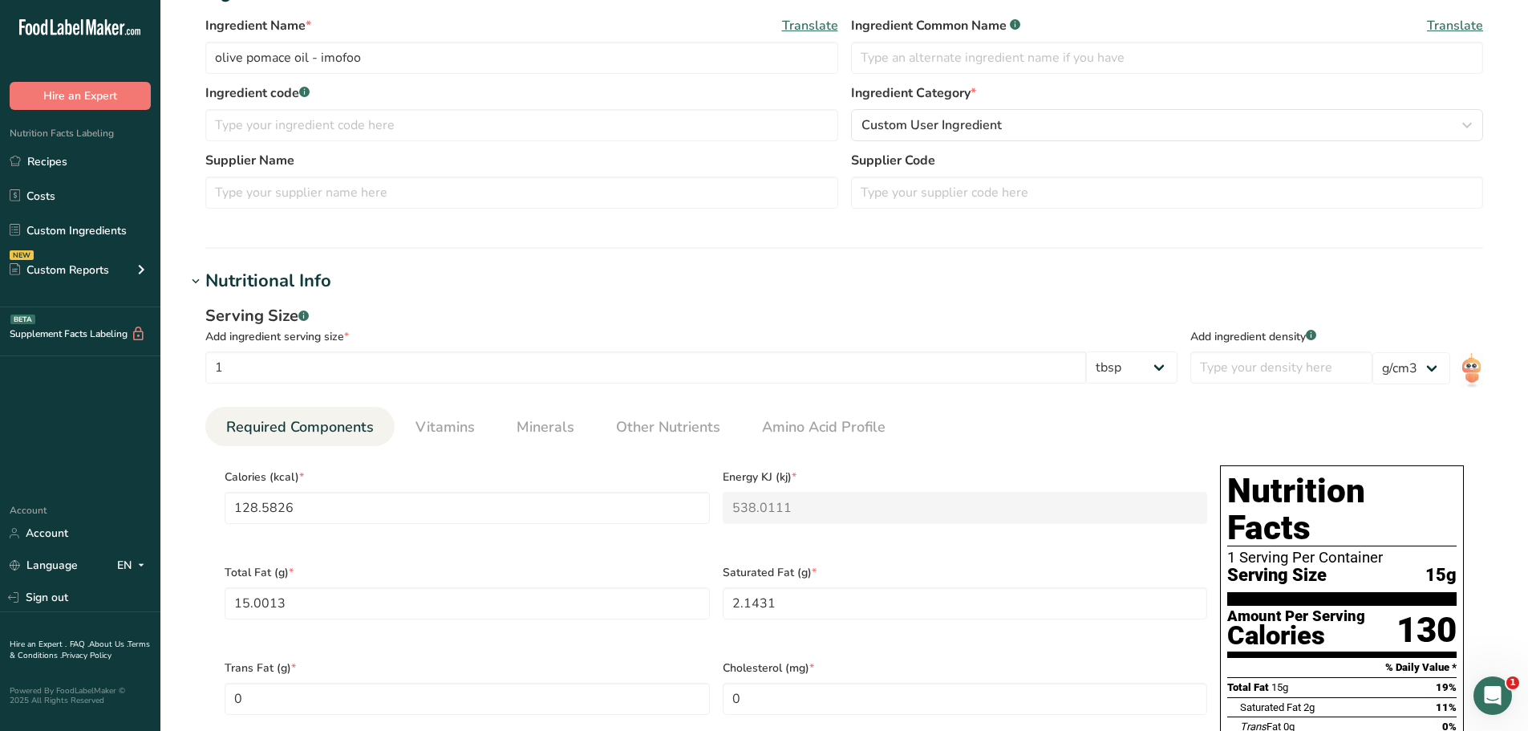
click at [569, 322] on div "Serving Size .a-a{fill:#347362;}.b-a{fill:#fff;}" at bounding box center [691, 316] width 972 height 24
click at [1032, 291] on h1 "Nutritional Info" at bounding box center [844, 281] width 1316 height 26
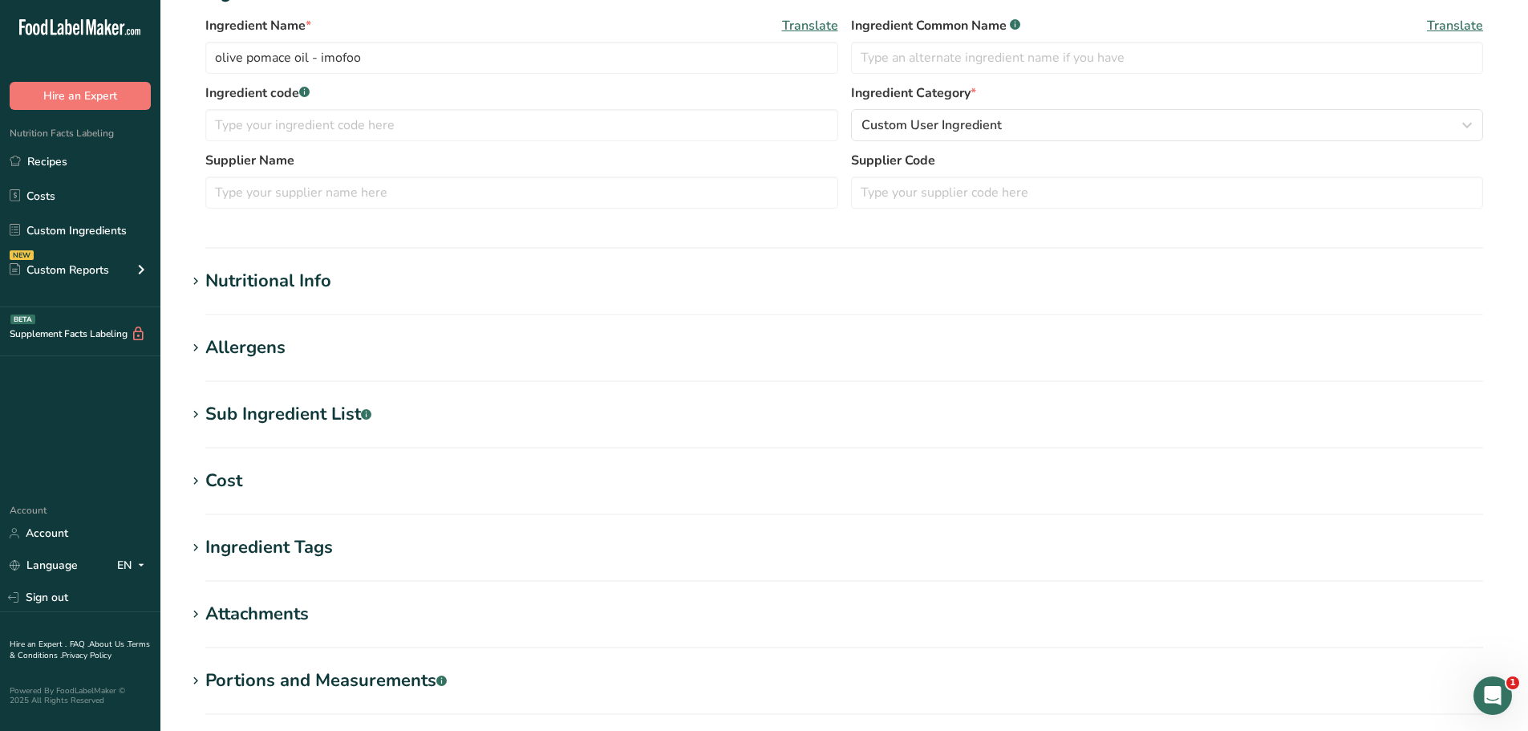
click at [318, 278] on div "Nutritional Info" at bounding box center [268, 281] width 126 height 26
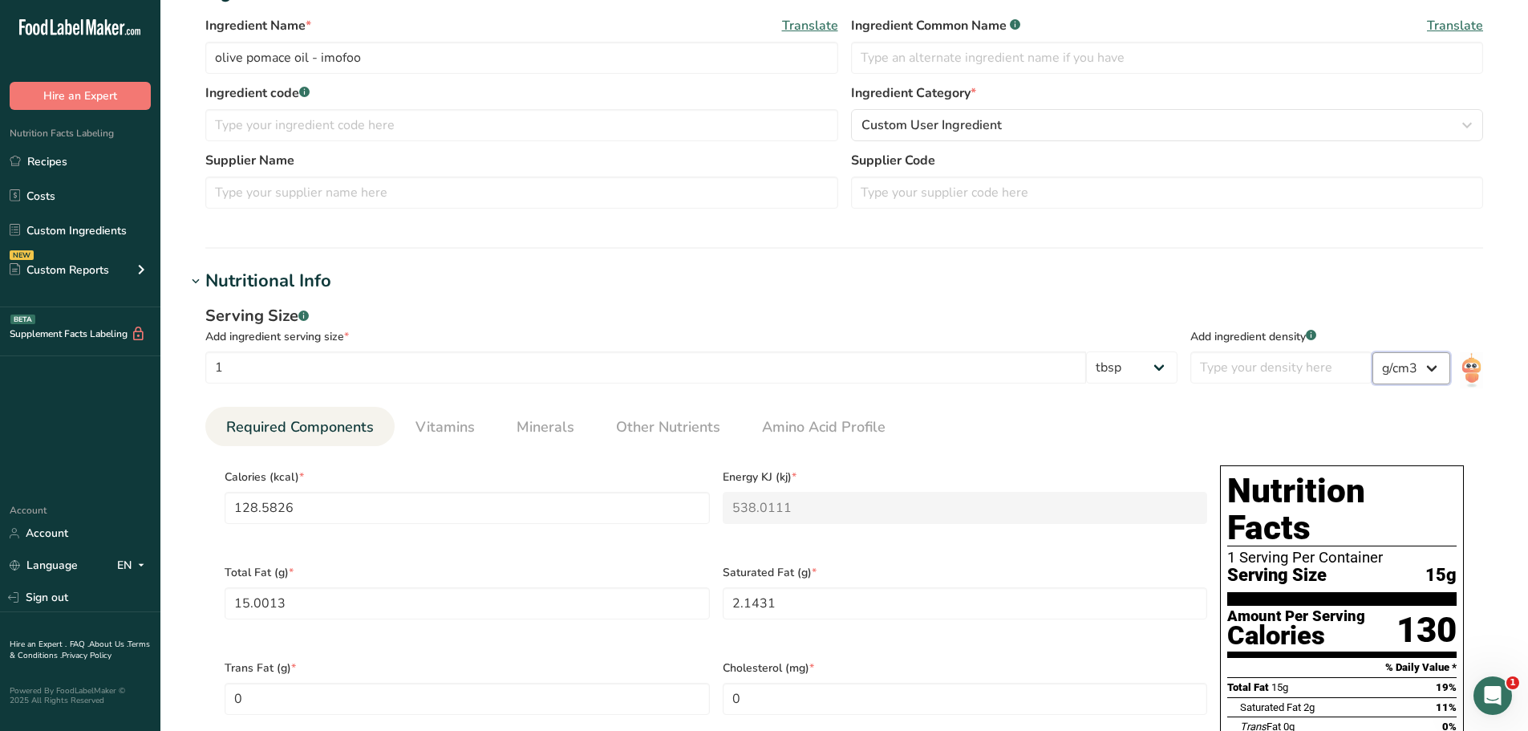
click at [1407, 372] on select "lb/ft3 g/cm3" at bounding box center [1412, 368] width 78 height 32
select select "23"
click at [1373, 352] on select "lb/ft3 g/cm3" at bounding box center [1412, 368] width 78 height 32
type input "2.0597"
type KJ "8.6181"
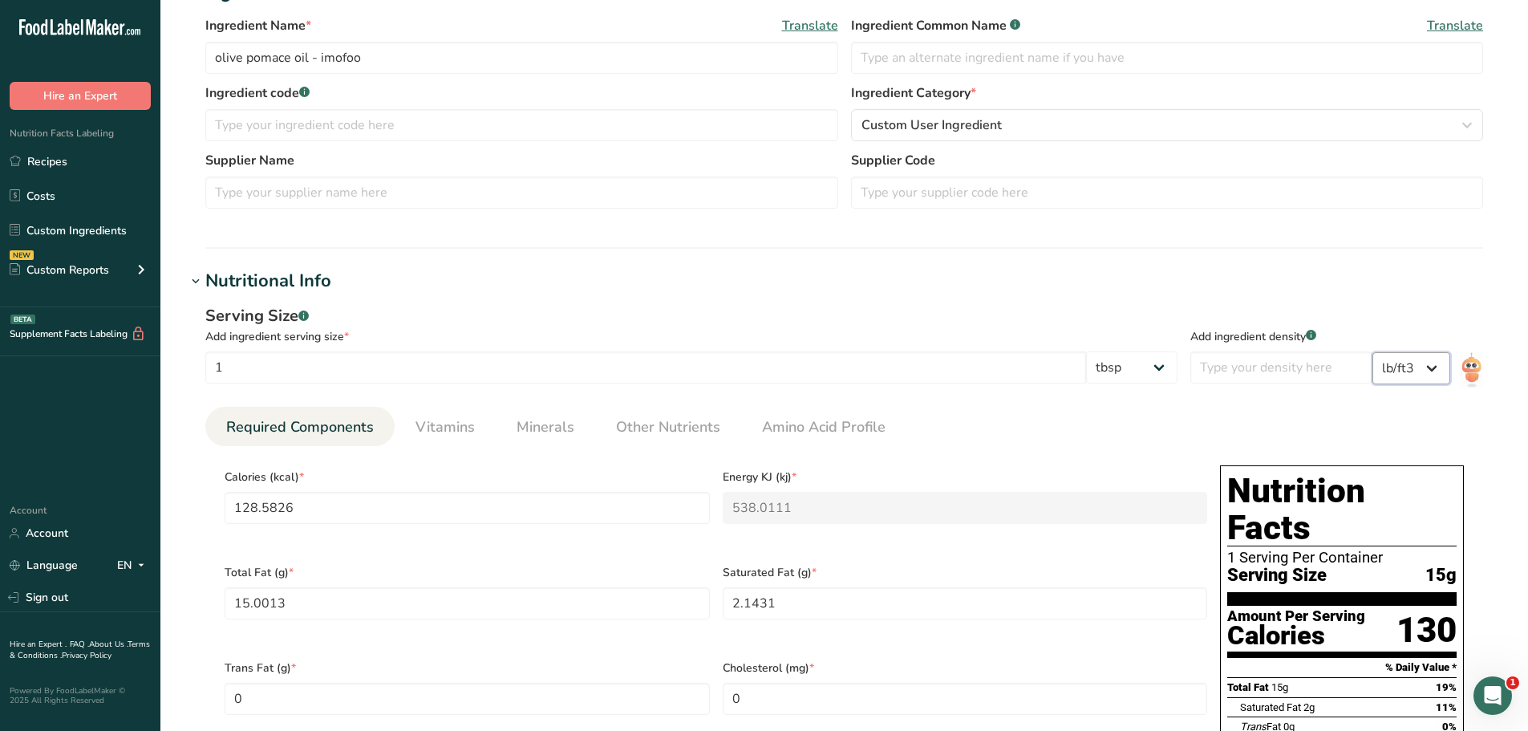
type Fat "0.2403"
type Fat "0.0343"
click at [1414, 369] on select "lb/ft3 g/cm3" at bounding box center [1412, 368] width 78 height 32
select select "22"
click at [1373, 352] on select "lb/ft3 g/cm3" at bounding box center [1412, 368] width 78 height 32
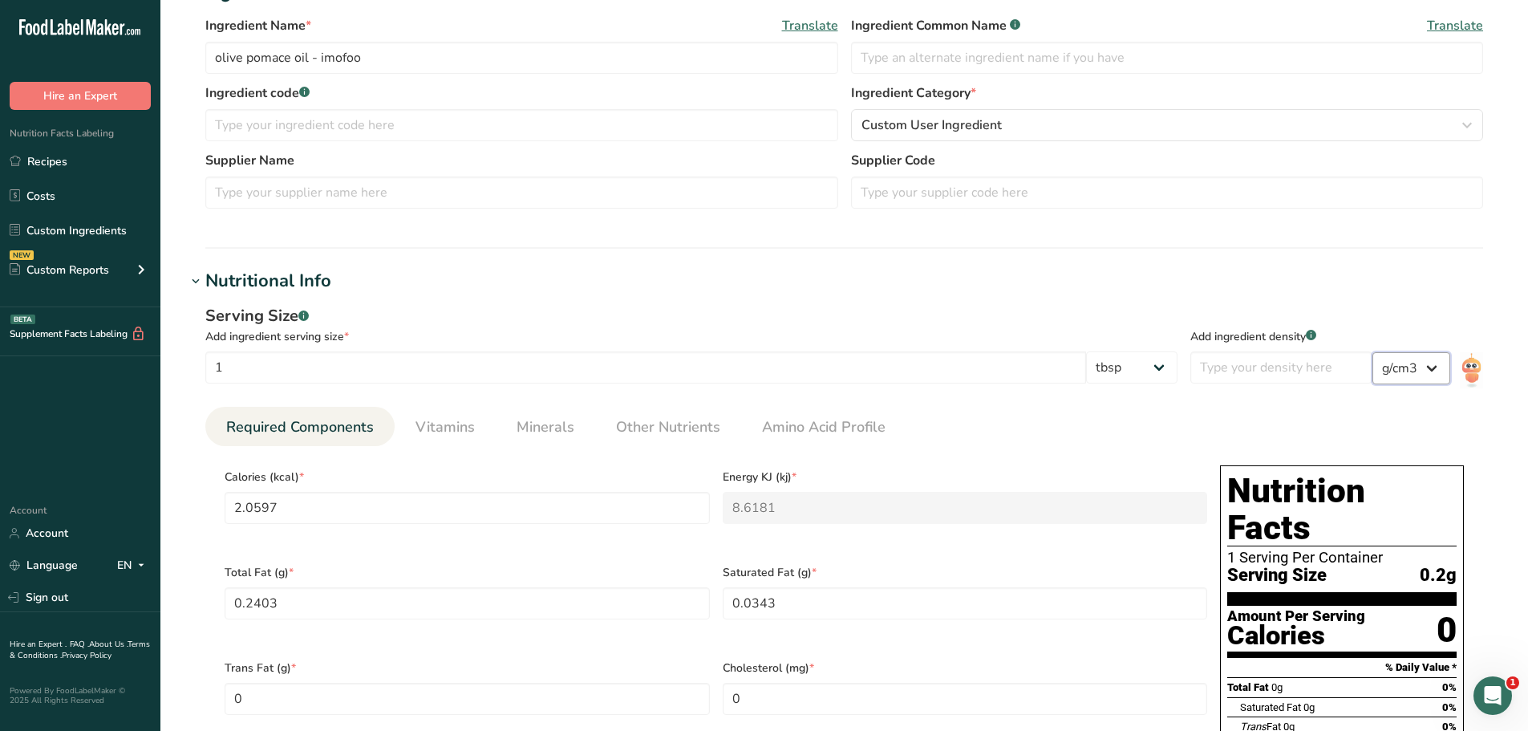
type input "128.5826"
type KJ "538.0111"
type Fat "15.0013"
type Fat "2.1431"
click at [449, 367] on input "1" at bounding box center [645, 367] width 881 height 32
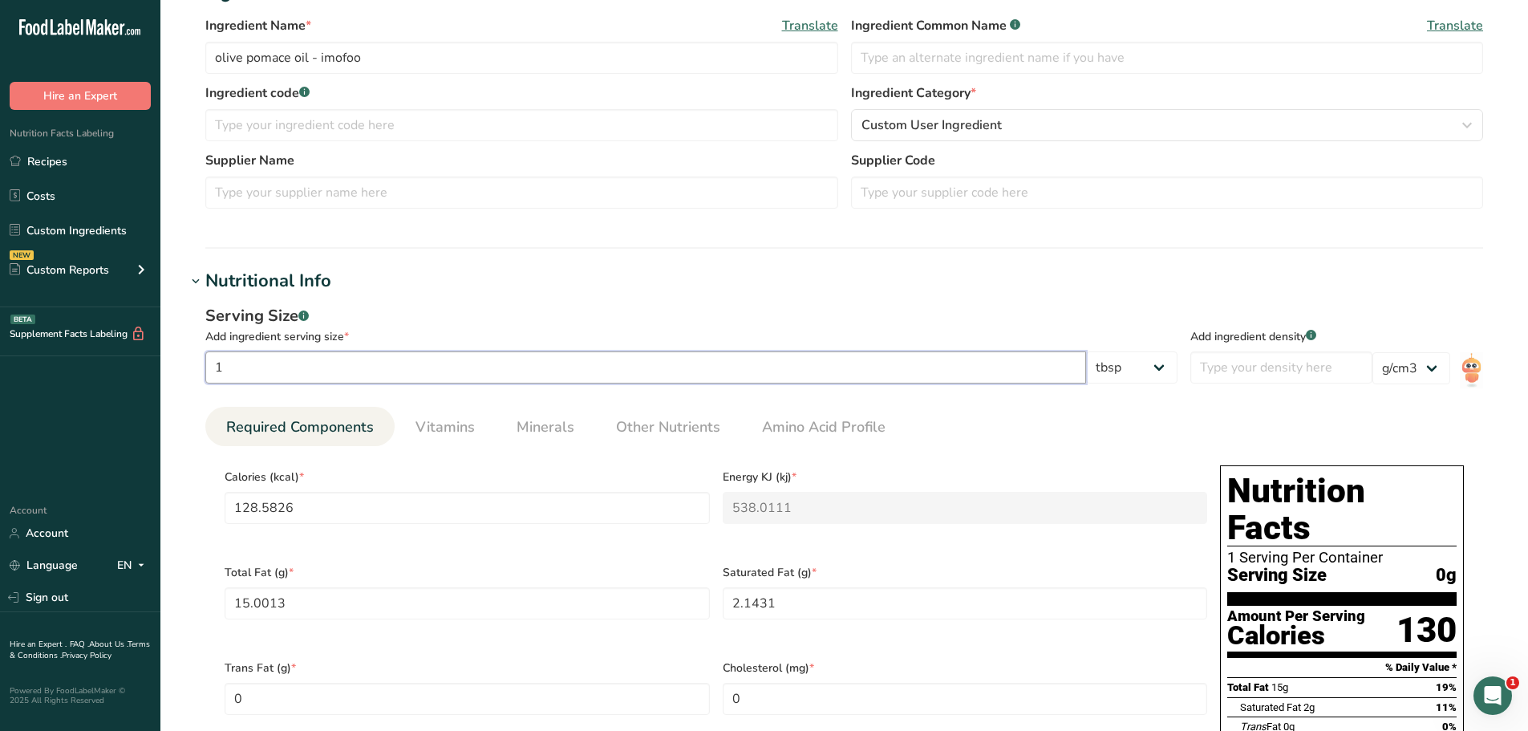
type input "15"
type input "1928.7391"
type KJ "8070.166"
type Fat "225.0196"
type Fat "32.1458"
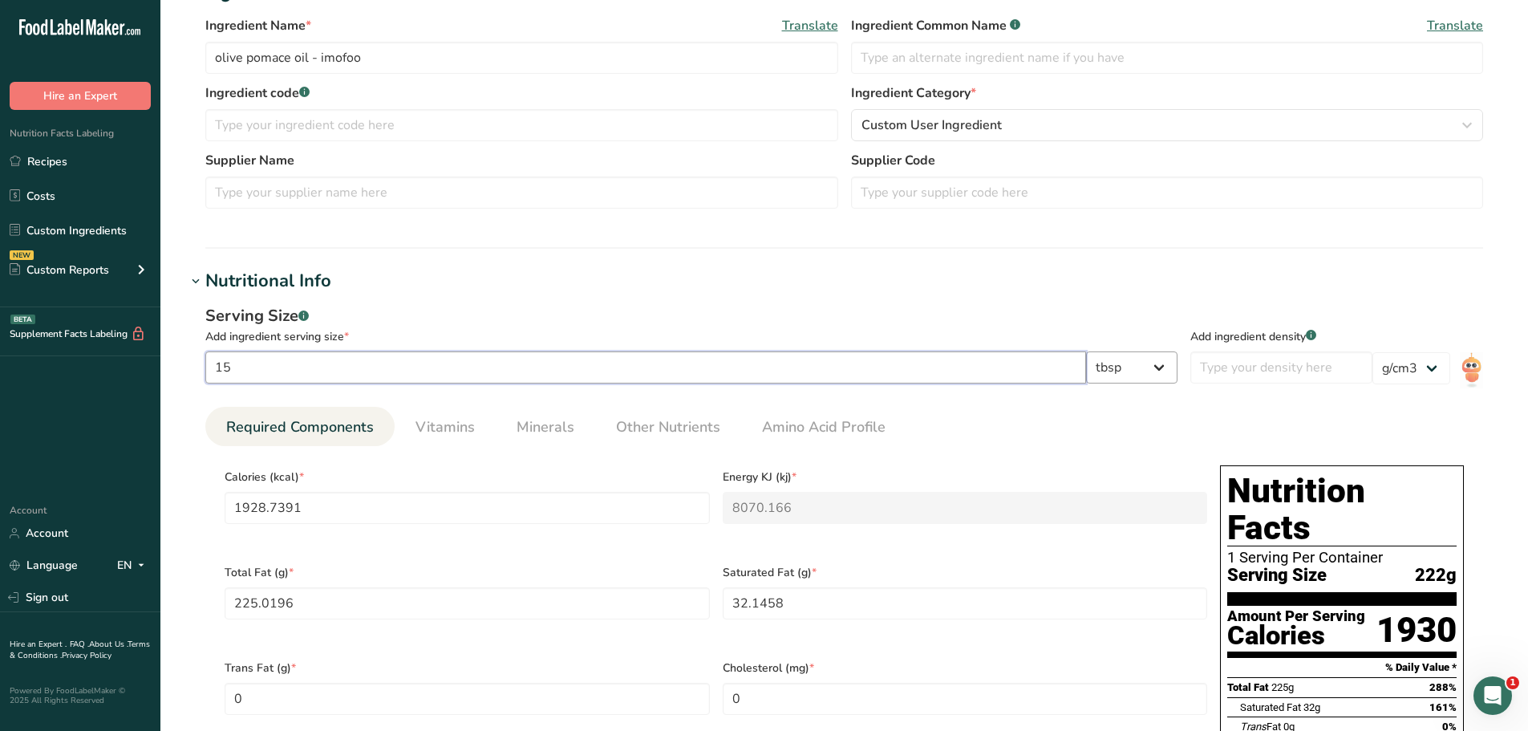
type input "15"
click at [1152, 369] on select "g kg mg mcg lb oz l mL fl oz tbsp tsp cup qt gallon" at bounding box center [1131, 367] width 91 height 32
select select "17"
click at [1099, 351] on select "g kg mg mcg lb oz l mL fl oz tbsp tsp cup qt gallon" at bounding box center [1131, 367] width 91 height 32
type input "130.4348"
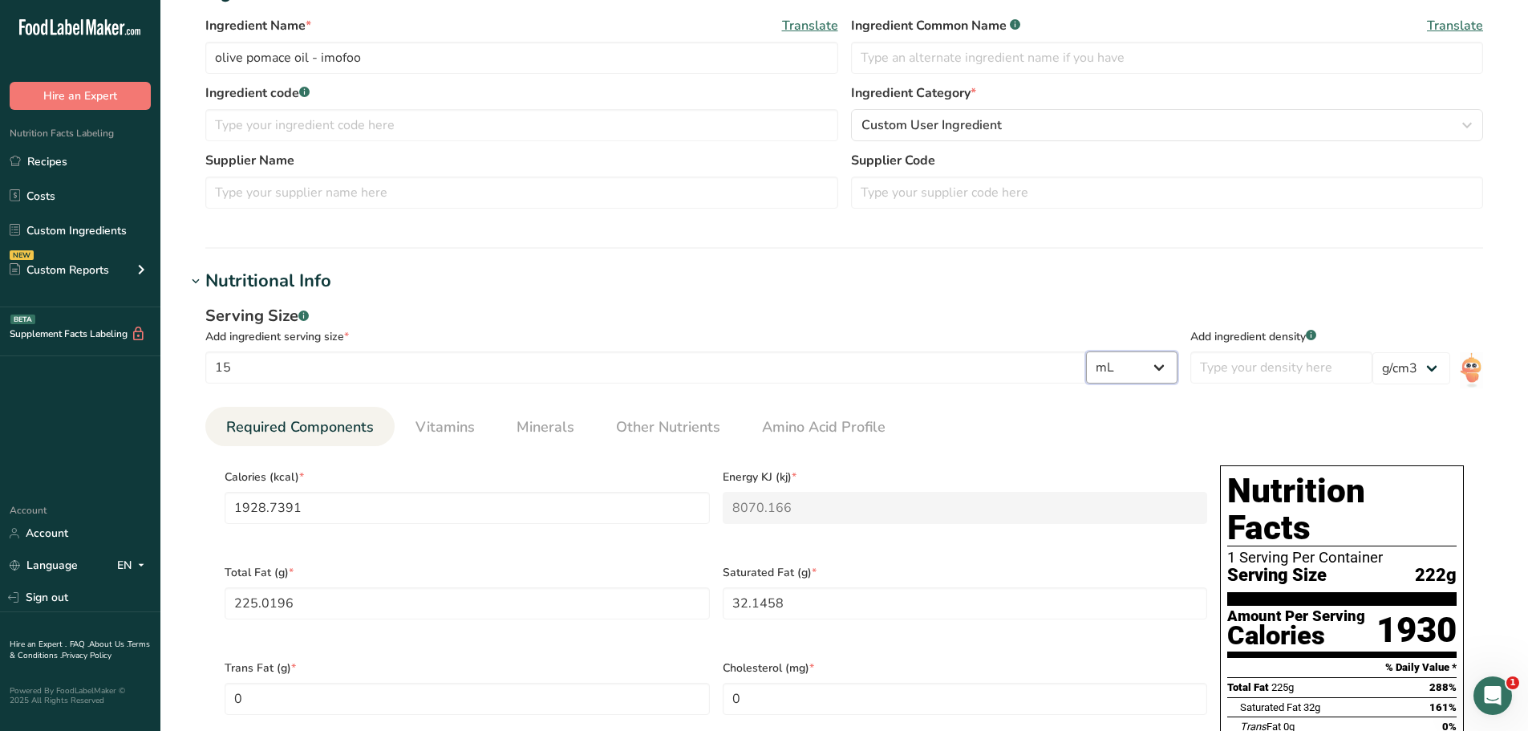
type KJ "545.7609"
type Fat "15.2174"
type Fat "2.1739"
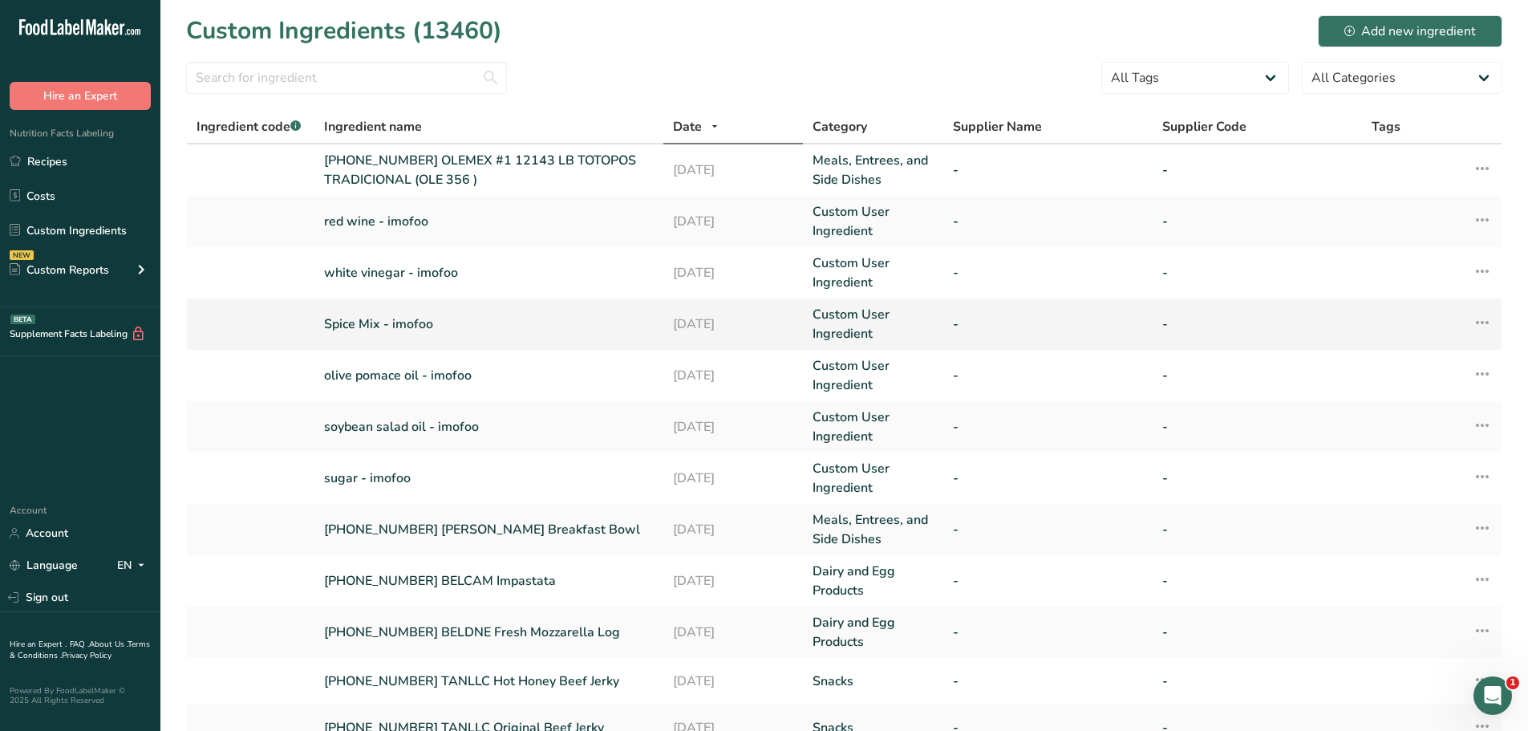
click at [418, 320] on link "Spice Mix - imofoo" at bounding box center [489, 323] width 330 height 19
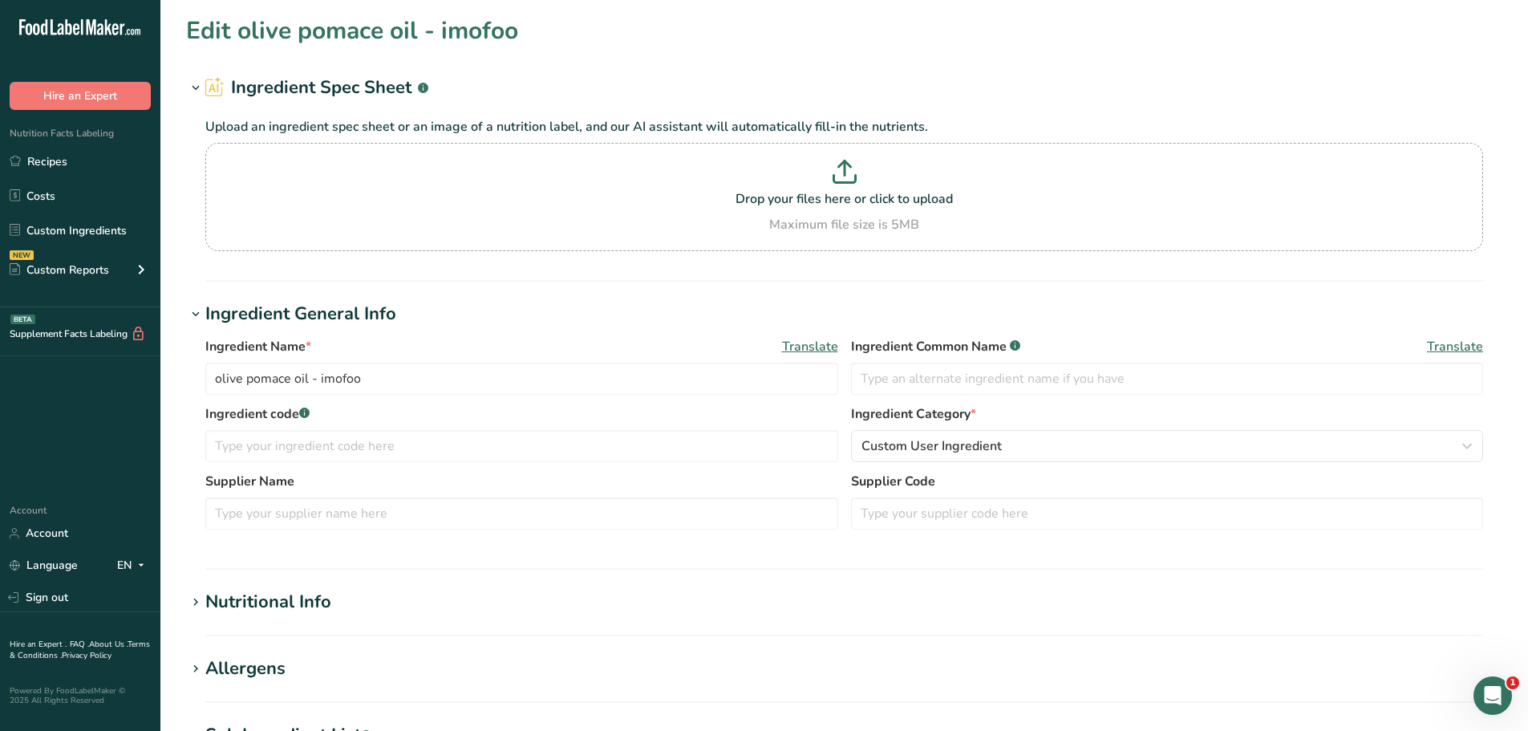
type input "Spice Mix - imofoo"
click at [290, 597] on div "Nutritional Info" at bounding box center [268, 602] width 126 height 26
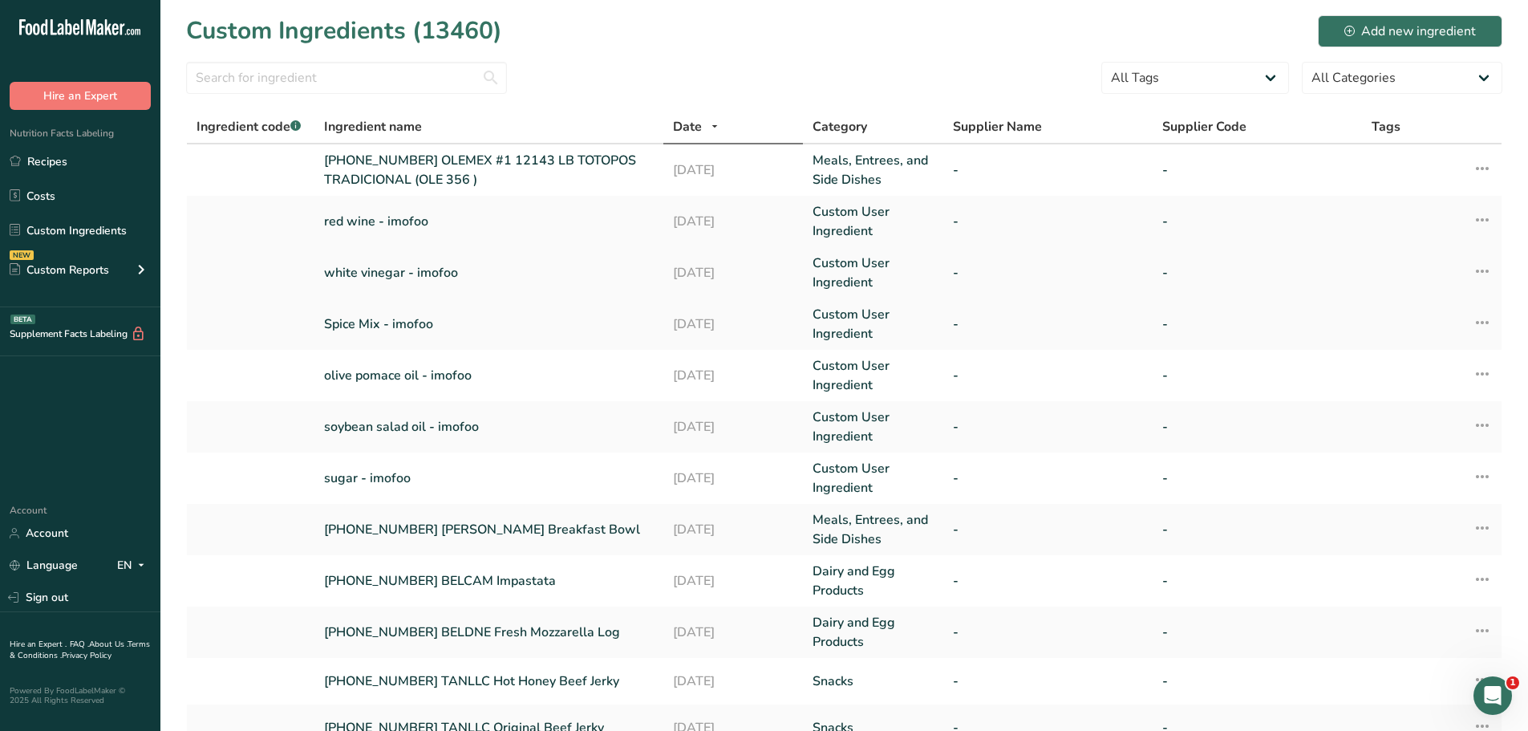
click at [380, 271] on link "white vinegar - imofoo" at bounding box center [489, 272] width 330 height 19
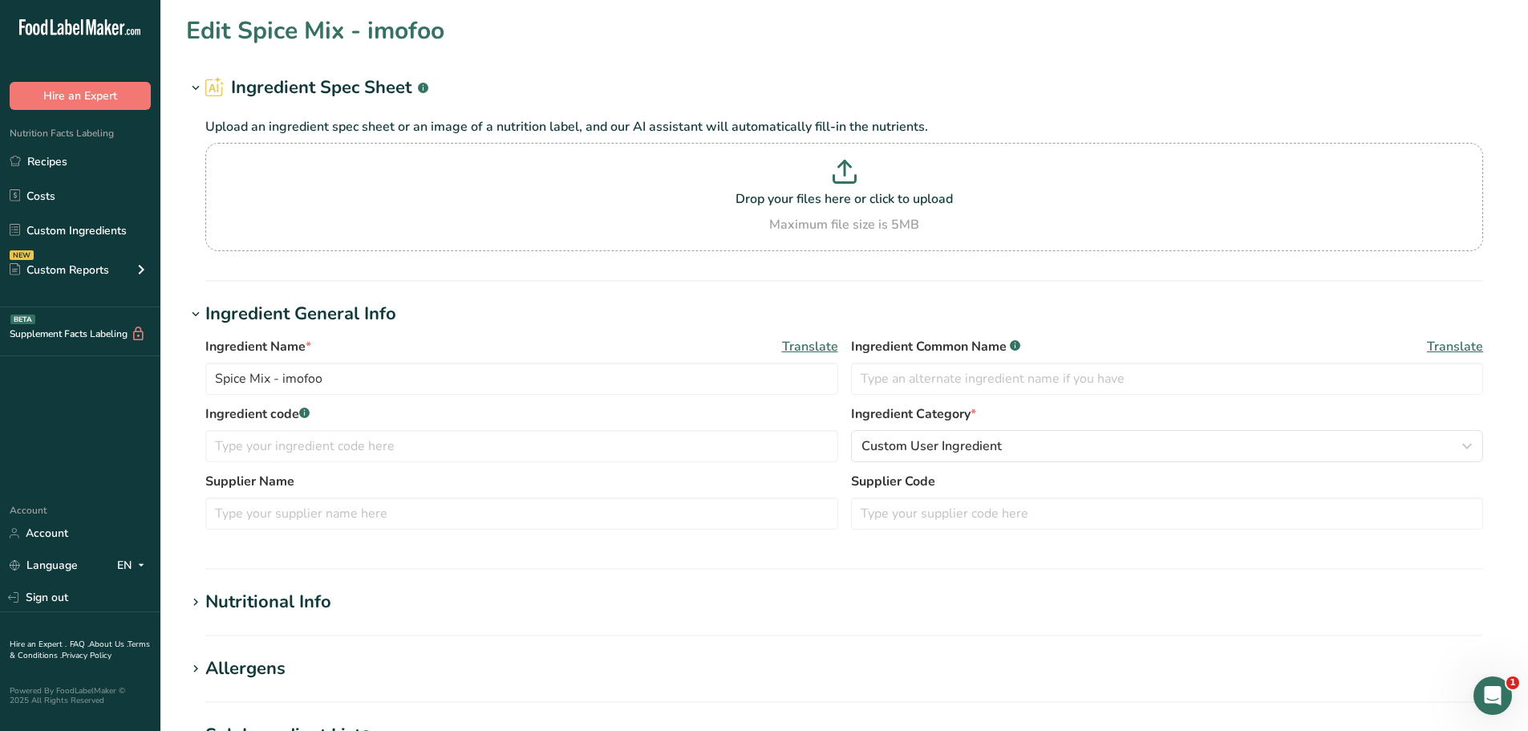
type input "white vinegar - imofoo"
click at [307, 603] on div "Nutritional Info" at bounding box center [268, 602] width 126 height 26
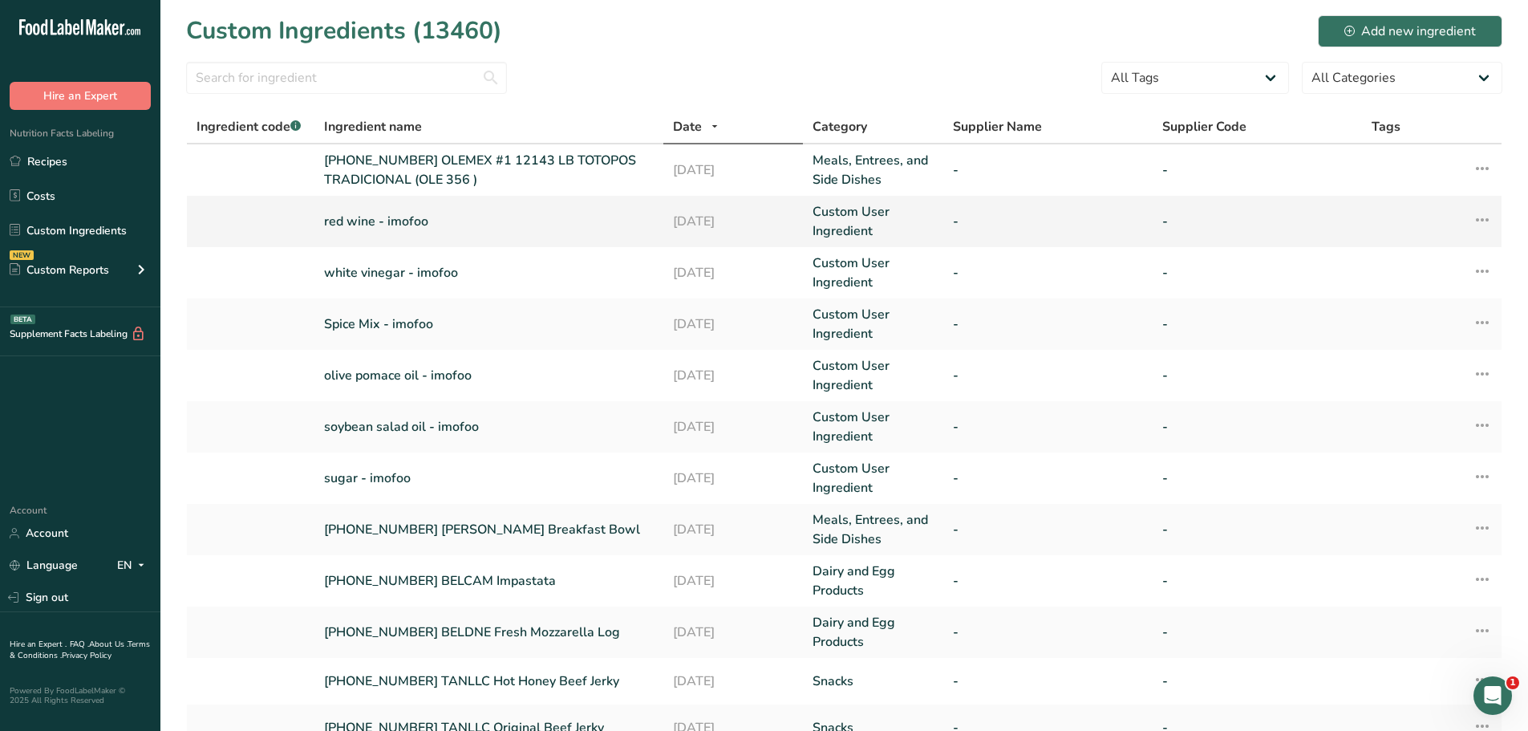
click at [383, 217] on link "red wine - imofoo" at bounding box center [489, 221] width 330 height 19
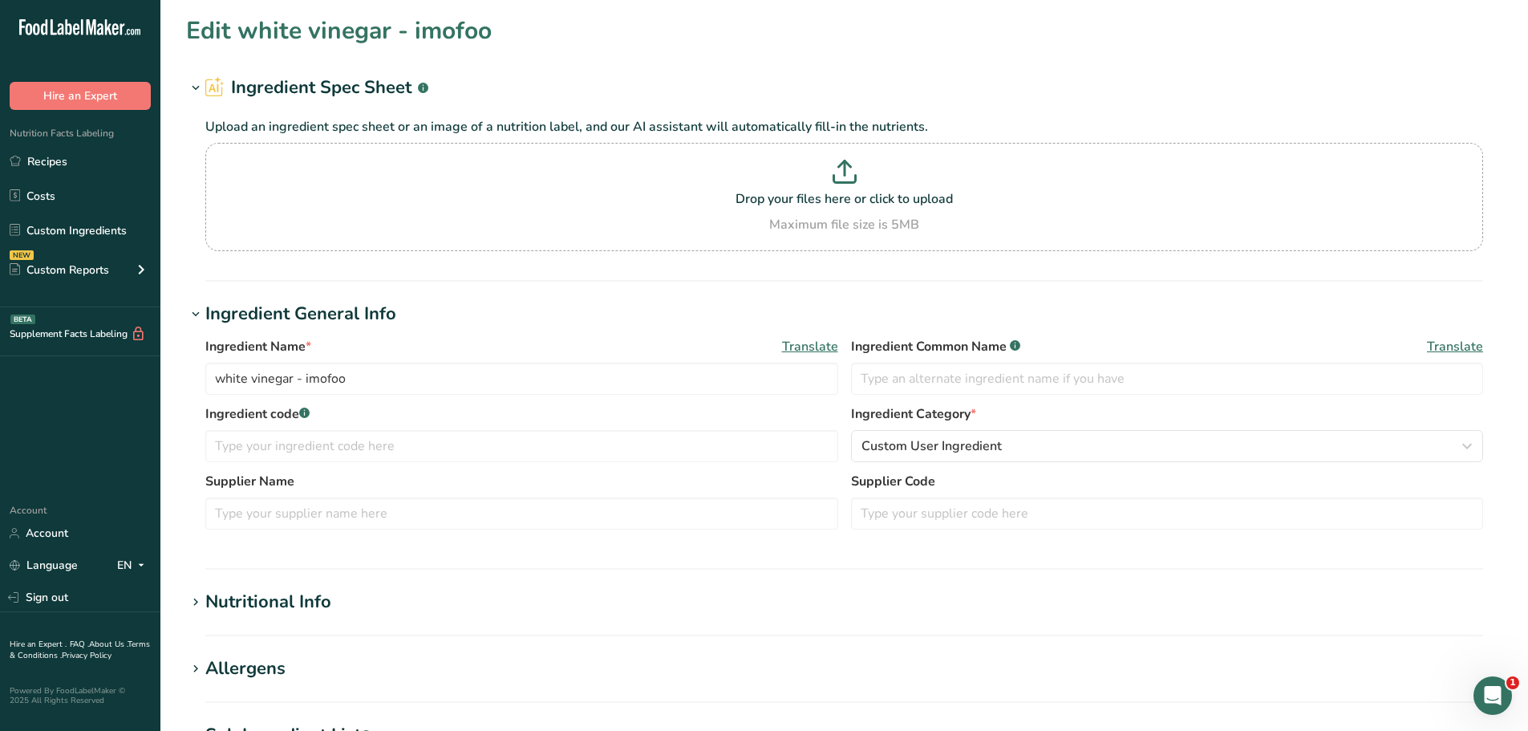
type input "red wine - imofoo"
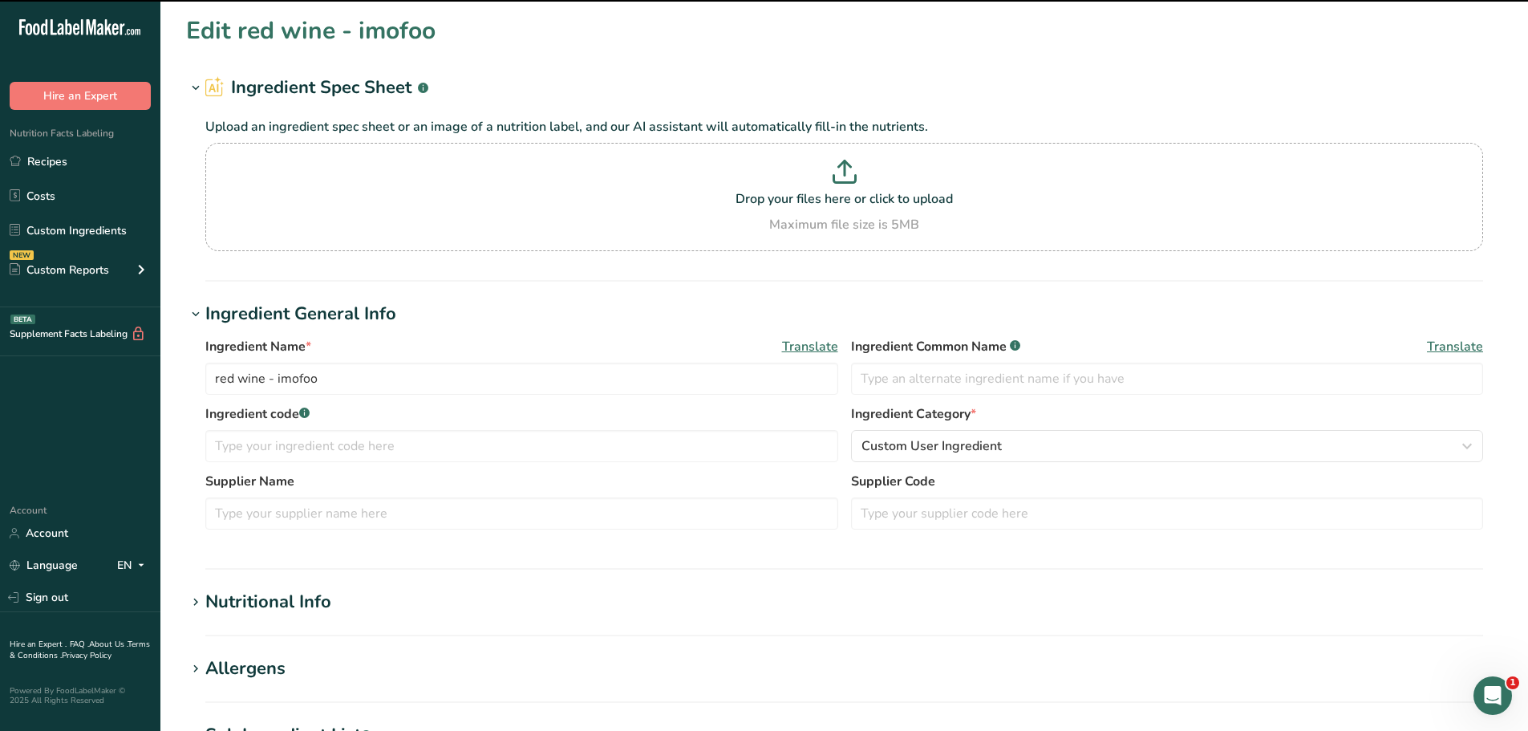
click at [318, 612] on div "Nutritional Info" at bounding box center [268, 602] width 126 height 26
